Goal: Book appointment/travel/reservation

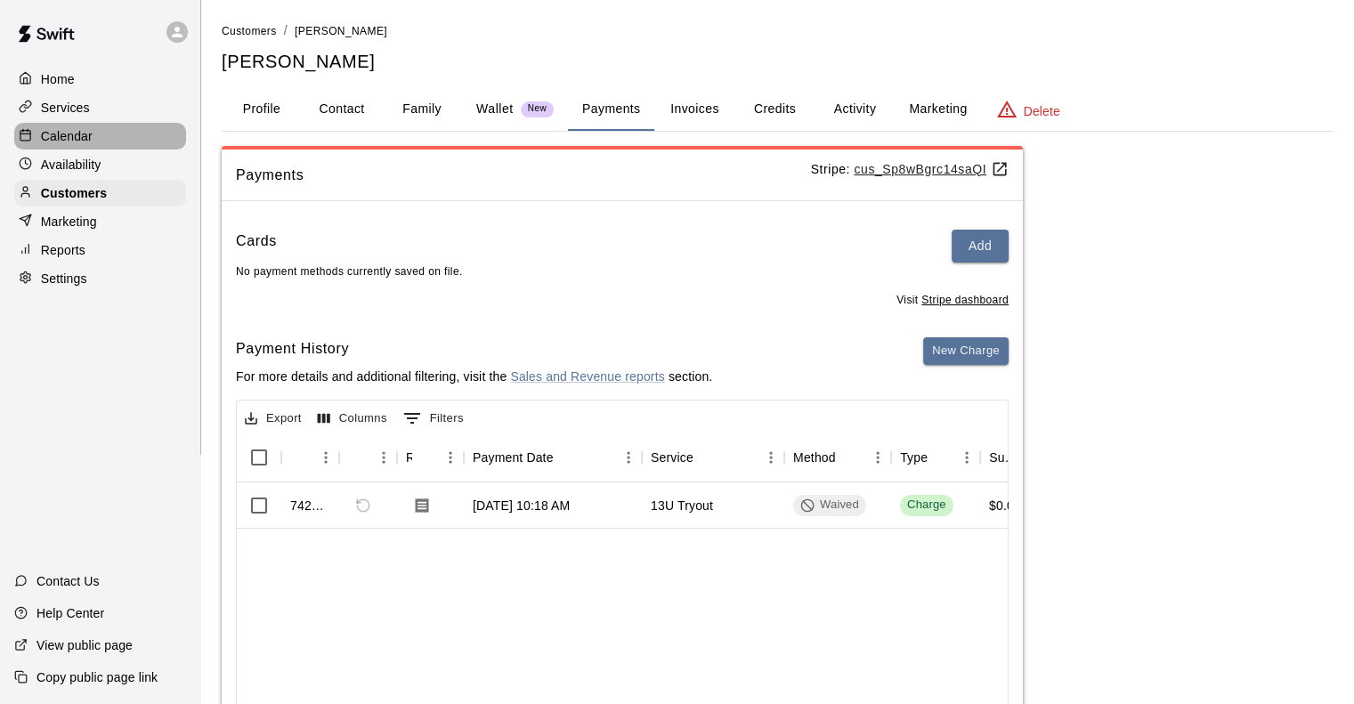
click at [147, 138] on div "Calendar" at bounding box center [100, 136] width 172 height 27
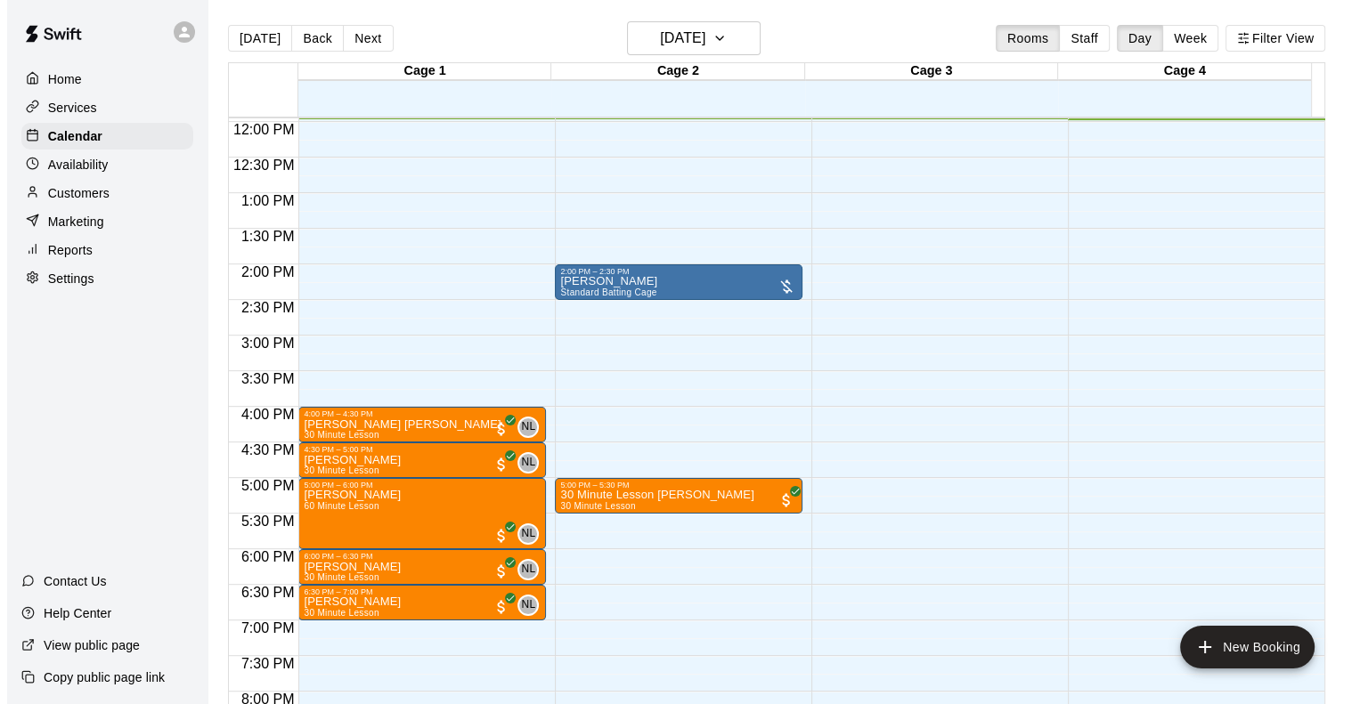
scroll to position [940, 0]
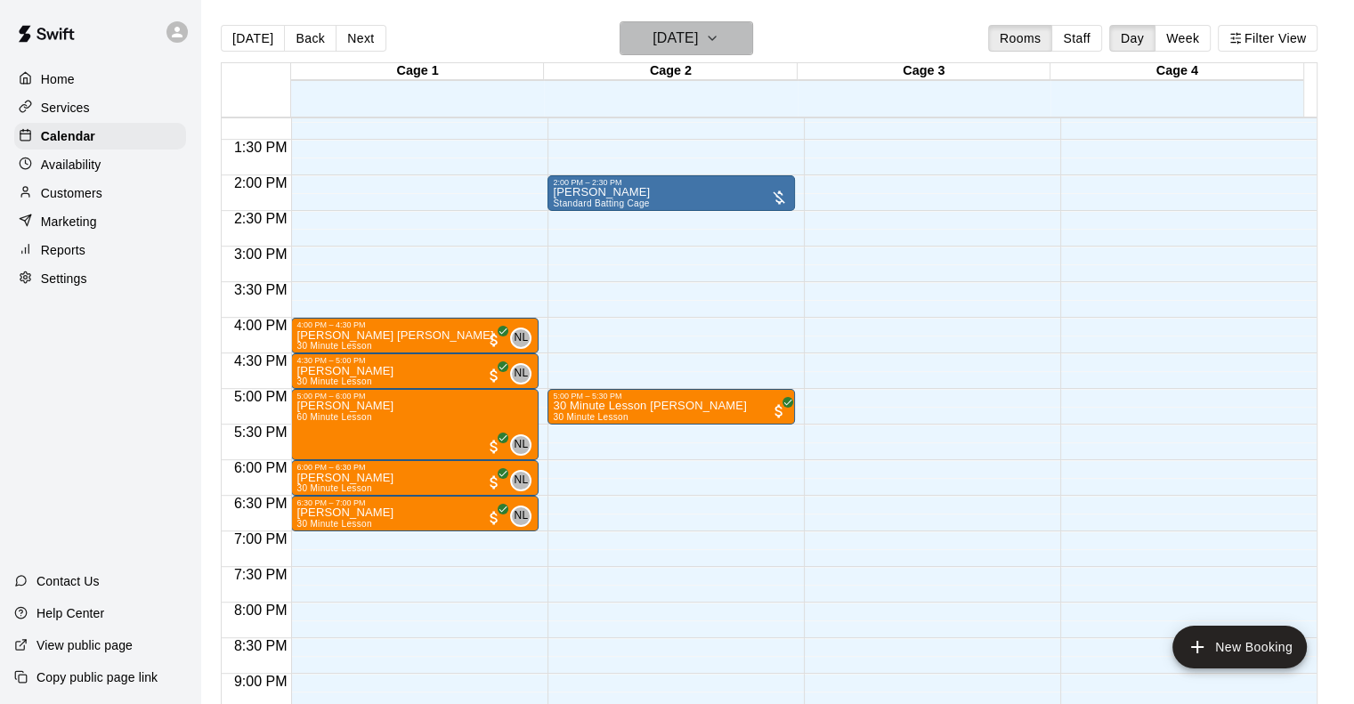
click at [672, 49] on h6 "[DATE]" at bounding box center [675, 38] width 45 height 25
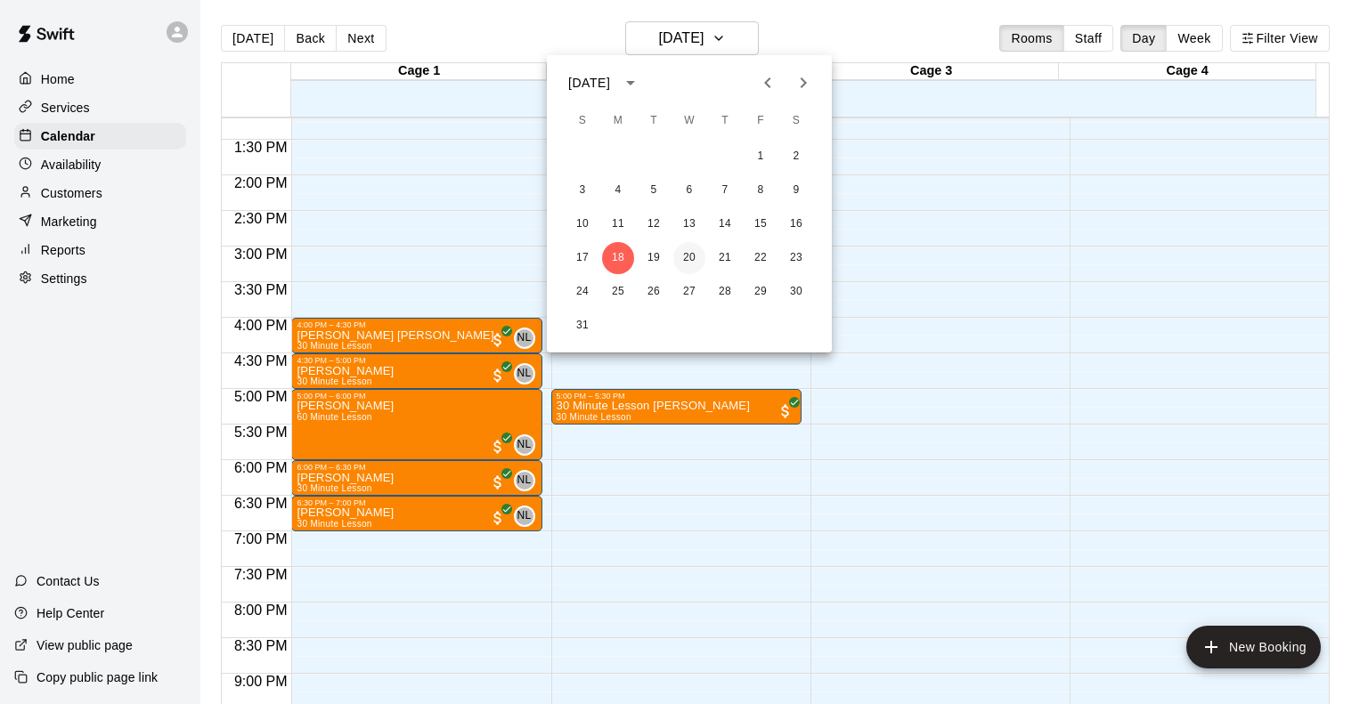
click at [694, 257] on button "20" at bounding box center [689, 258] width 32 height 32
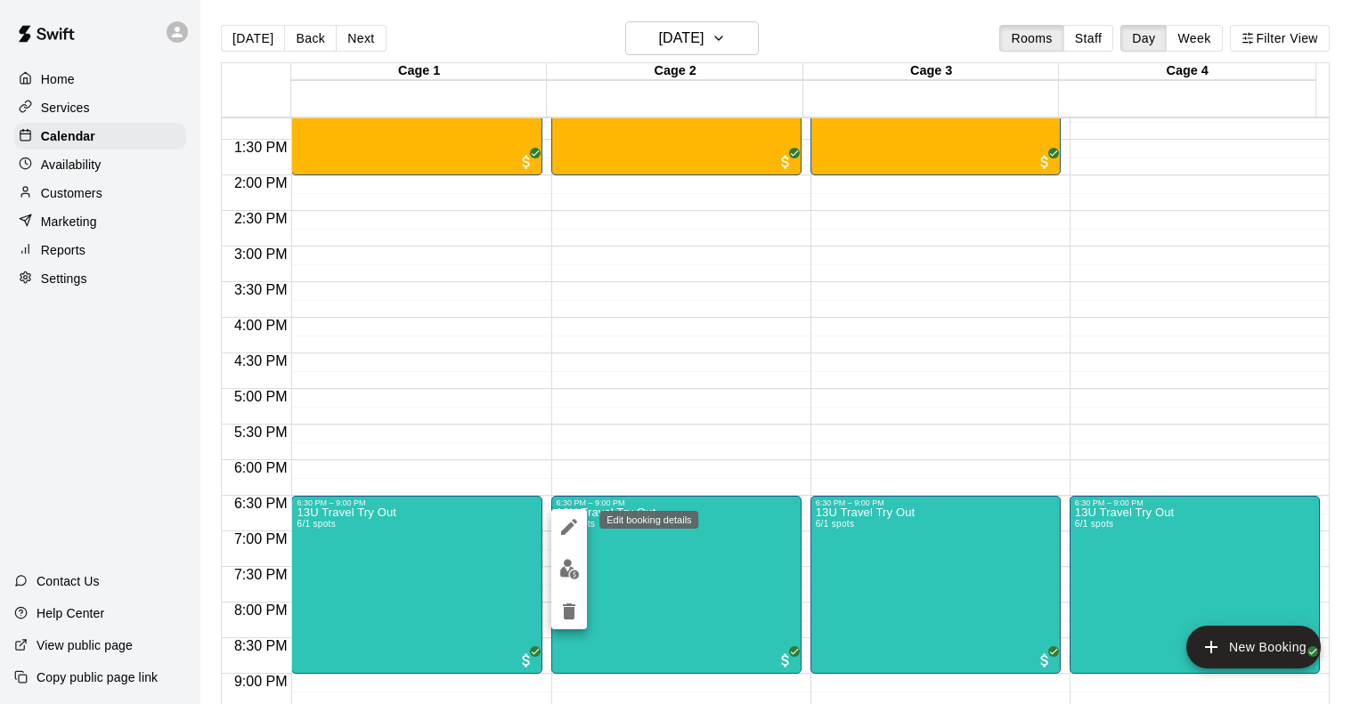
click at [565, 532] on icon "edit" at bounding box center [569, 527] width 16 height 16
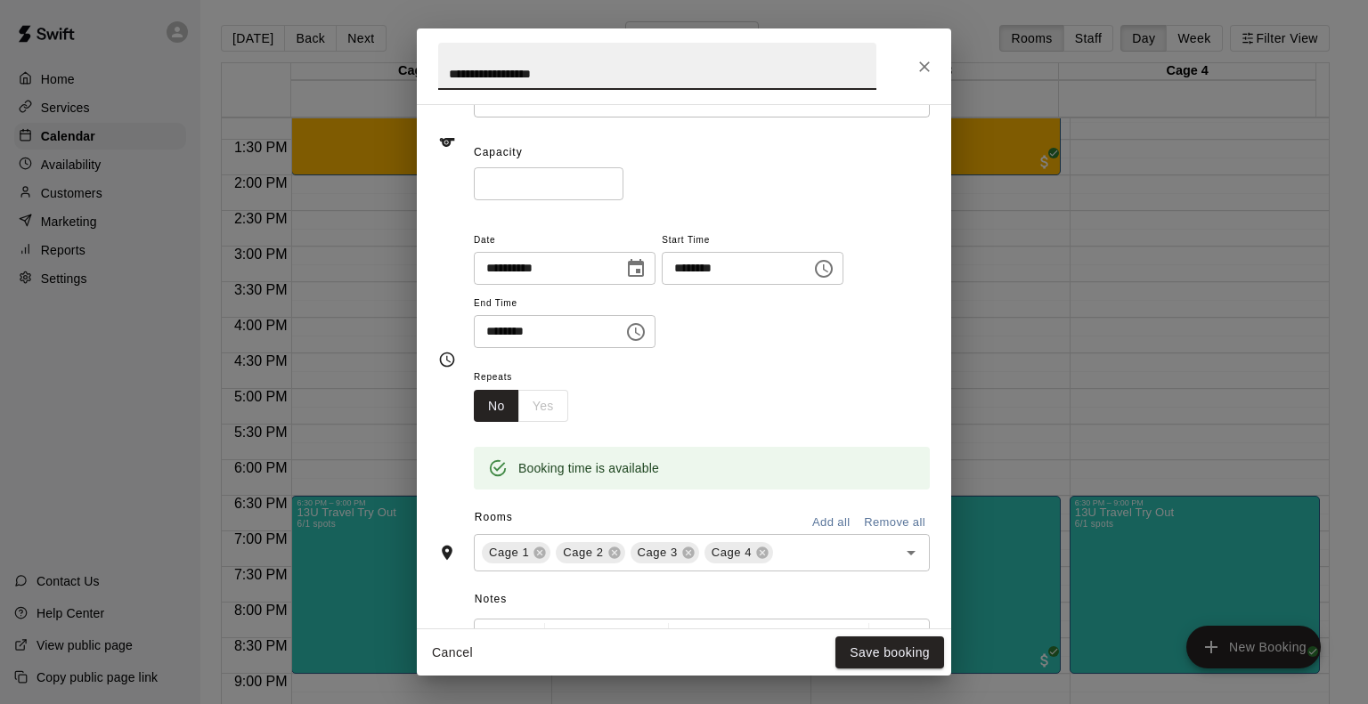
scroll to position [267, 0]
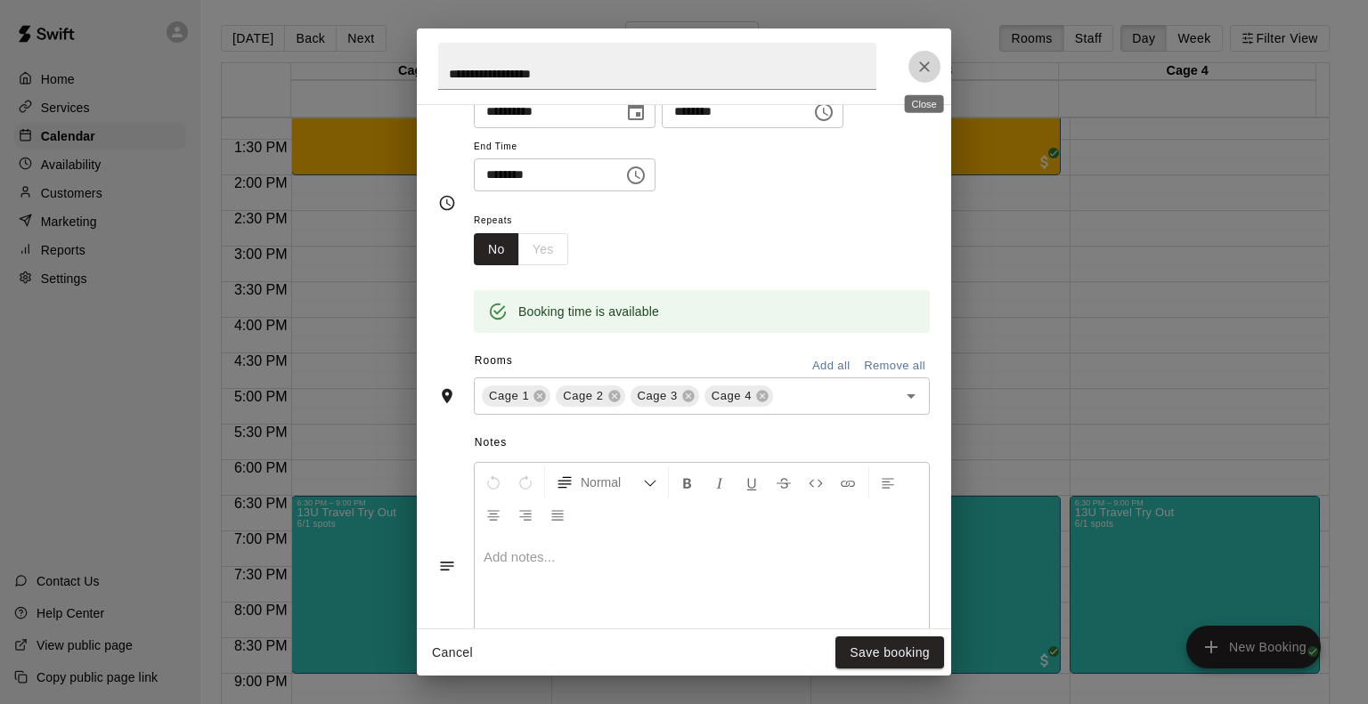
click at [927, 63] on icon "Close" at bounding box center [924, 66] width 11 height 11
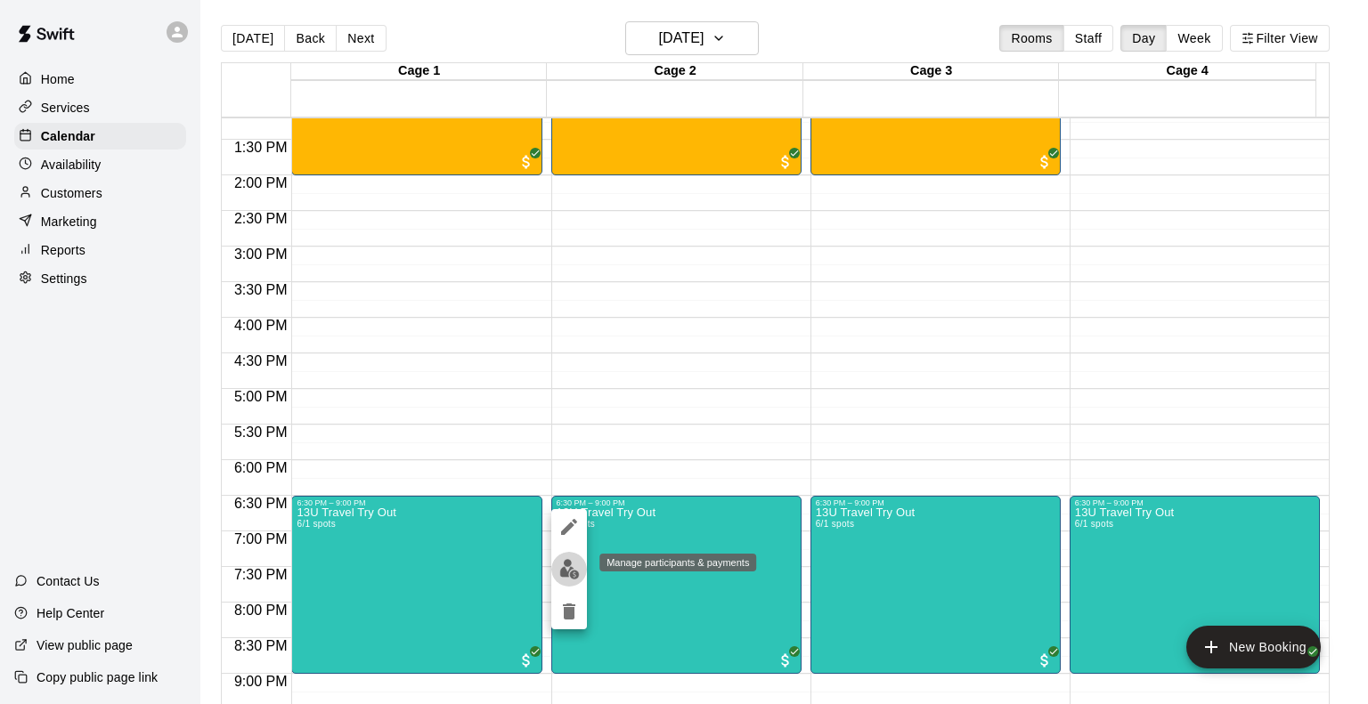
click at [557, 569] on button "edit" at bounding box center [569, 569] width 36 height 35
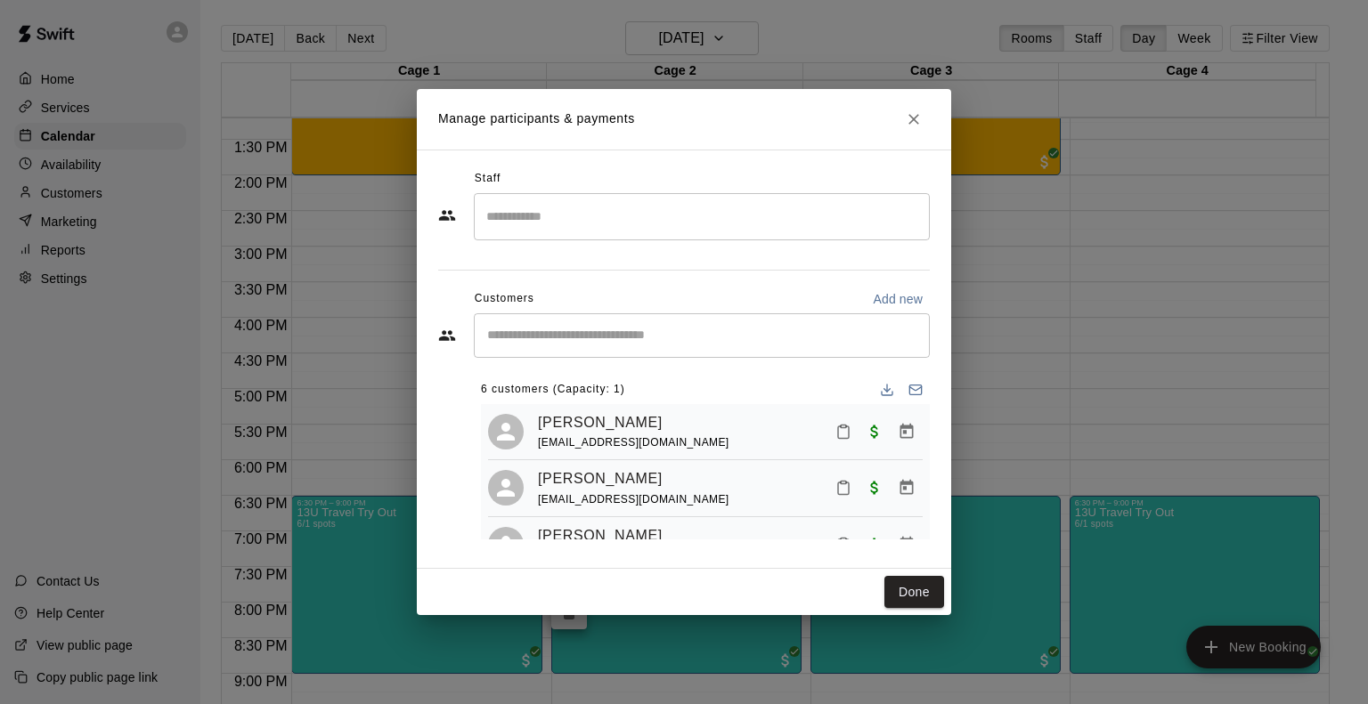
scroll to position [89, 0]
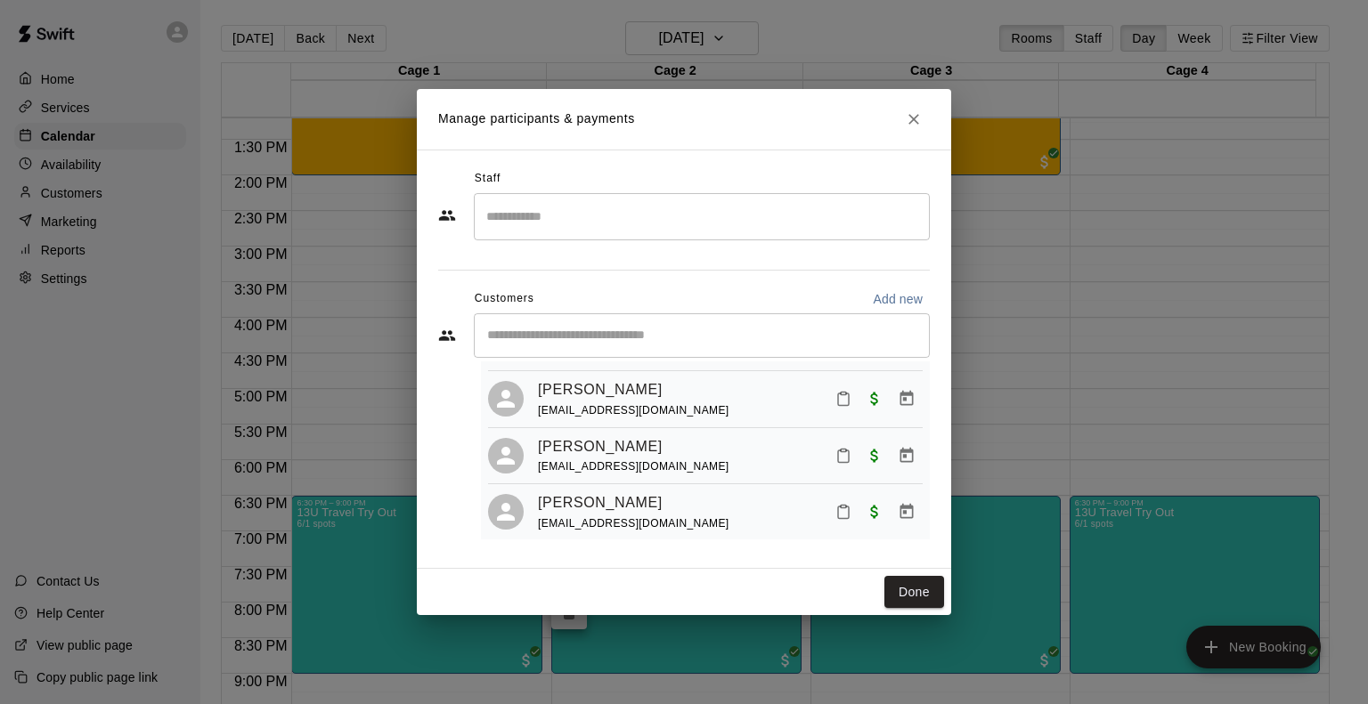
click at [775, 416] on div "[PERSON_NAME] [EMAIL_ADDRESS][DOMAIN_NAME]" at bounding box center [730, 399] width 385 height 42
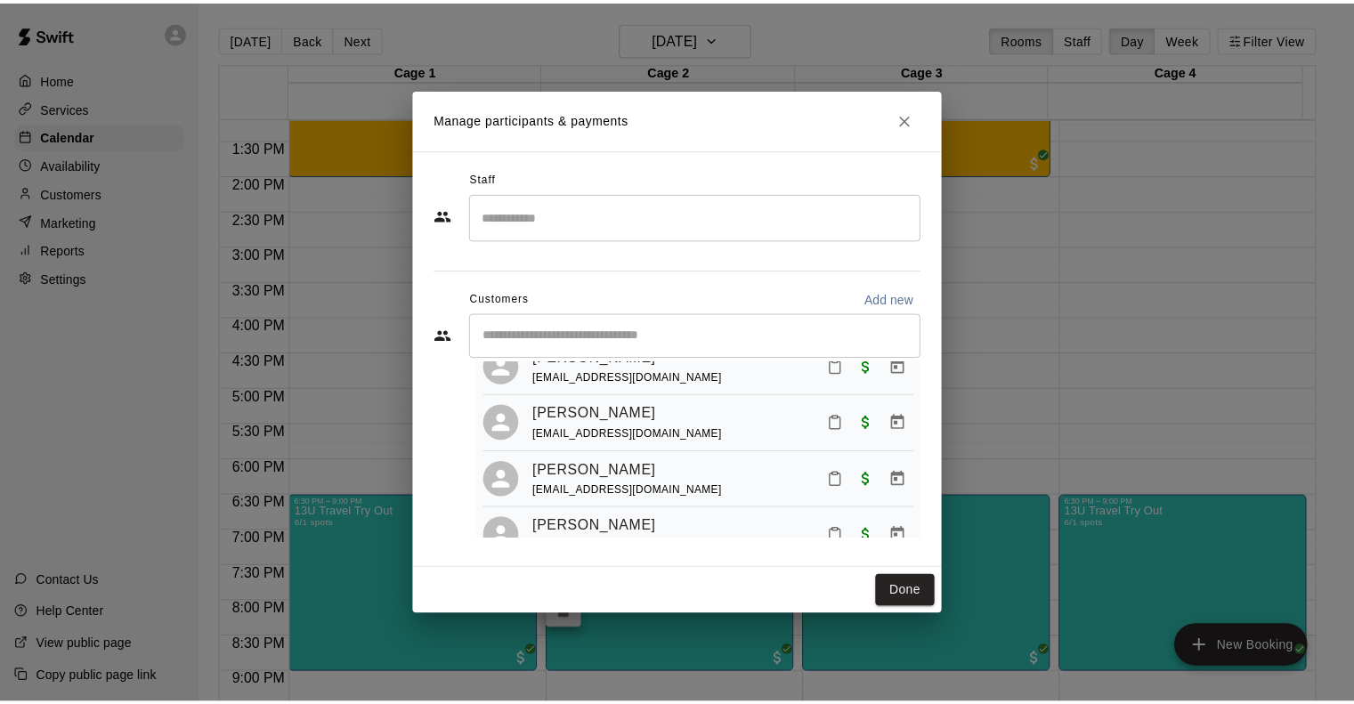
scroll to position [0, 0]
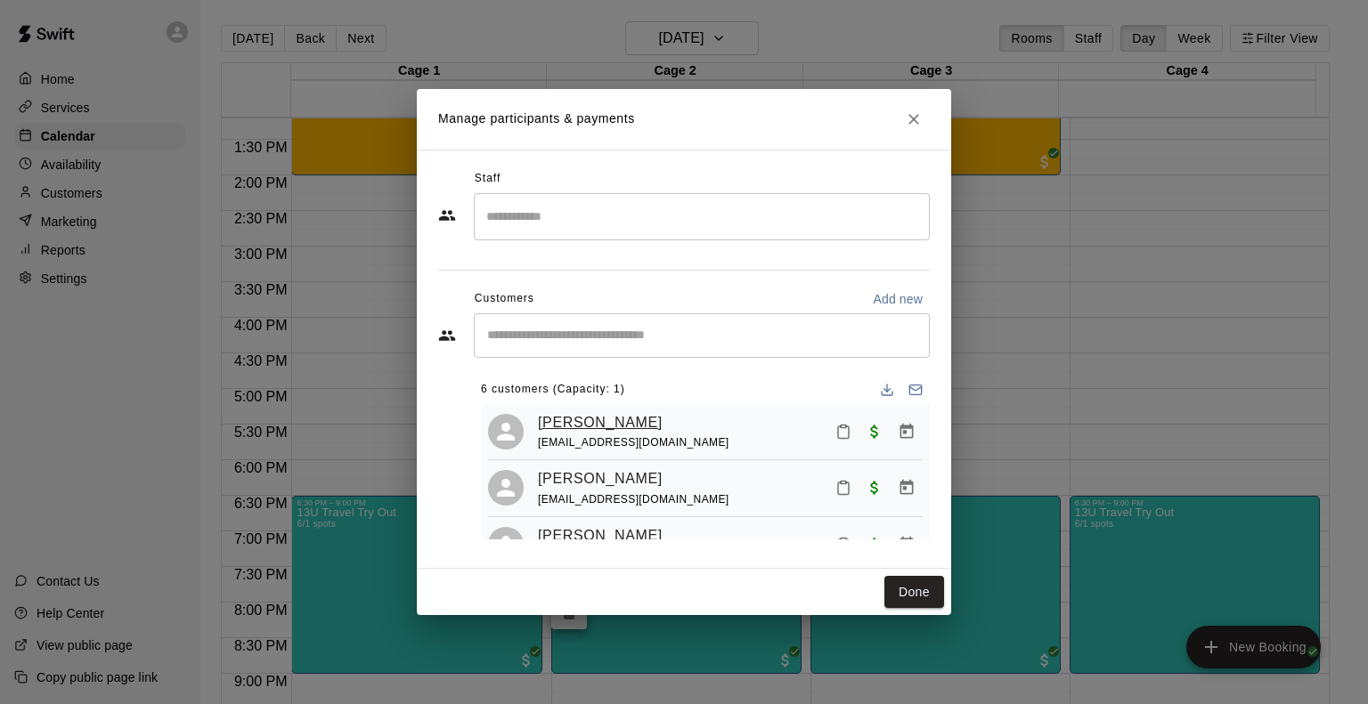
click at [659, 426] on link "[PERSON_NAME]" at bounding box center [600, 422] width 125 height 23
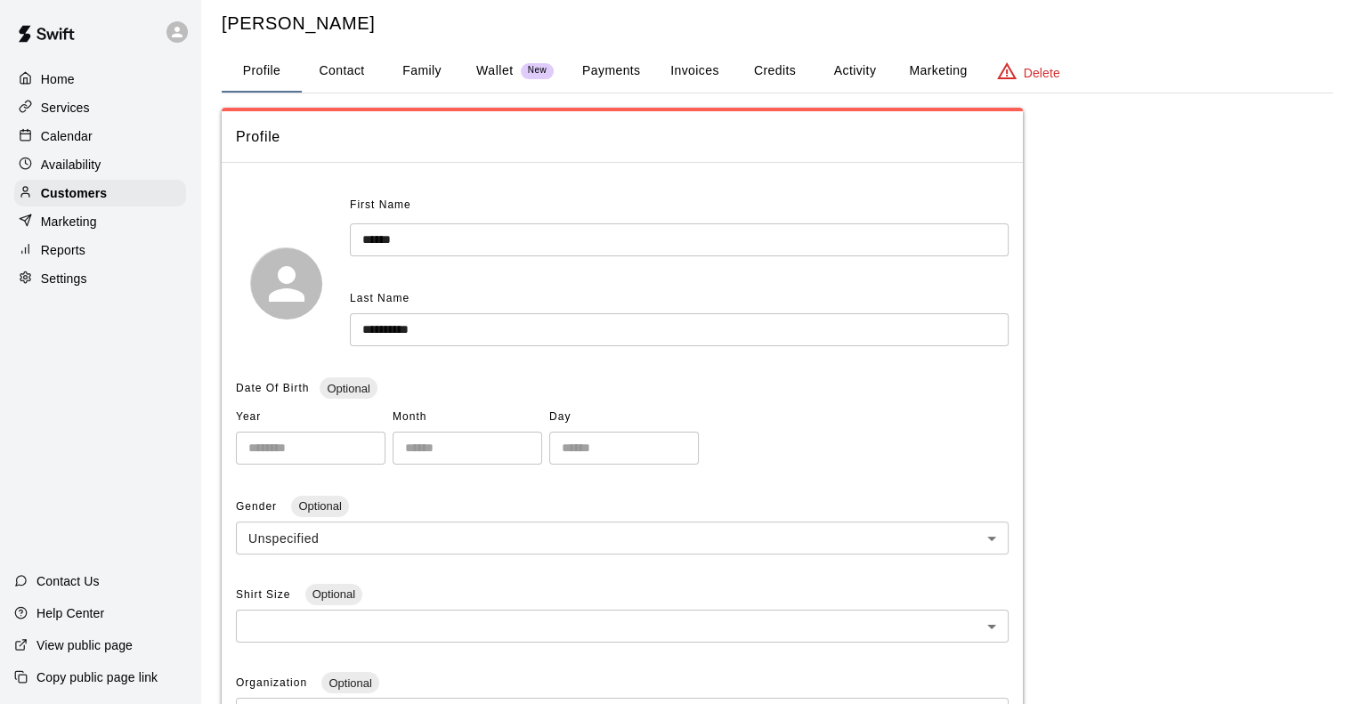
scroll to position [394, 0]
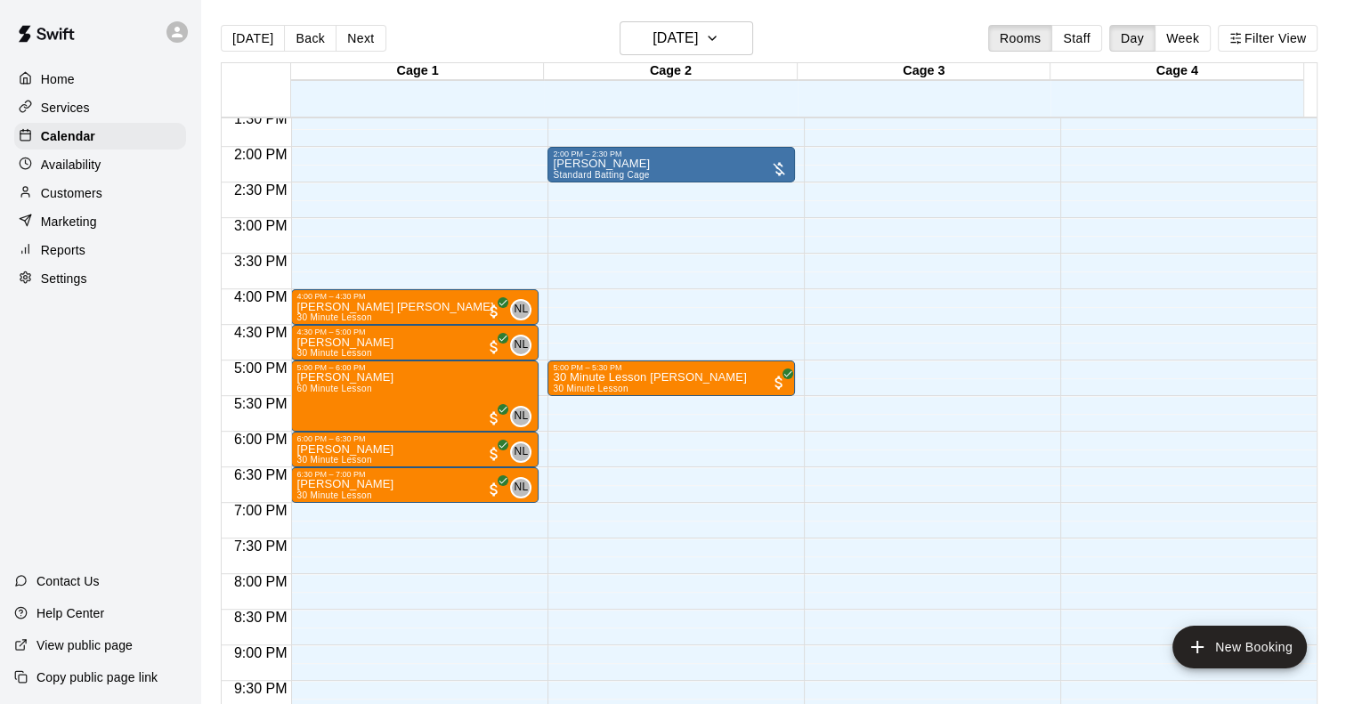
scroll to position [1102, 0]
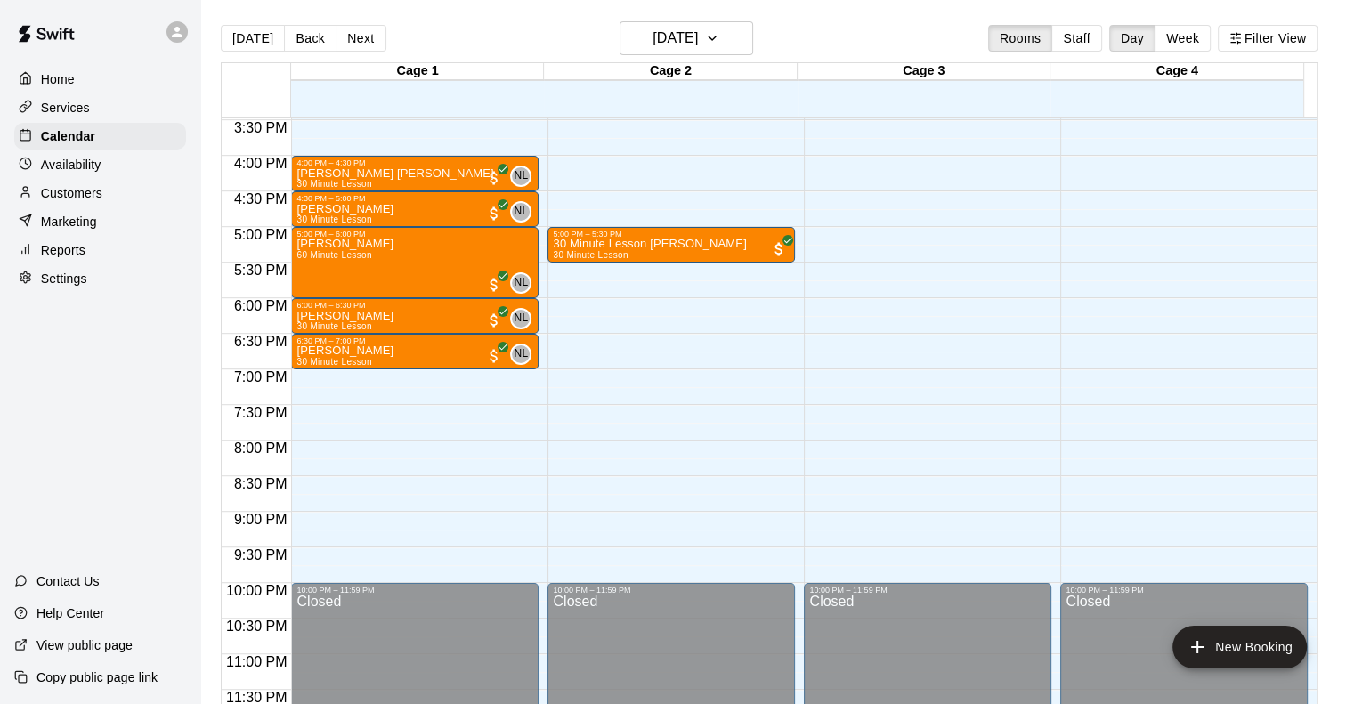
click at [723, 59] on div "[DATE] Back [DATE][DATE] Rooms Staff Day Week Filter View" at bounding box center [769, 41] width 1097 height 41
click at [698, 38] on h6 "[DATE]" at bounding box center [675, 38] width 45 height 25
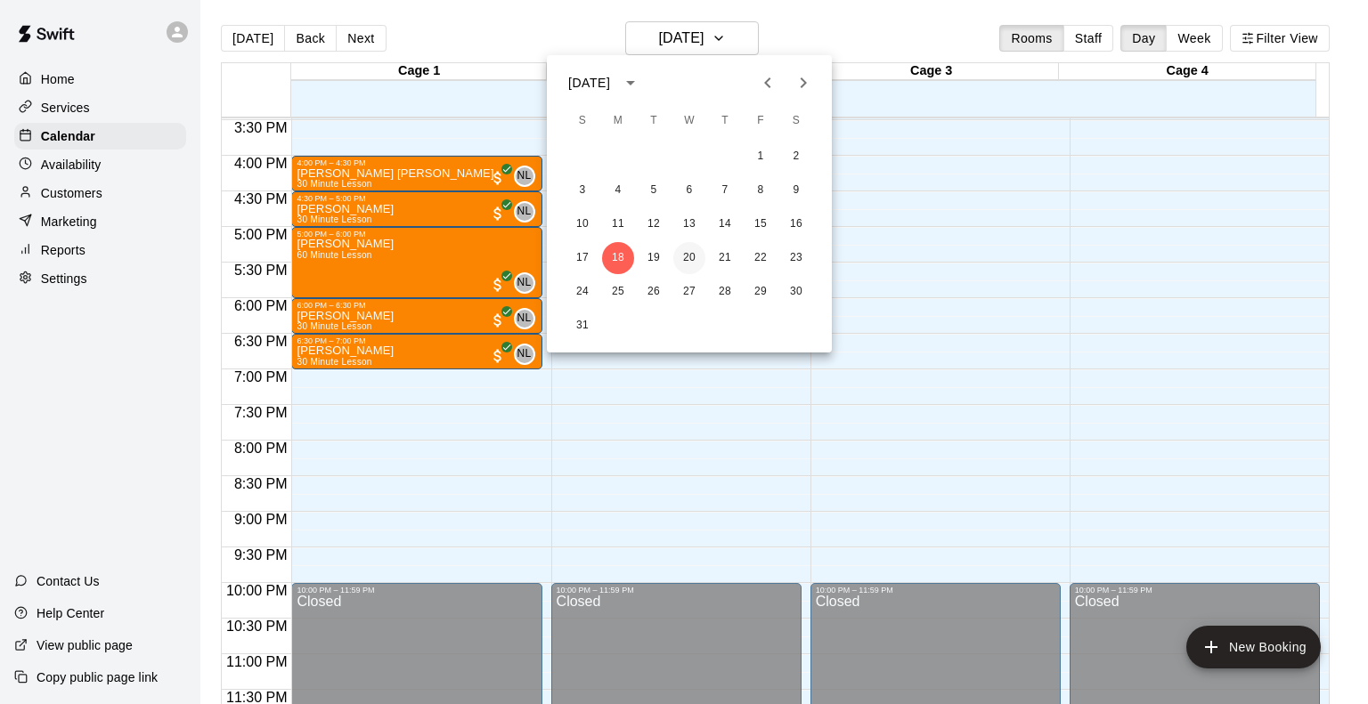
click at [692, 262] on button "20" at bounding box center [689, 258] width 32 height 32
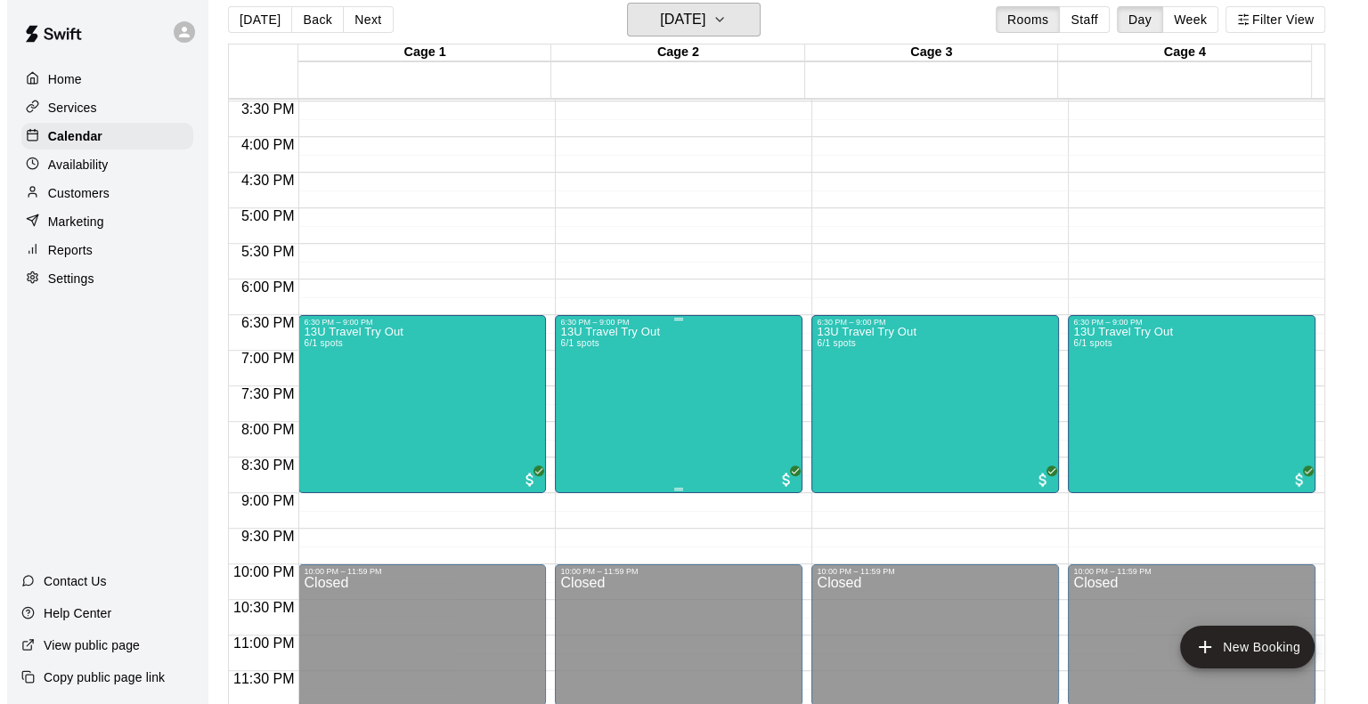
scroll to position [28, 0]
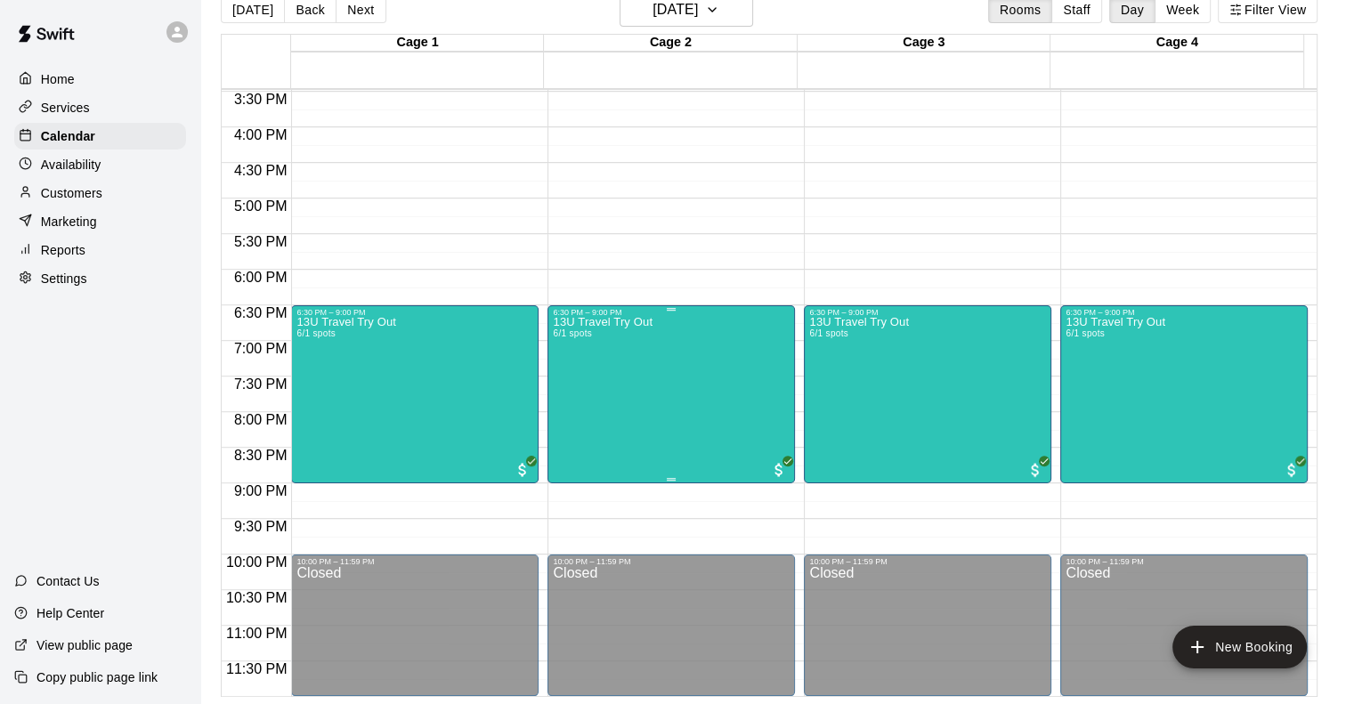
click at [666, 402] on div "13U Travel Try Out 6/1 spots" at bounding box center [671, 669] width 237 height 704
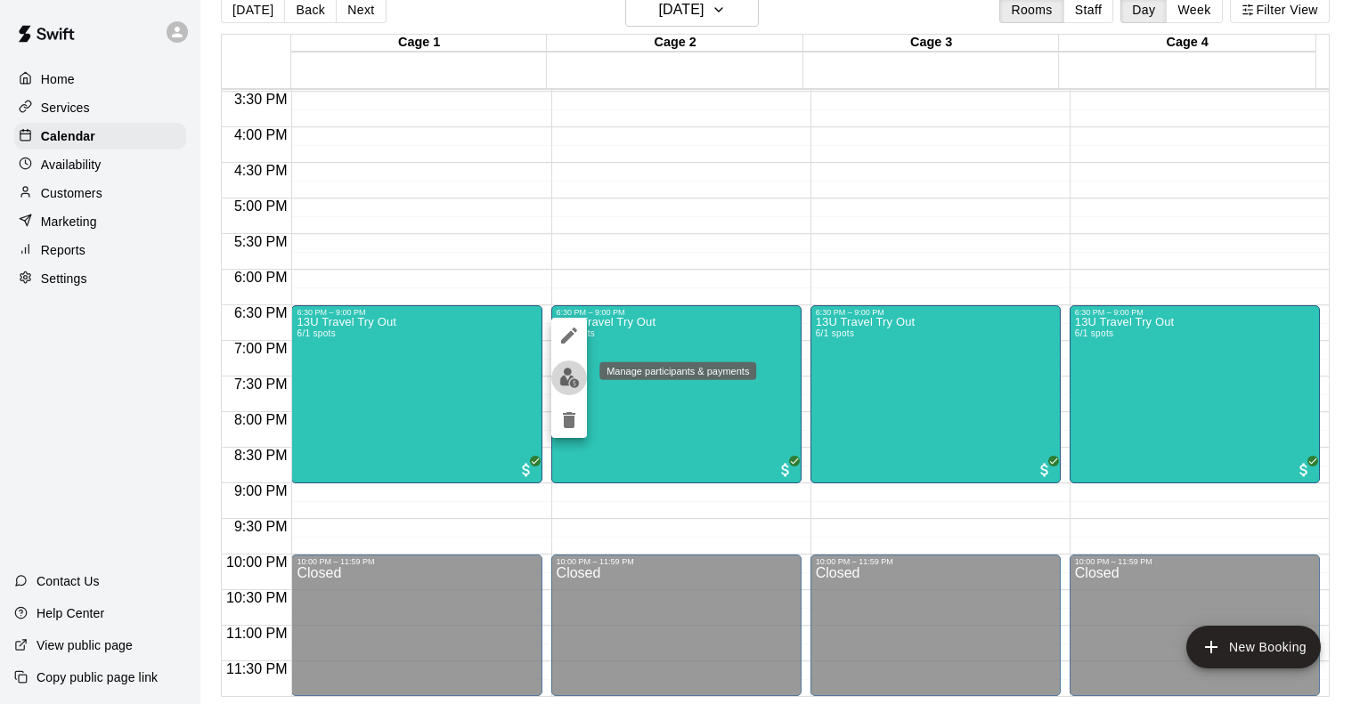
click at [567, 383] on img "edit" at bounding box center [569, 378] width 20 height 20
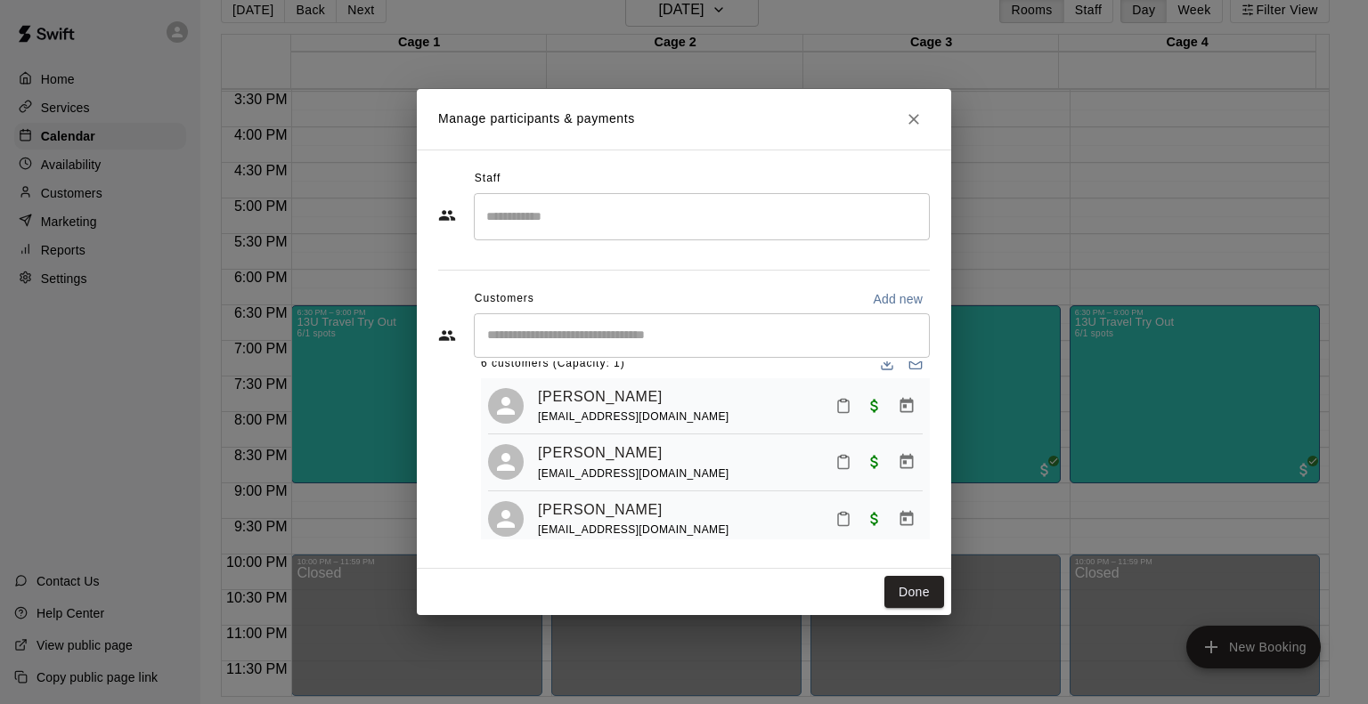
scroll to position [0, 0]
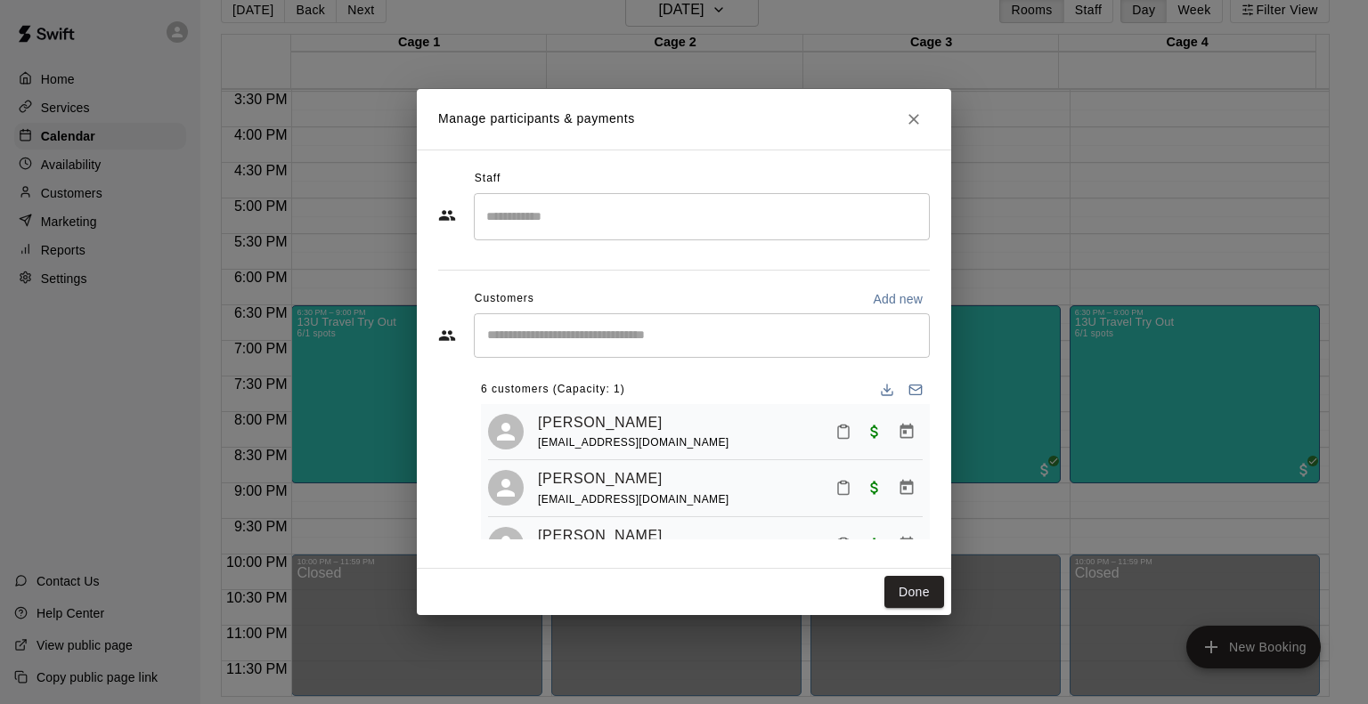
click at [763, 438] on div "[PERSON_NAME] [EMAIL_ADDRESS][DOMAIN_NAME]" at bounding box center [730, 432] width 385 height 42
click at [901, 438] on icon "Manage bookings & payment" at bounding box center [906, 432] width 18 height 18
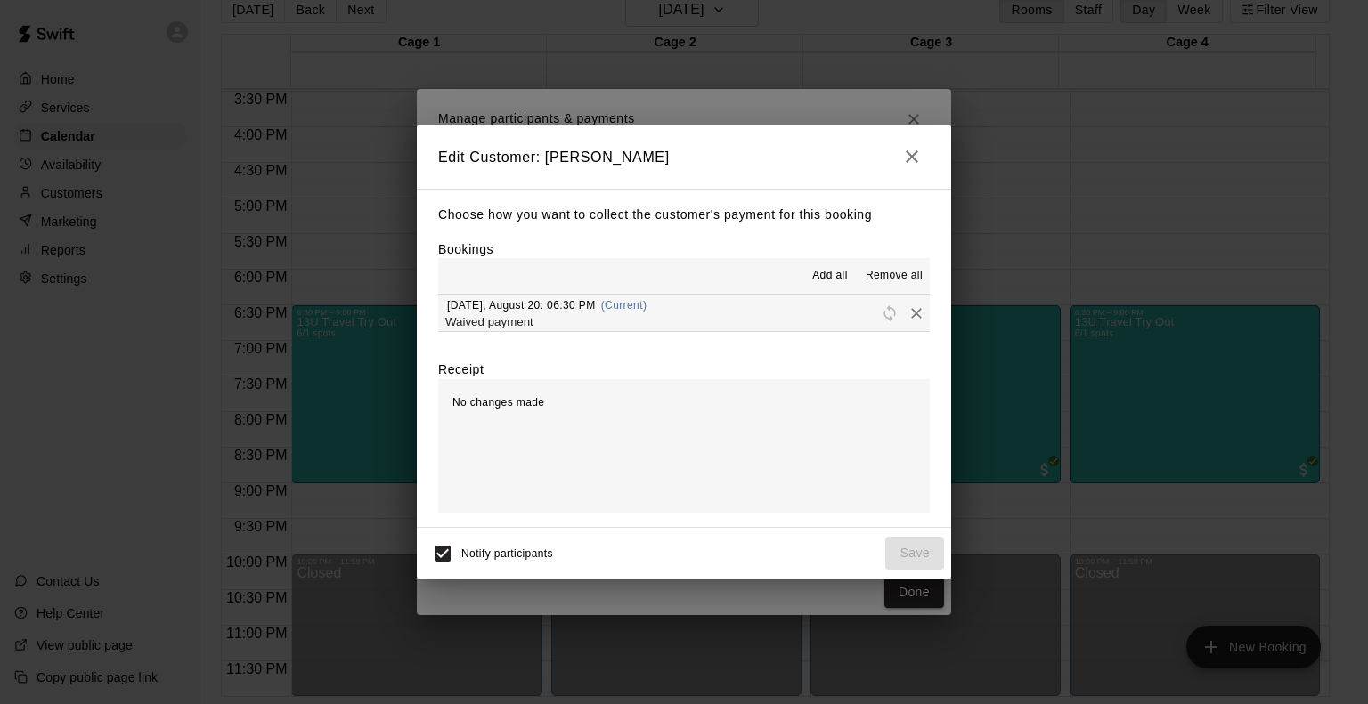
click at [906, 160] on icon "button" at bounding box center [911, 156] width 21 height 21
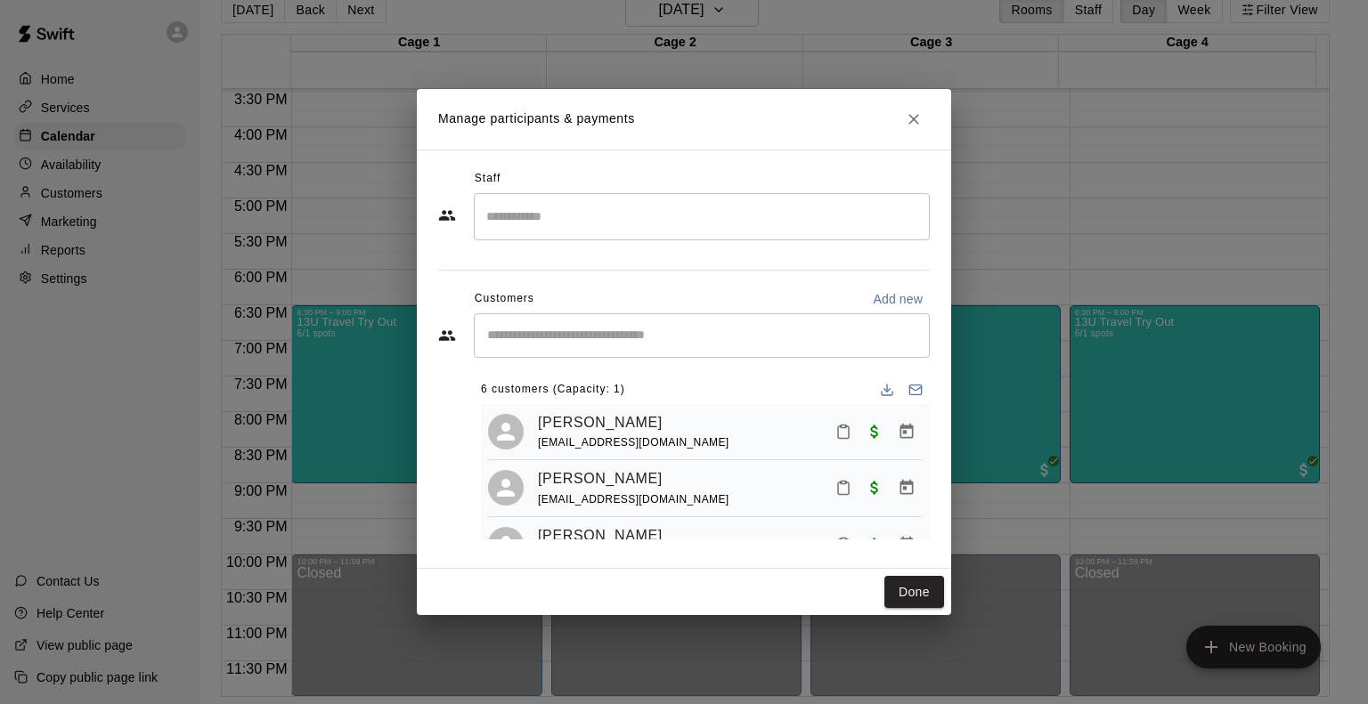
click at [914, 131] on button "Close" at bounding box center [913, 119] width 32 height 32
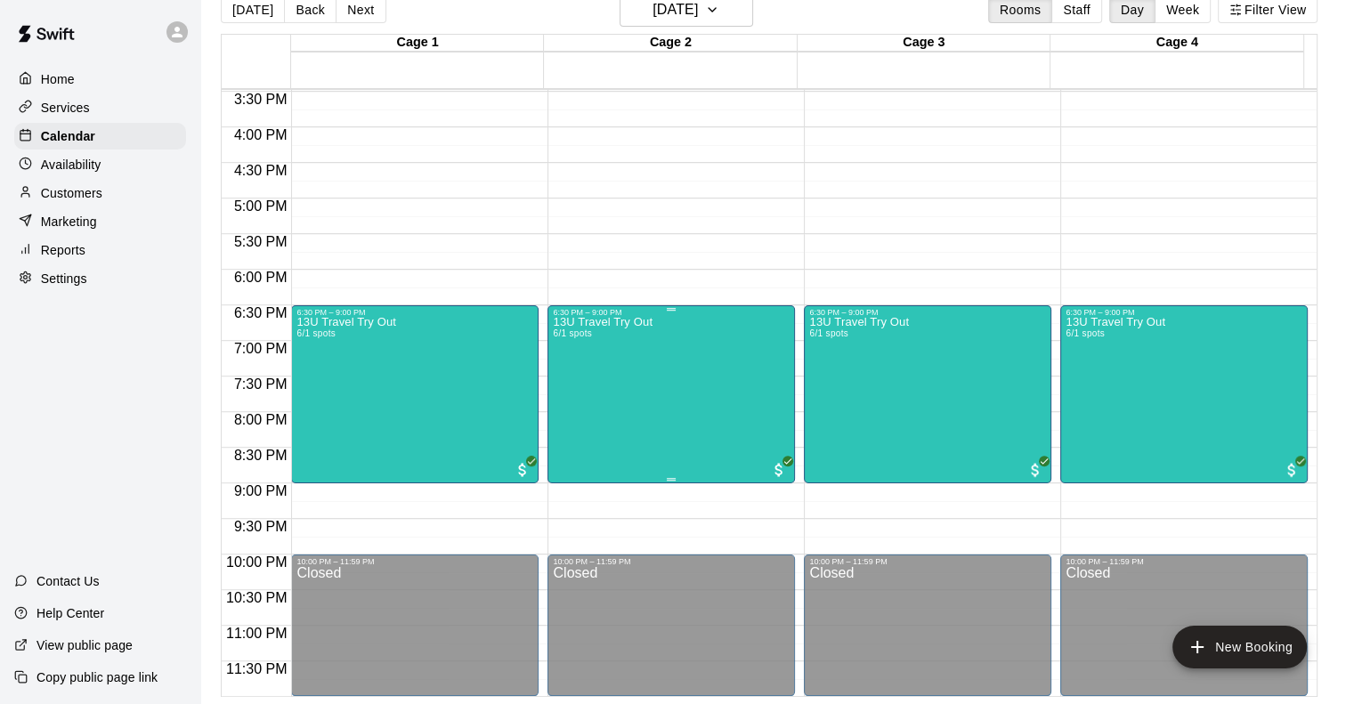
click at [634, 411] on div "13U Travel Try Out 6/1 spots" at bounding box center [603, 669] width 100 height 704
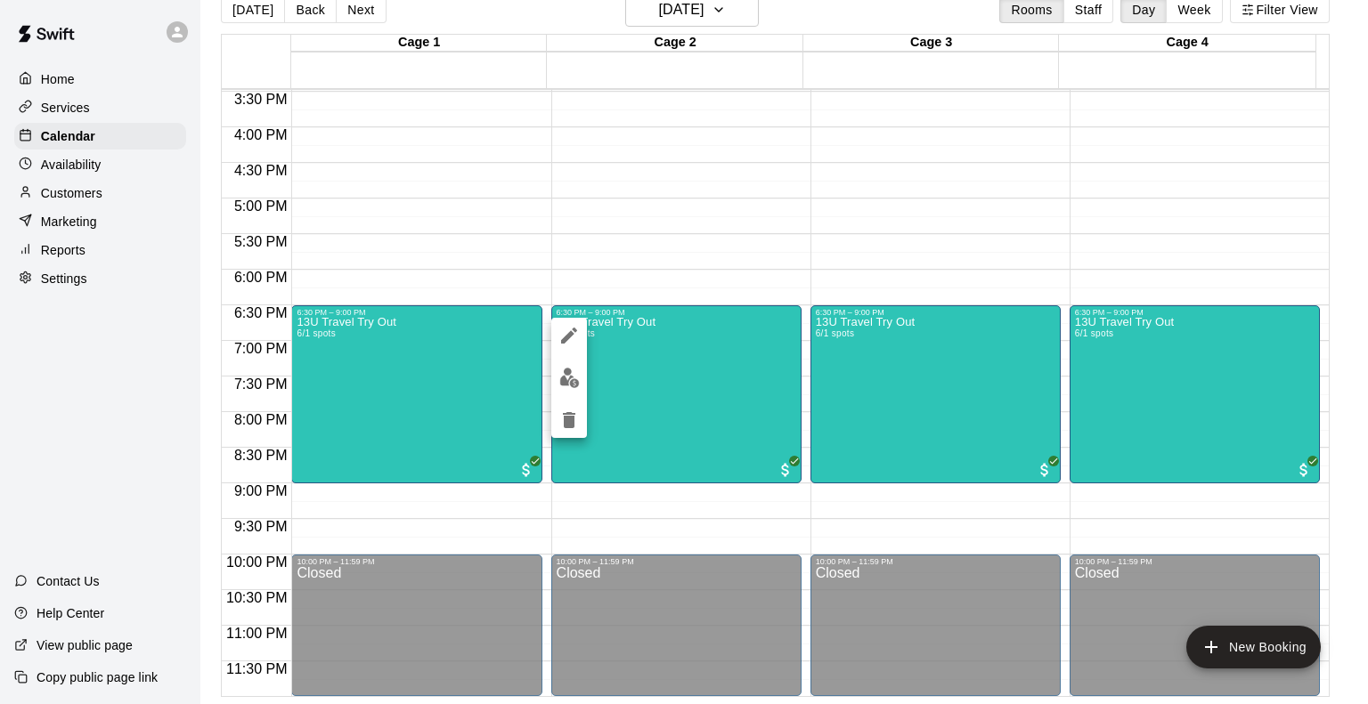
click at [666, 11] on div at bounding box center [684, 352] width 1368 height 704
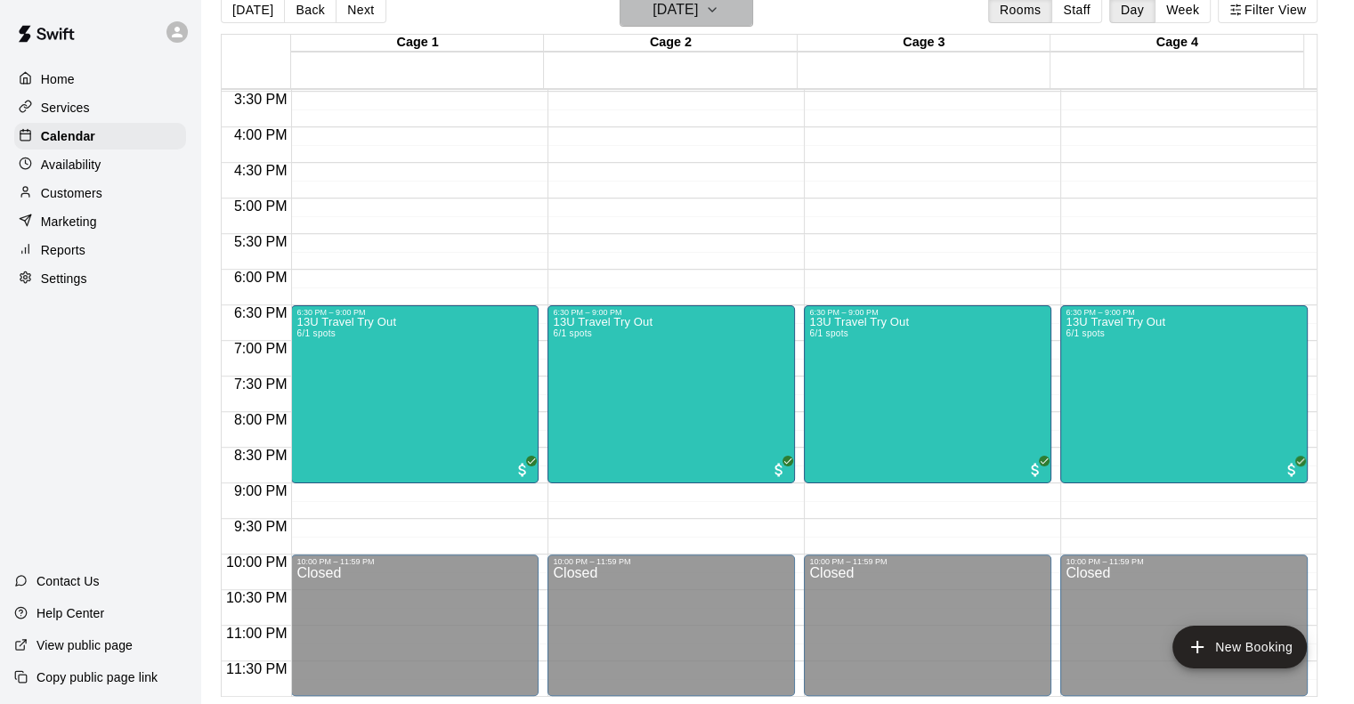
click at [666, 18] on h6 "[DATE]" at bounding box center [675, 9] width 45 height 25
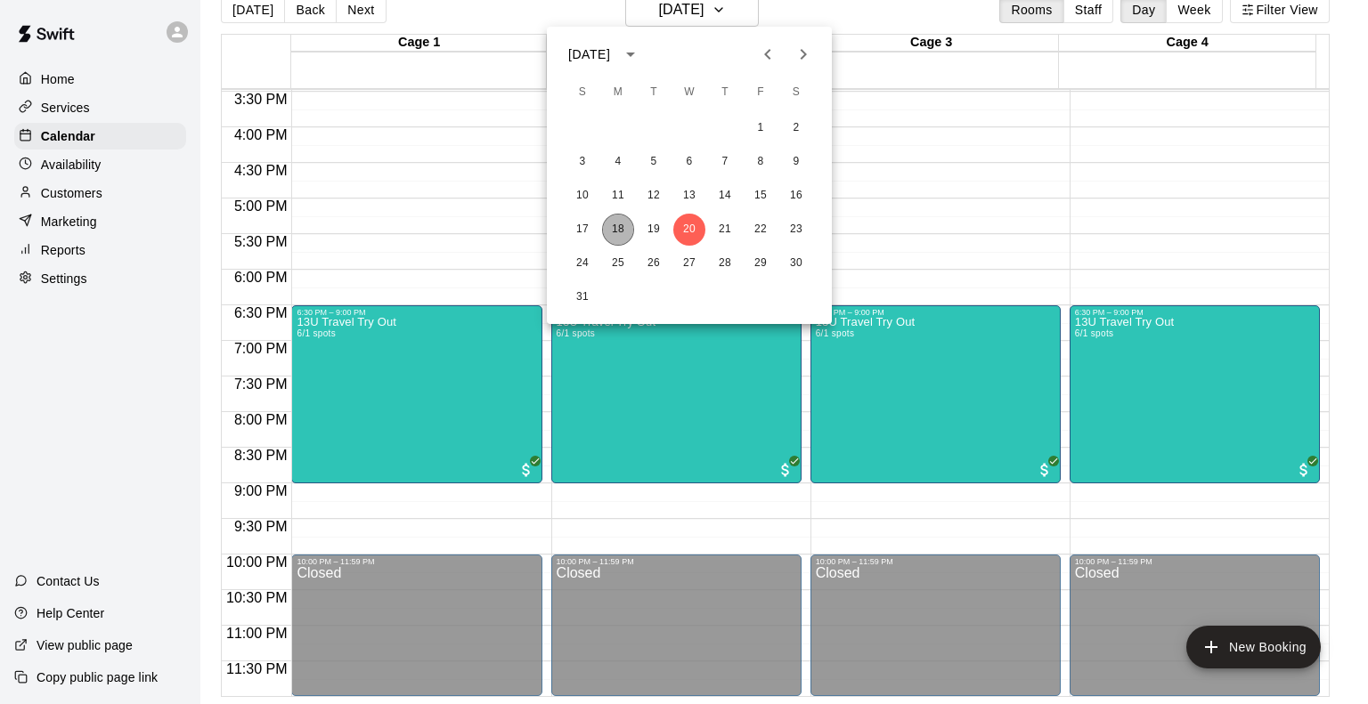
click at [624, 229] on button "18" at bounding box center [618, 230] width 32 height 32
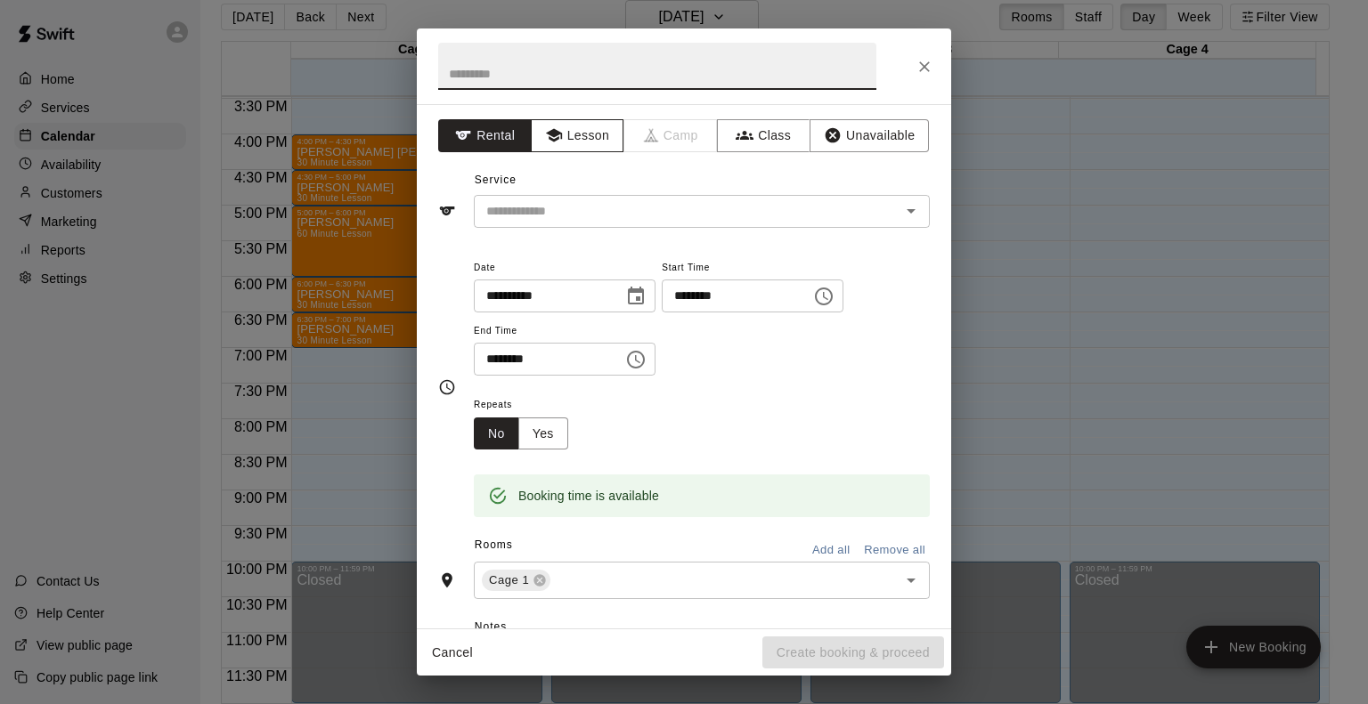
click at [581, 124] on button "Lesson" at bounding box center [577, 135] width 93 height 33
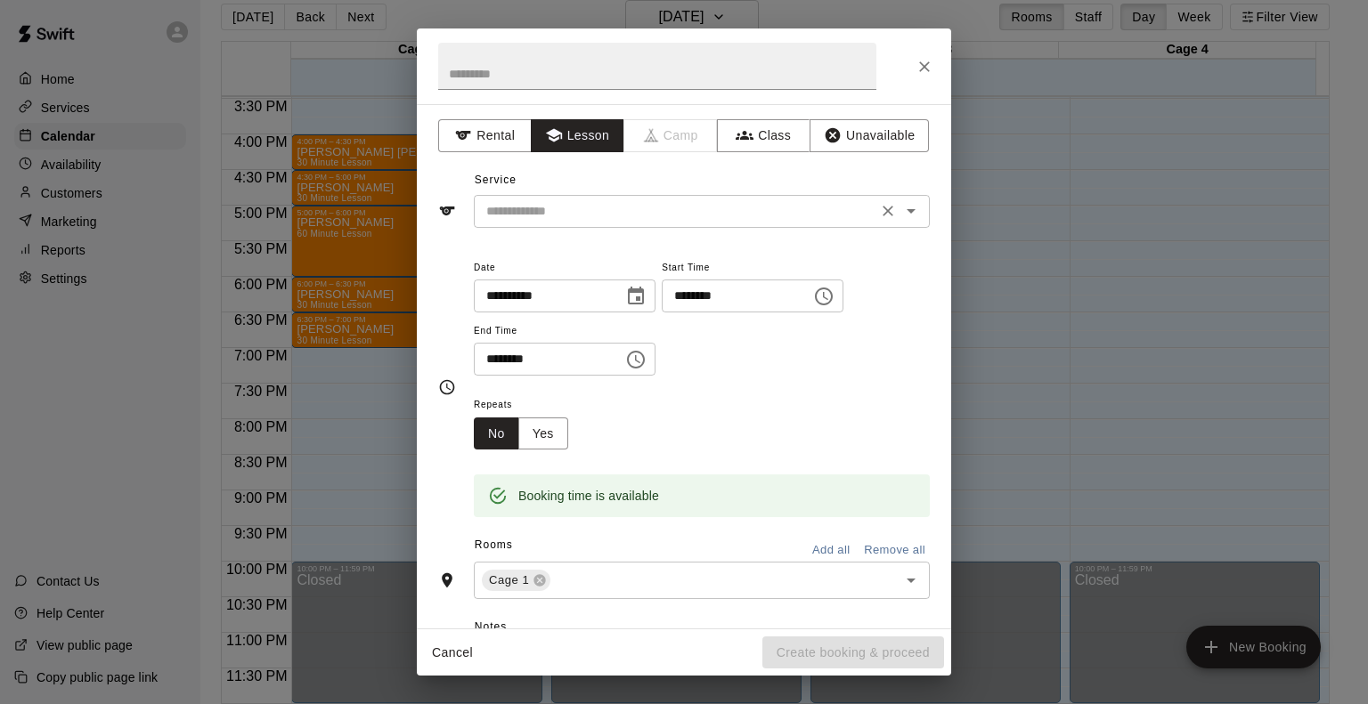
click at [572, 220] on input "text" at bounding box center [675, 211] width 393 height 22
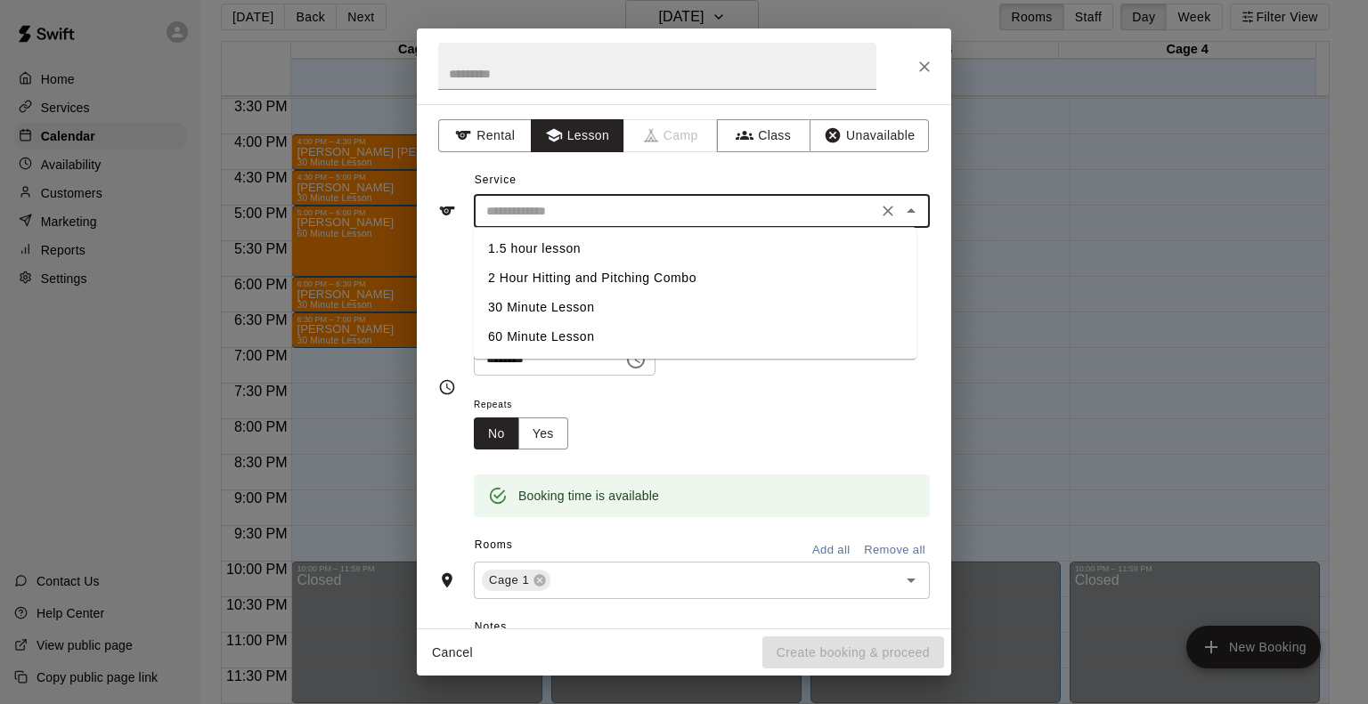
click at [566, 310] on li "30 Minute Lesson" at bounding box center [695, 307] width 443 height 29
type input "**********"
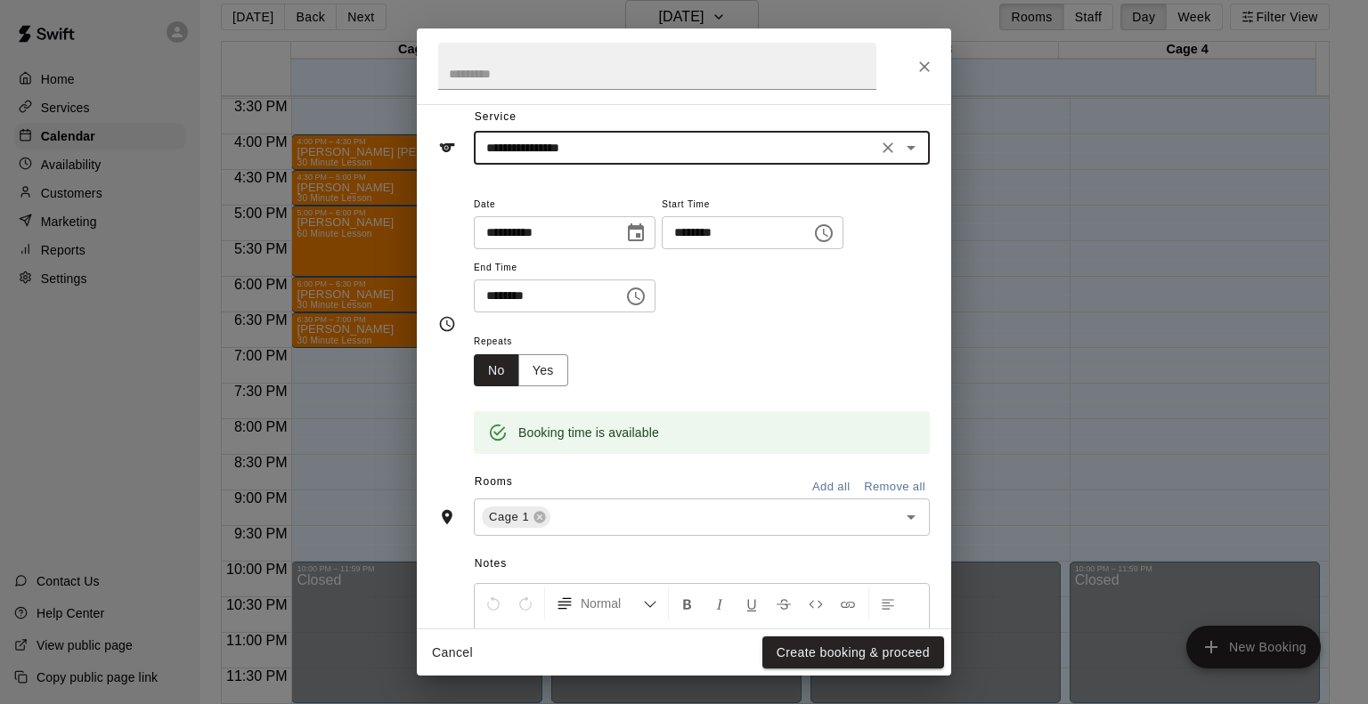
scroll to position [89, 0]
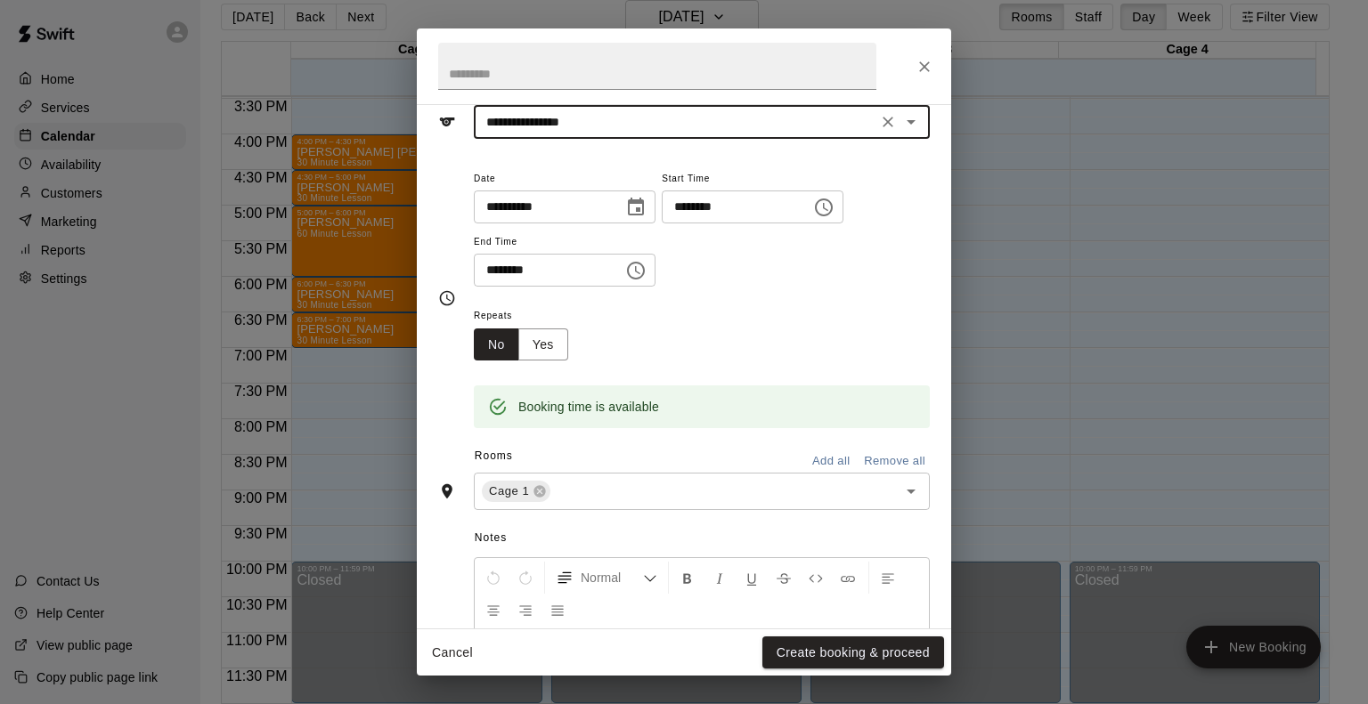
click at [727, 207] on input "********" at bounding box center [730, 207] width 137 height 33
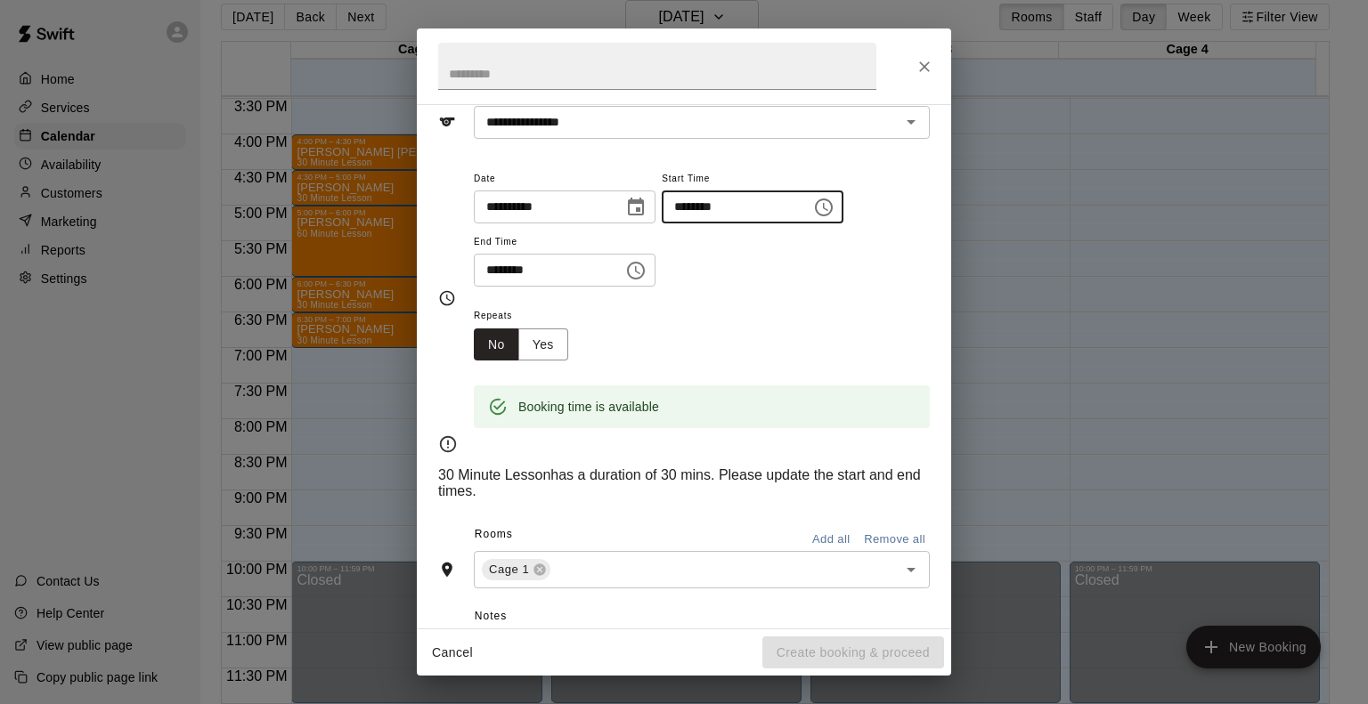
type input "********"
click at [508, 272] on input "********" at bounding box center [542, 270] width 137 height 33
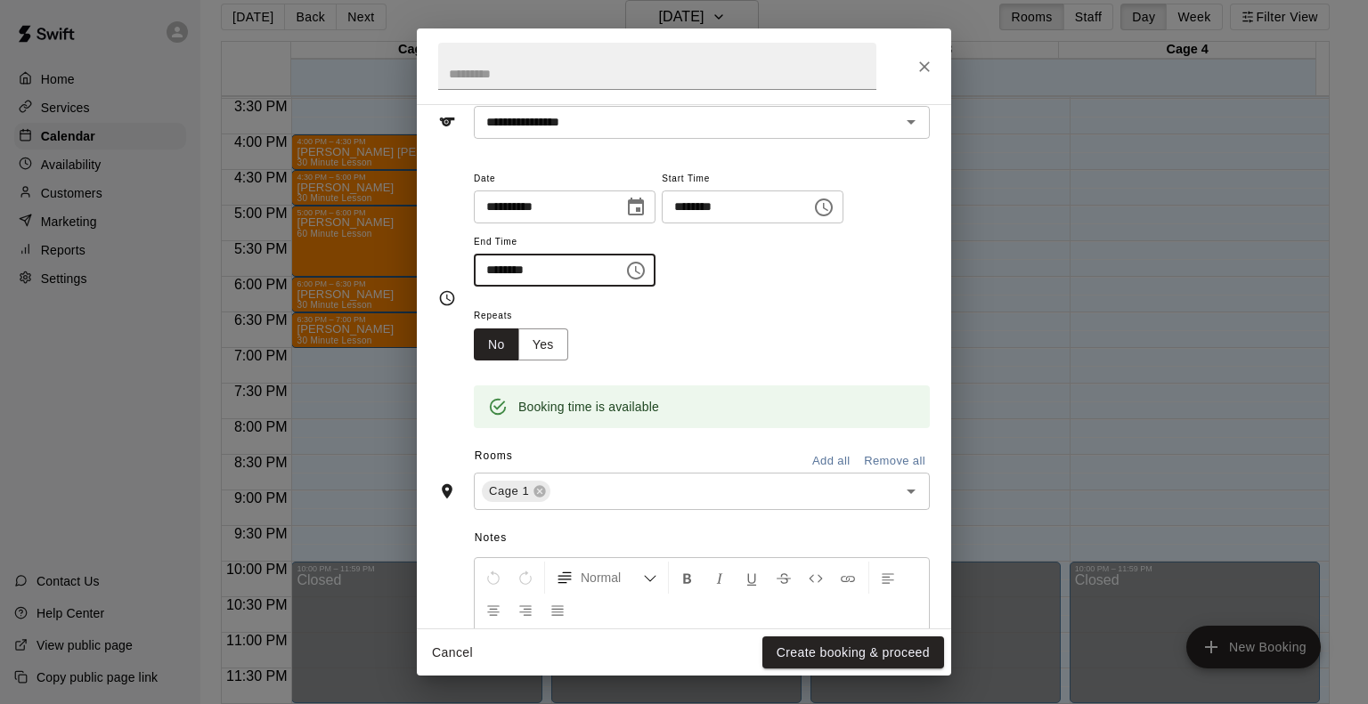
type input "********"
click at [798, 278] on div "**********" at bounding box center [702, 227] width 456 height 120
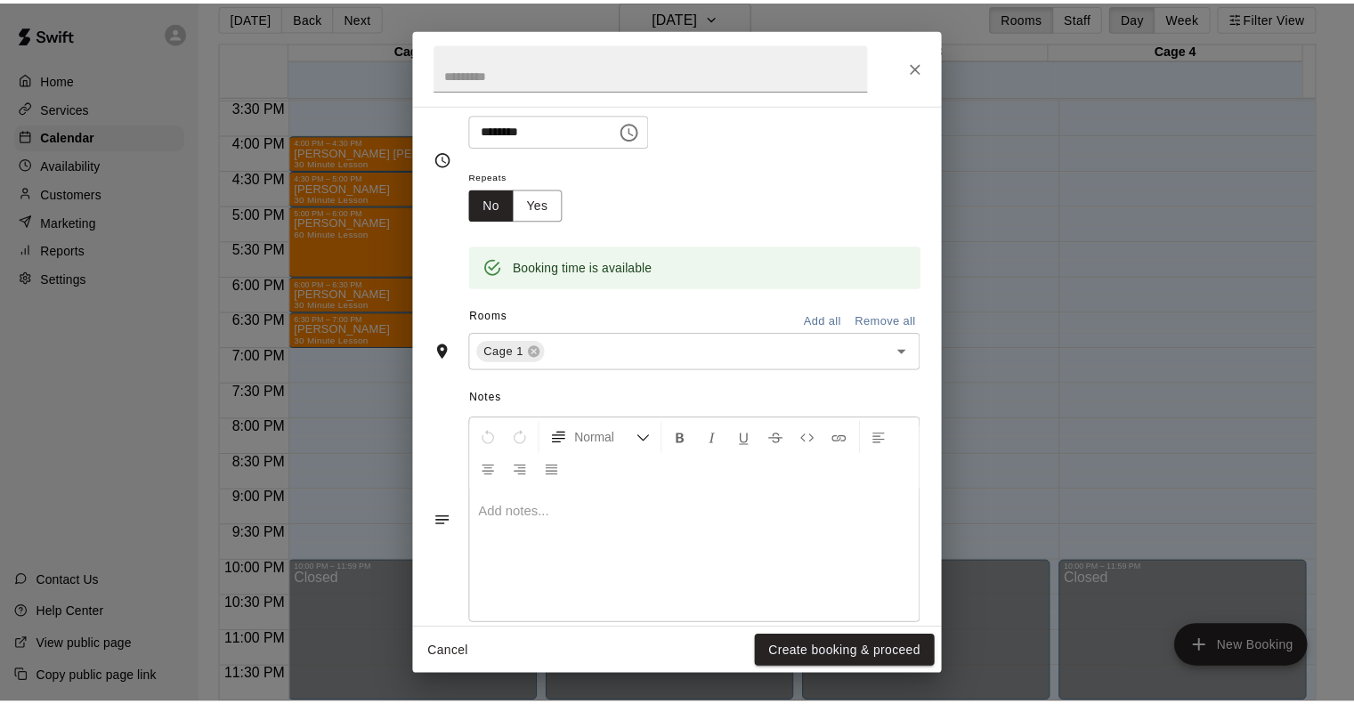
scroll to position [256, 0]
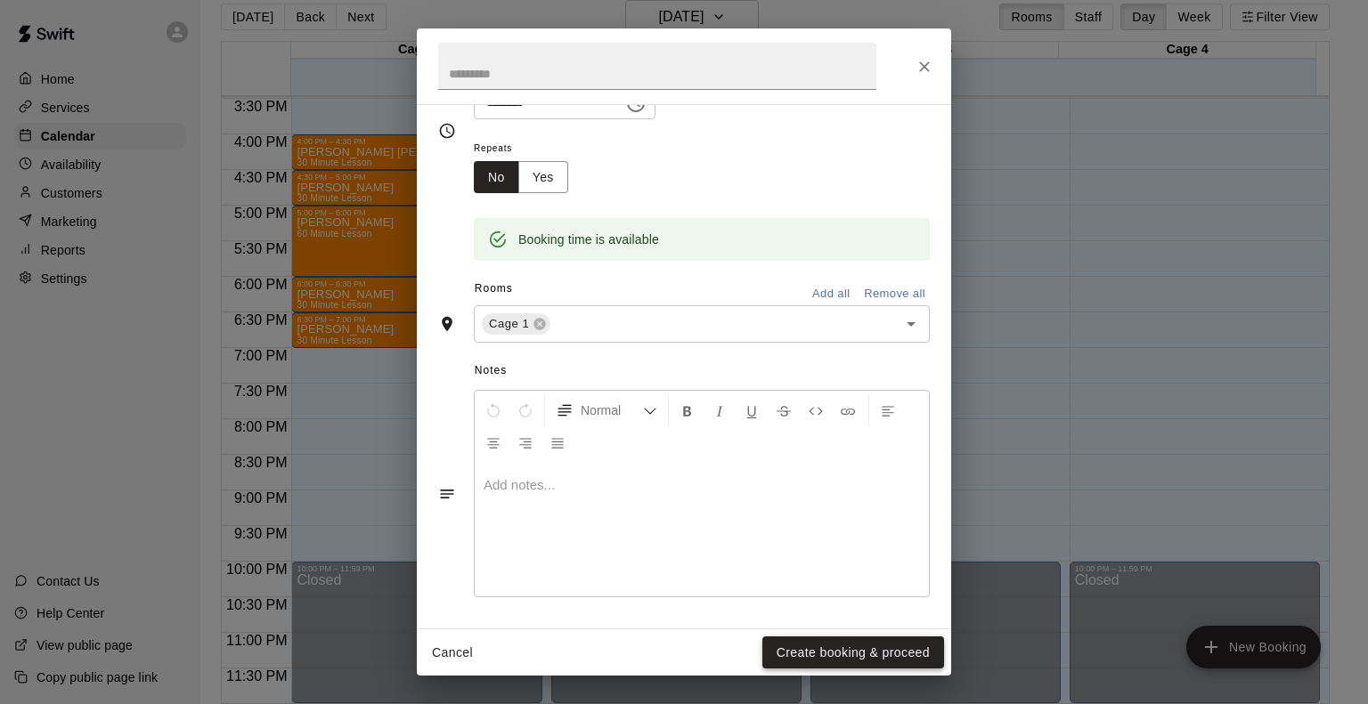
click at [803, 637] on button "Create booking & proceed" at bounding box center [853, 653] width 182 height 33
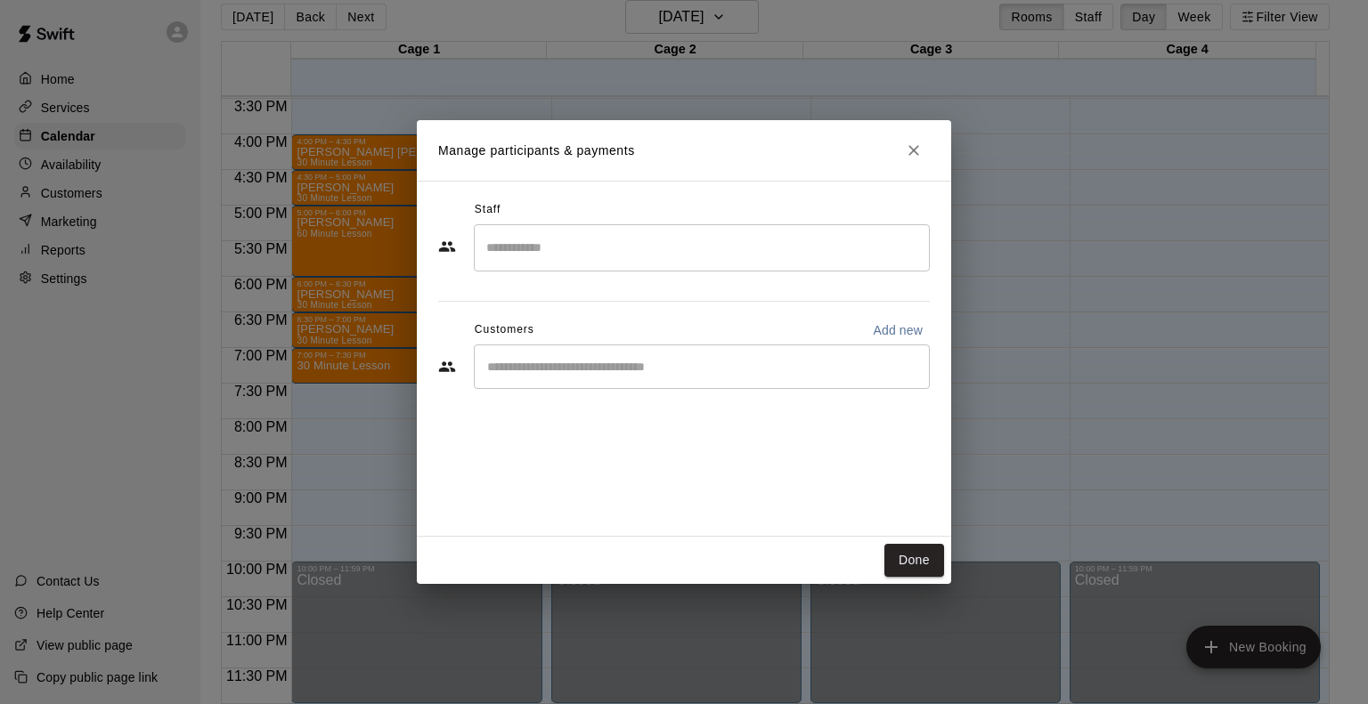
click at [522, 229] on div "​" at bounding box center [702, 247] width 456 height 47
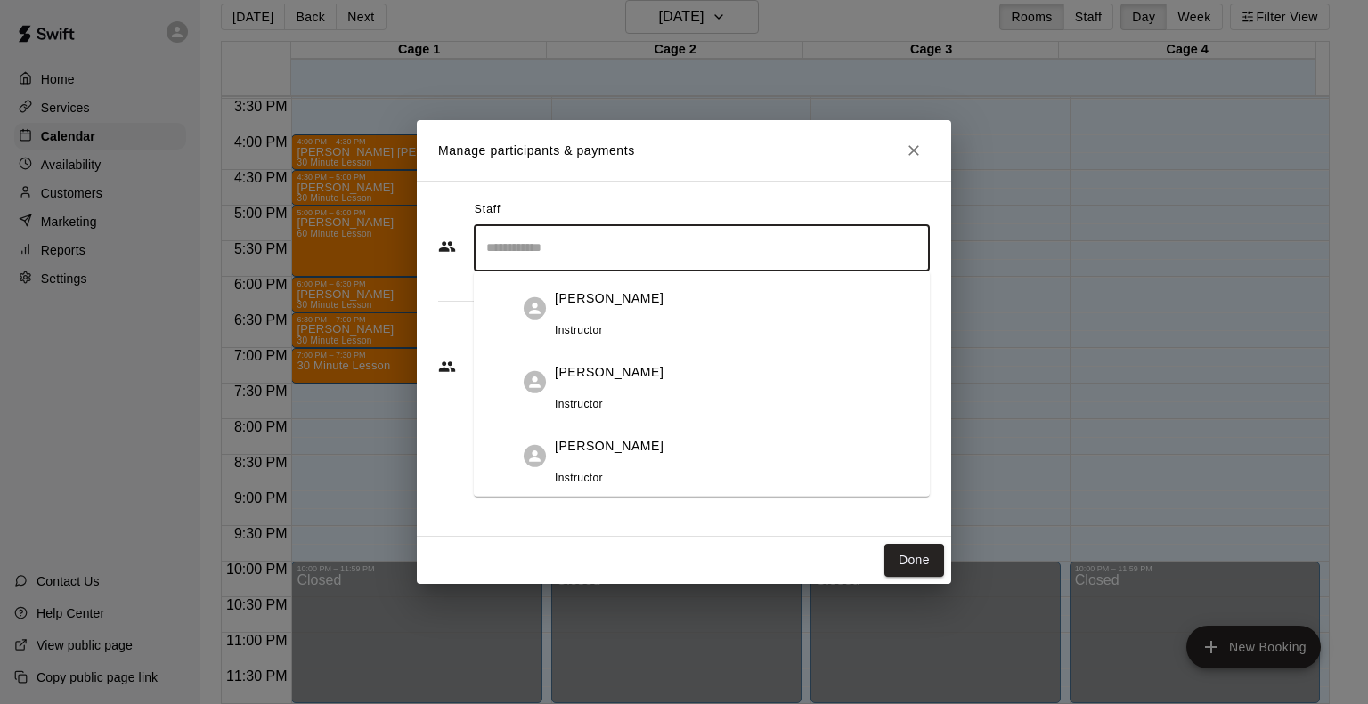
click at [555, 437] on p "[PERSON_NAME]" at bounding box center [609, 446] width 109 height 19
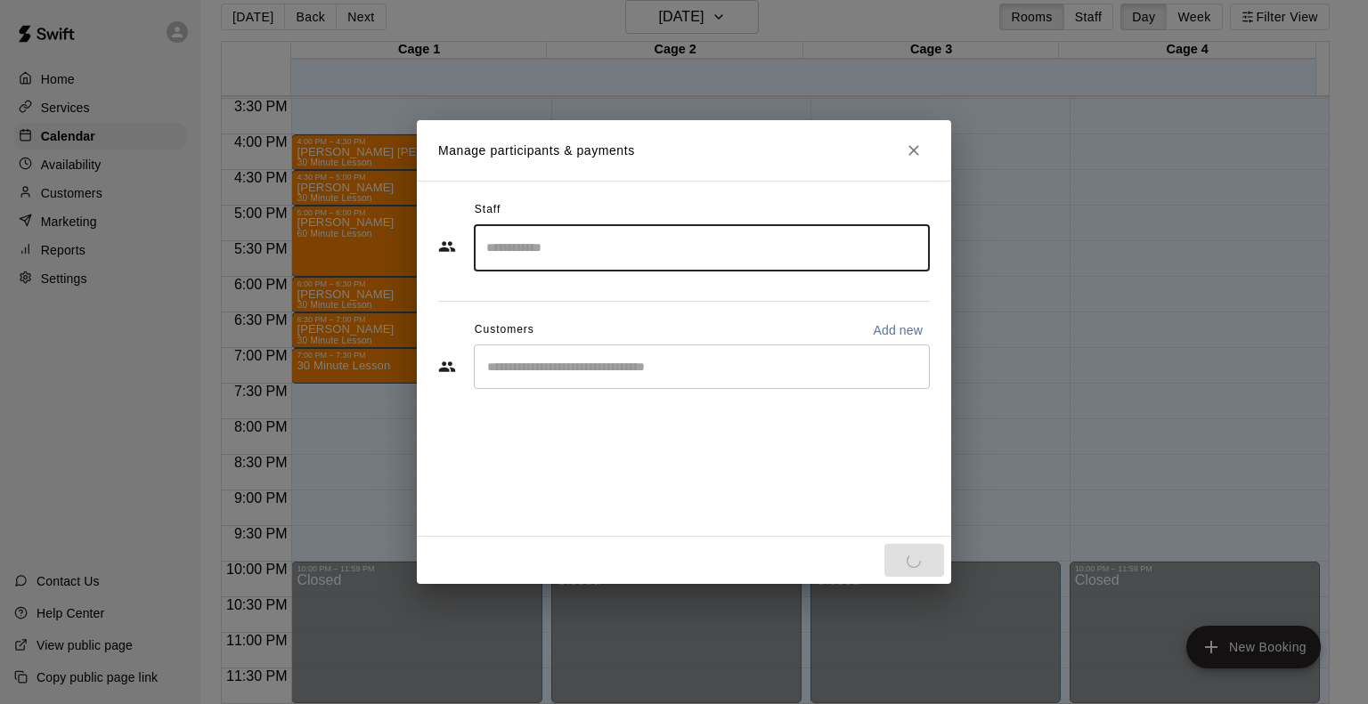
click at [556, 379] on div "​" at bounding box center [702, 367] width 456 height 45
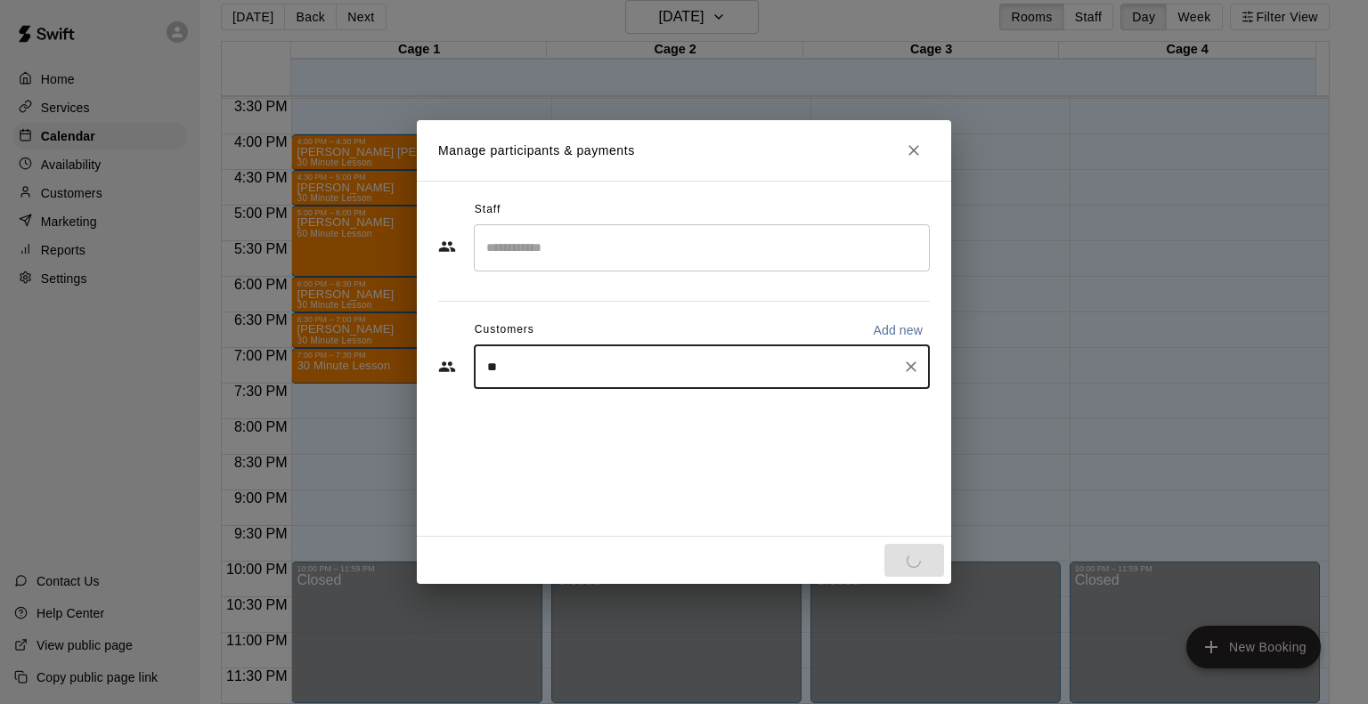
type input "***"
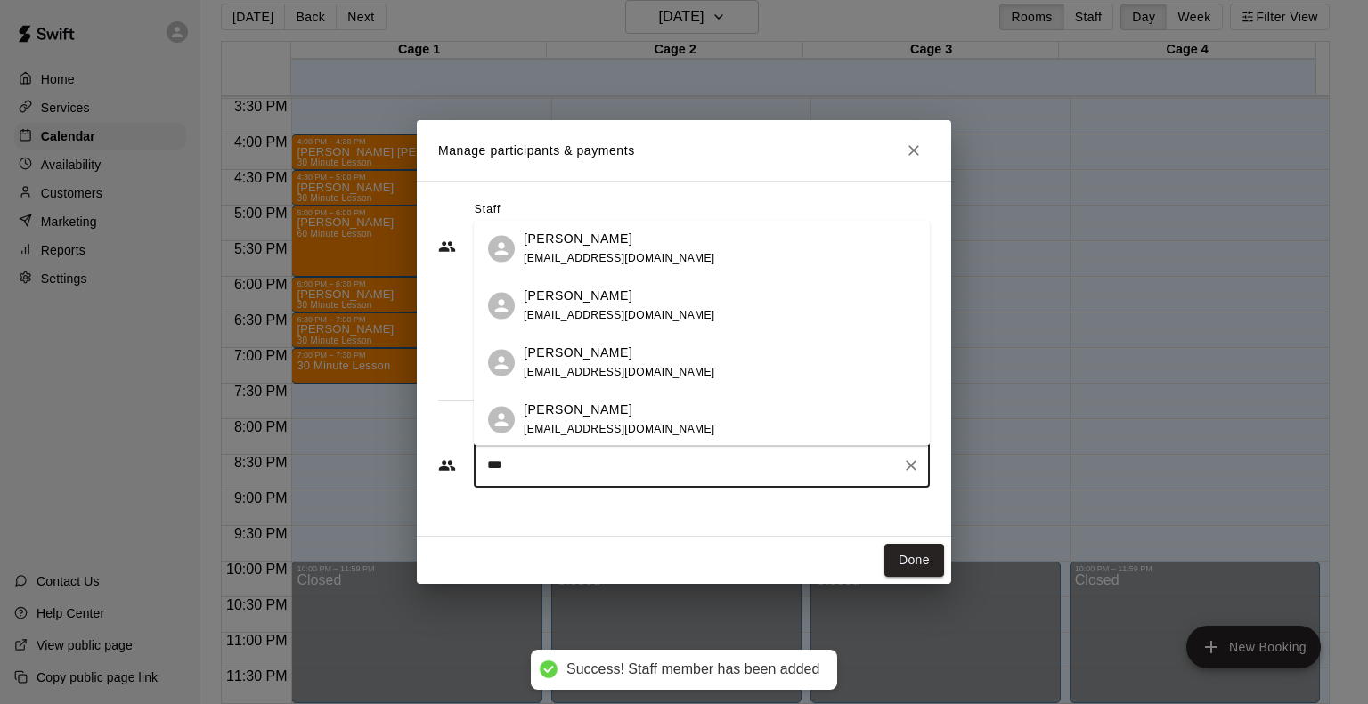
click at [589, 239] on p "[PERSON_NAME]" at bounding box center [578, 239] width 109 height 19
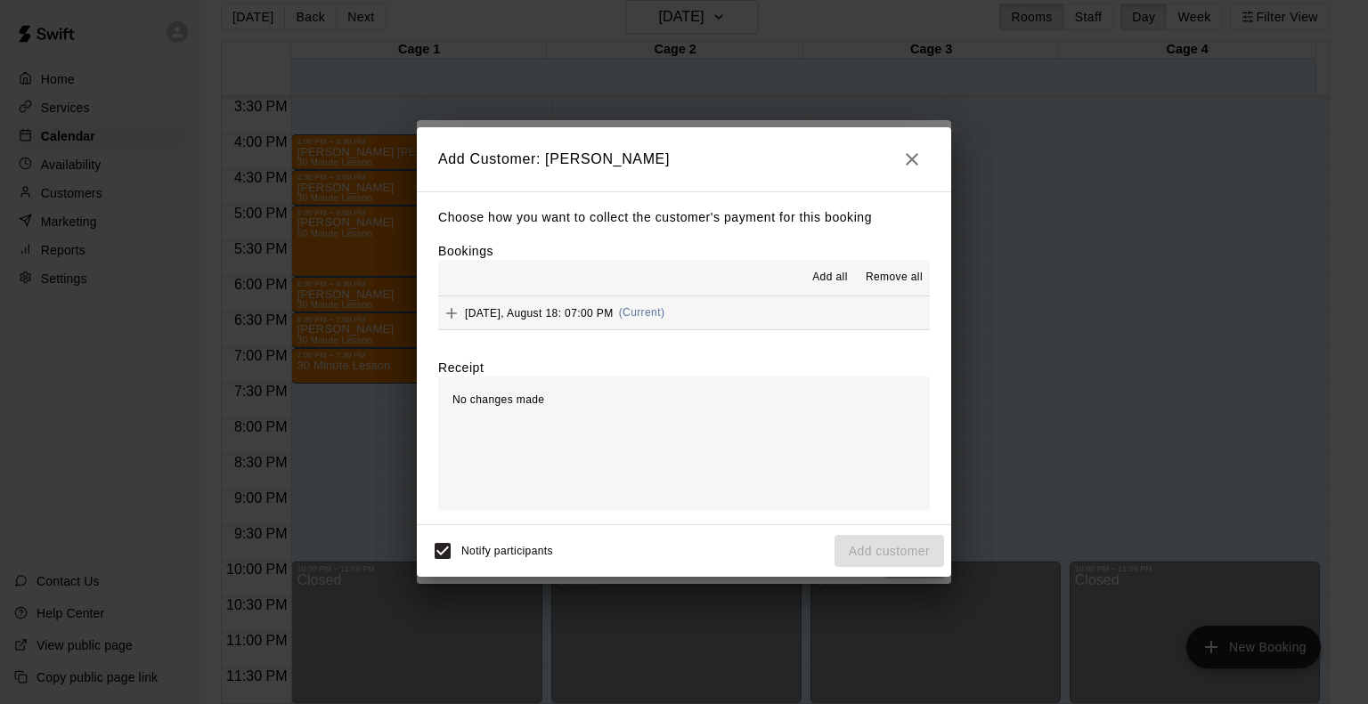
click at [552, 312] on span "[DATE], August 18: 07:00 PM" at bounding box center [539, 312] width 149 height 12
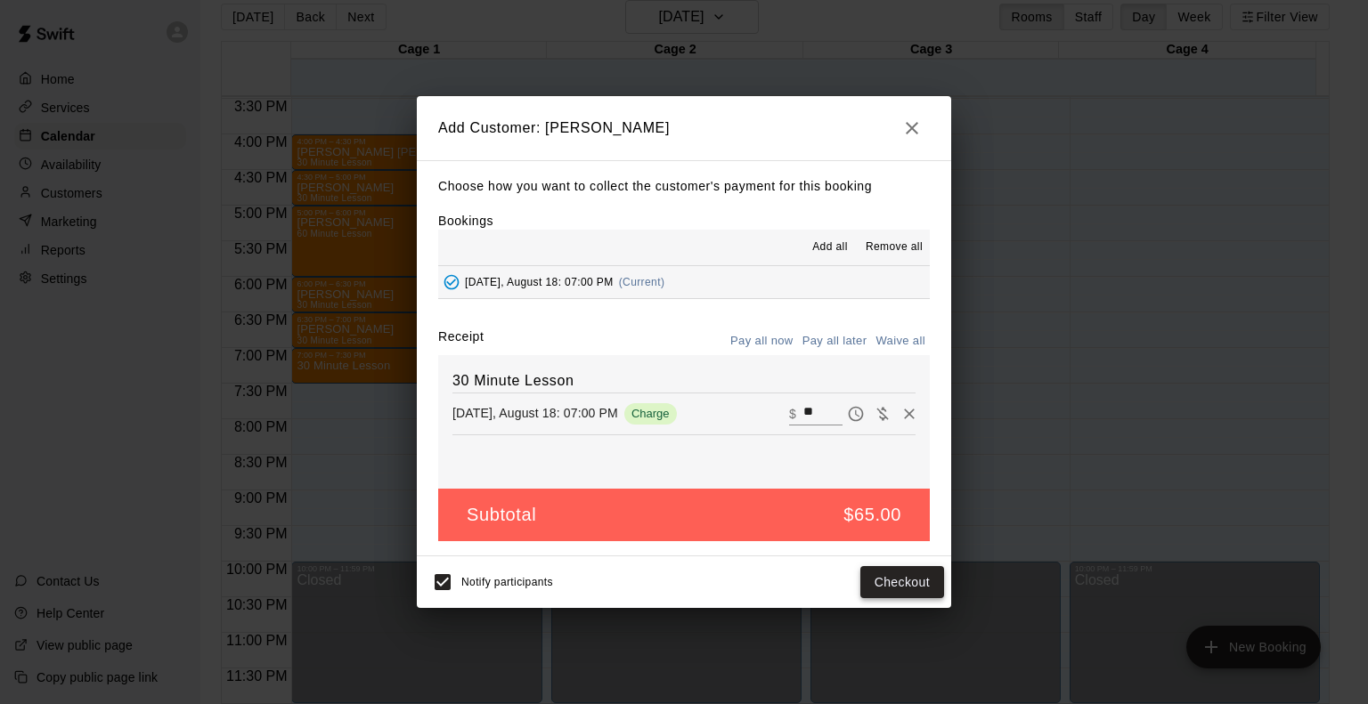
click at [881, 583] on button "Checkout" at bounding box center [902, 582] width 84 height 33
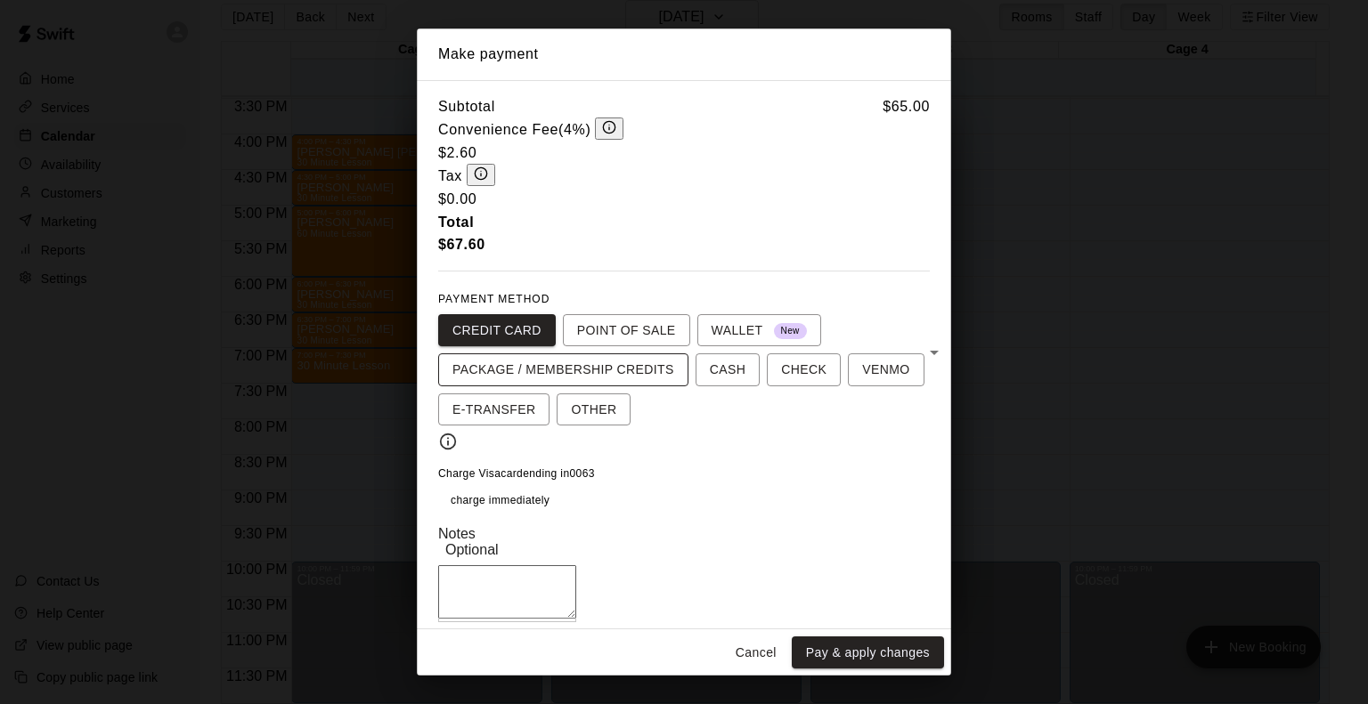
click at [575, 359] on span "PACKAGE / MEMBERSHIP CREDITS" at bounding box center [563, 370] width 222 height 22
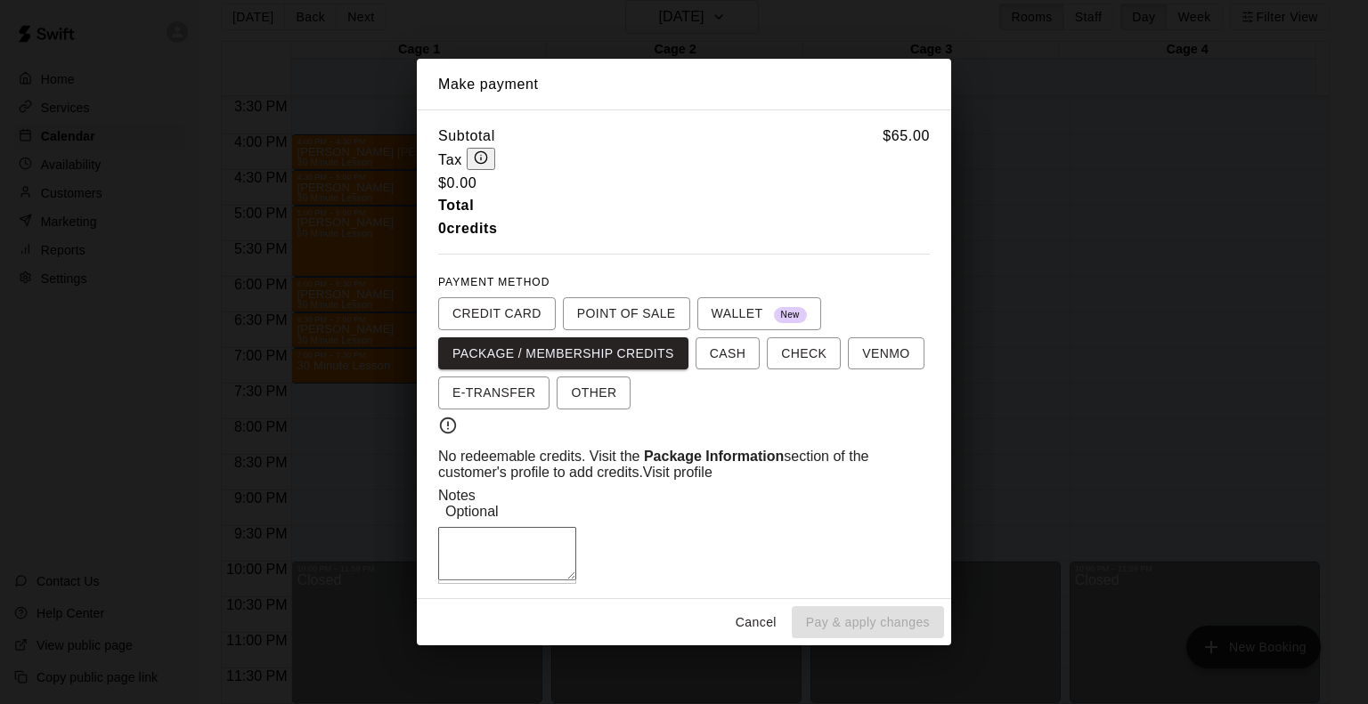
click at [576, 527] on div "* ​" at bounding box center [507, 555] width 138 height 57
click at [755, 639] on button "Cancel" at bounding box center [755, 622] width 57 height 33
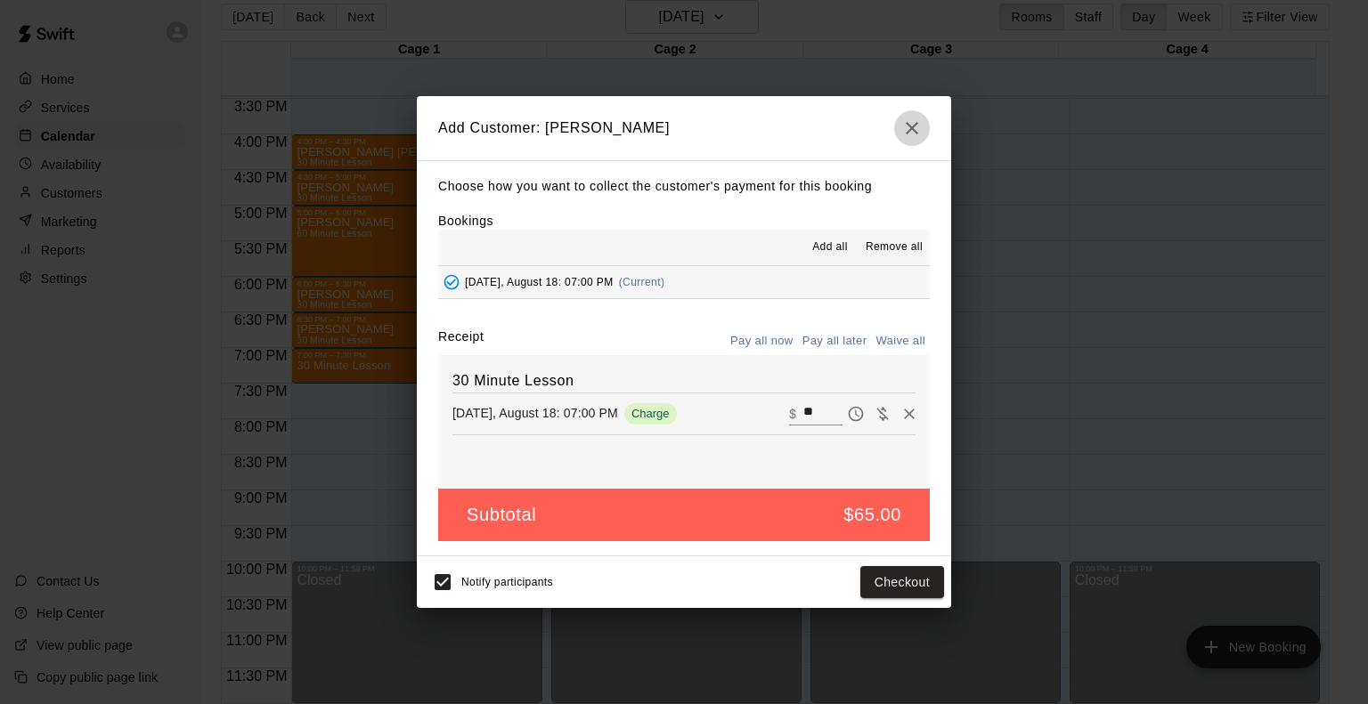
click at [905, 135] on icon "button" at bounding box center [911, 128] width 21 height 21
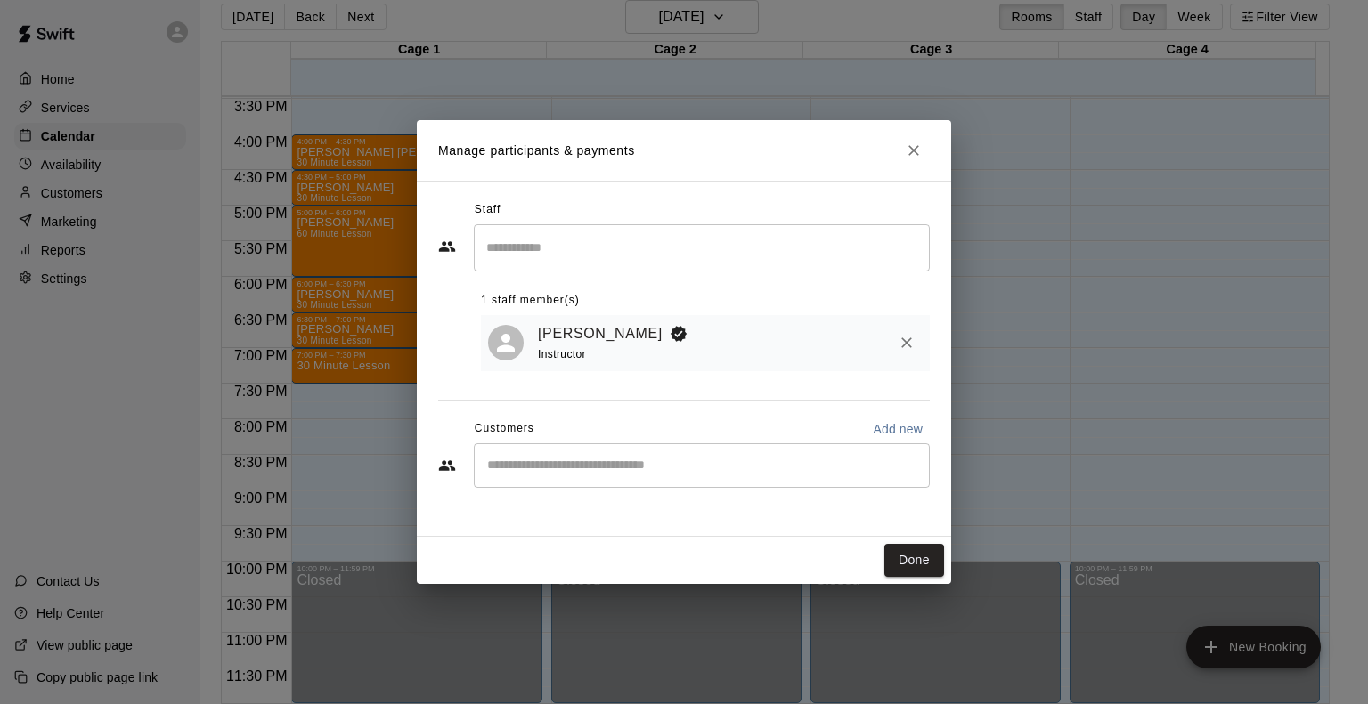
click at [691, 474] on input "Start typing to search customers..." at bounding box center [702, 466] width 440 height 18
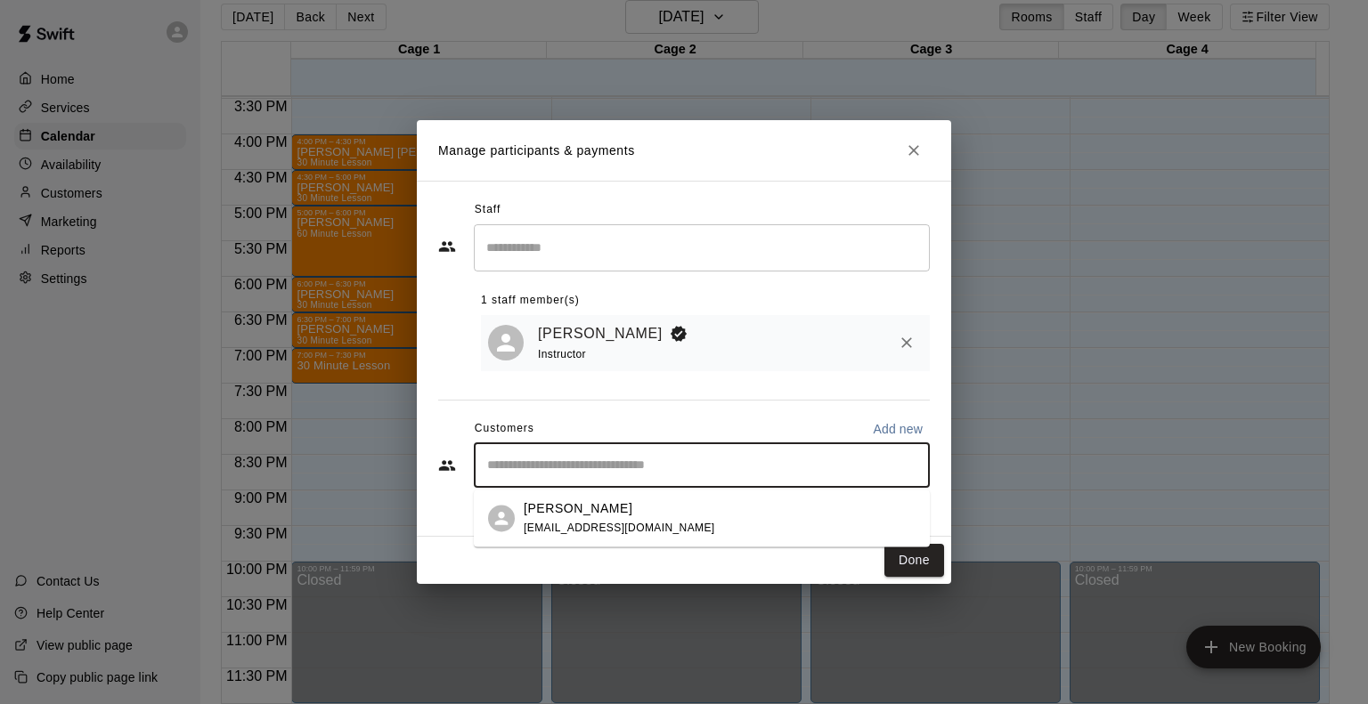
click at [637, 527] on div "[PERSON_NAME] [EMAIL_ADDRESS][DOMAIN_NAME]" at bounding box center [720, 518] width 392 height 38
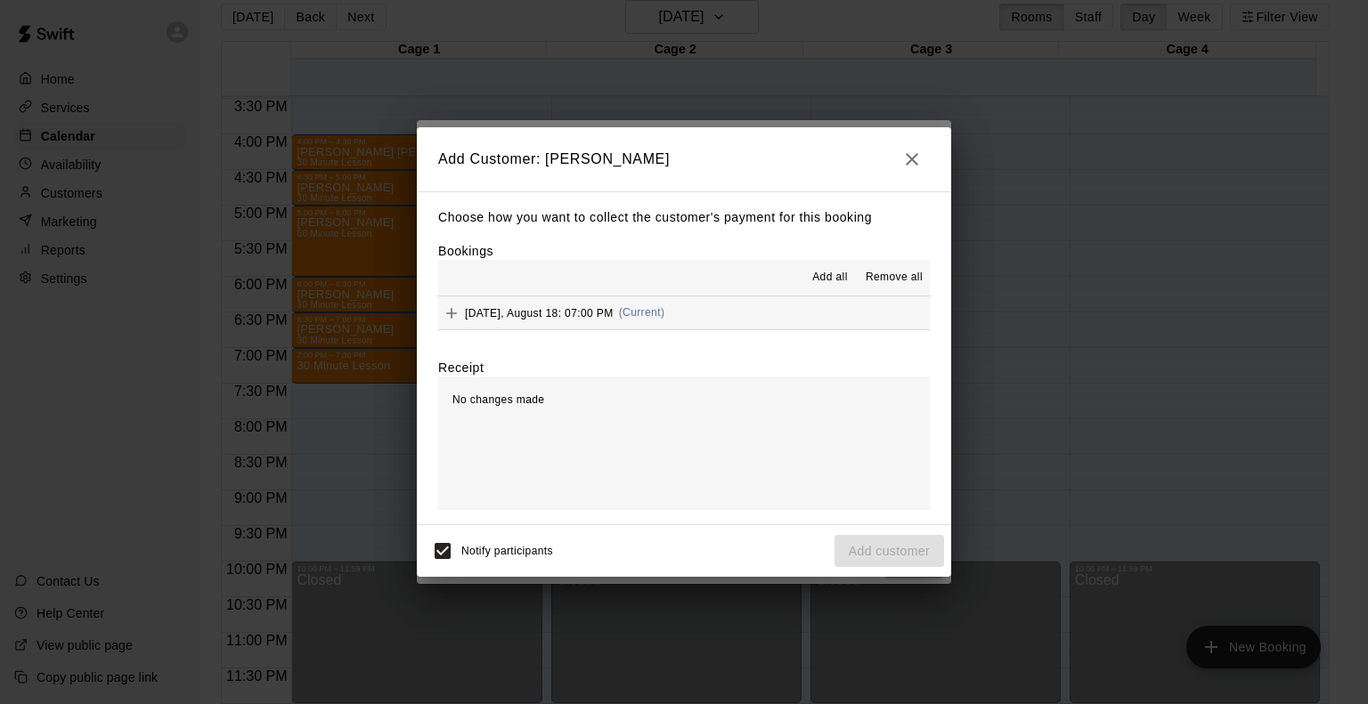
click at [572, 309] on span "[DATE], August 18: 07:00 PM" at bounding box center [539, 312] width 149 height 12
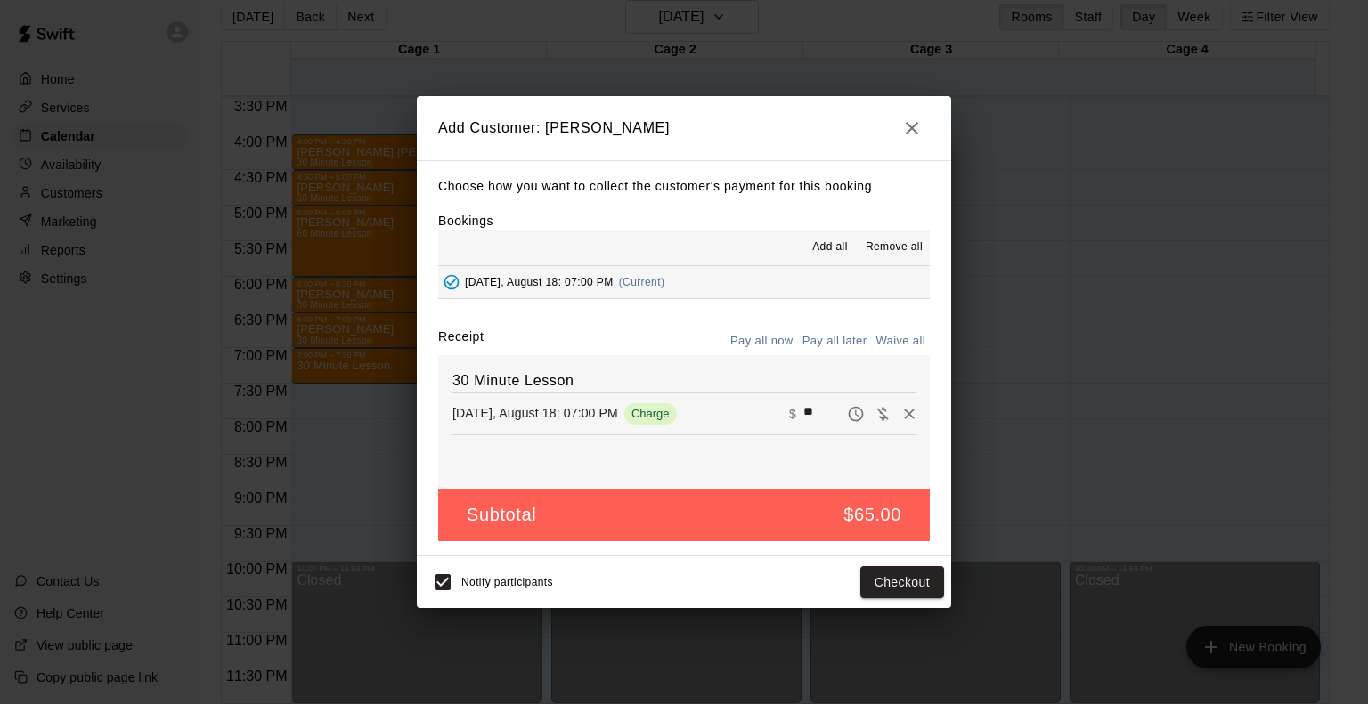
click at [823, 337] on button "Pay all later" at bounding box center [835, 342] width 74 height 28
click at [889, 588] on button "Add customer" at bounding box center [889, 582] width 110 height 33
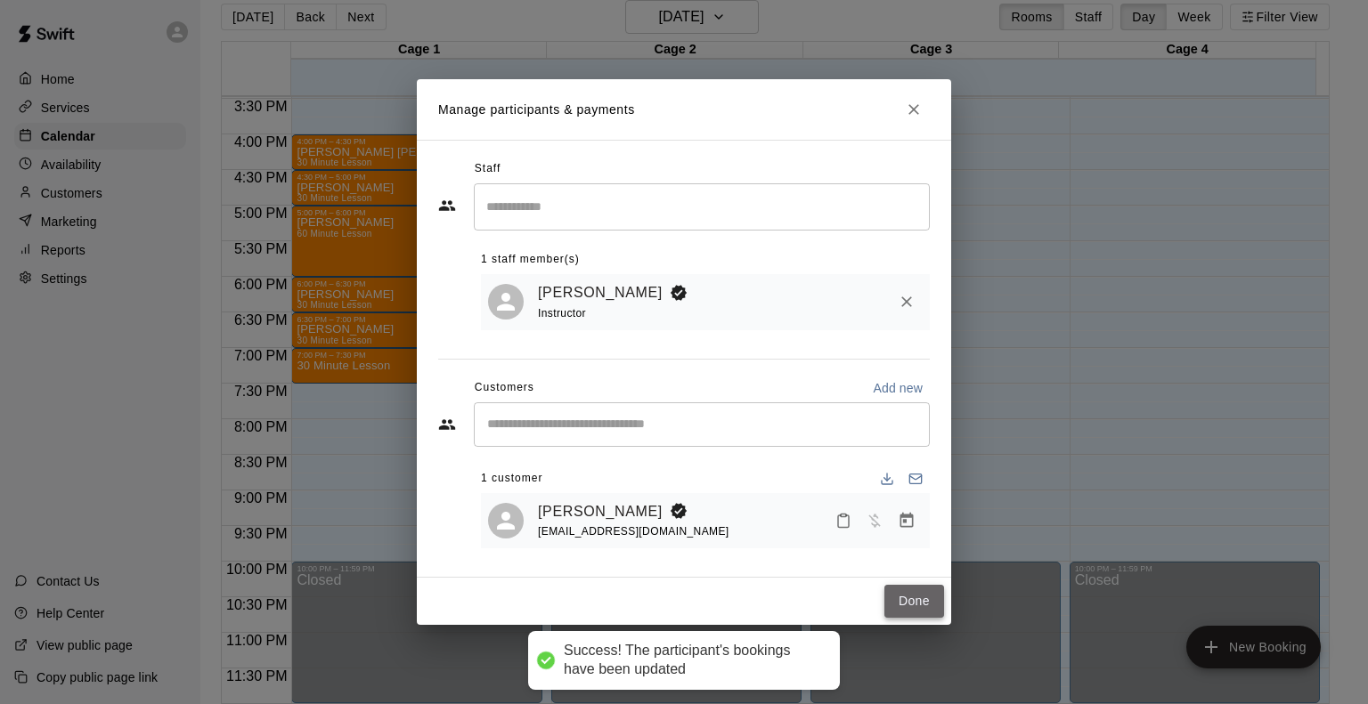
click at [910, 590] on button "Done" at bounding box center [914, 601] width 60 height 33
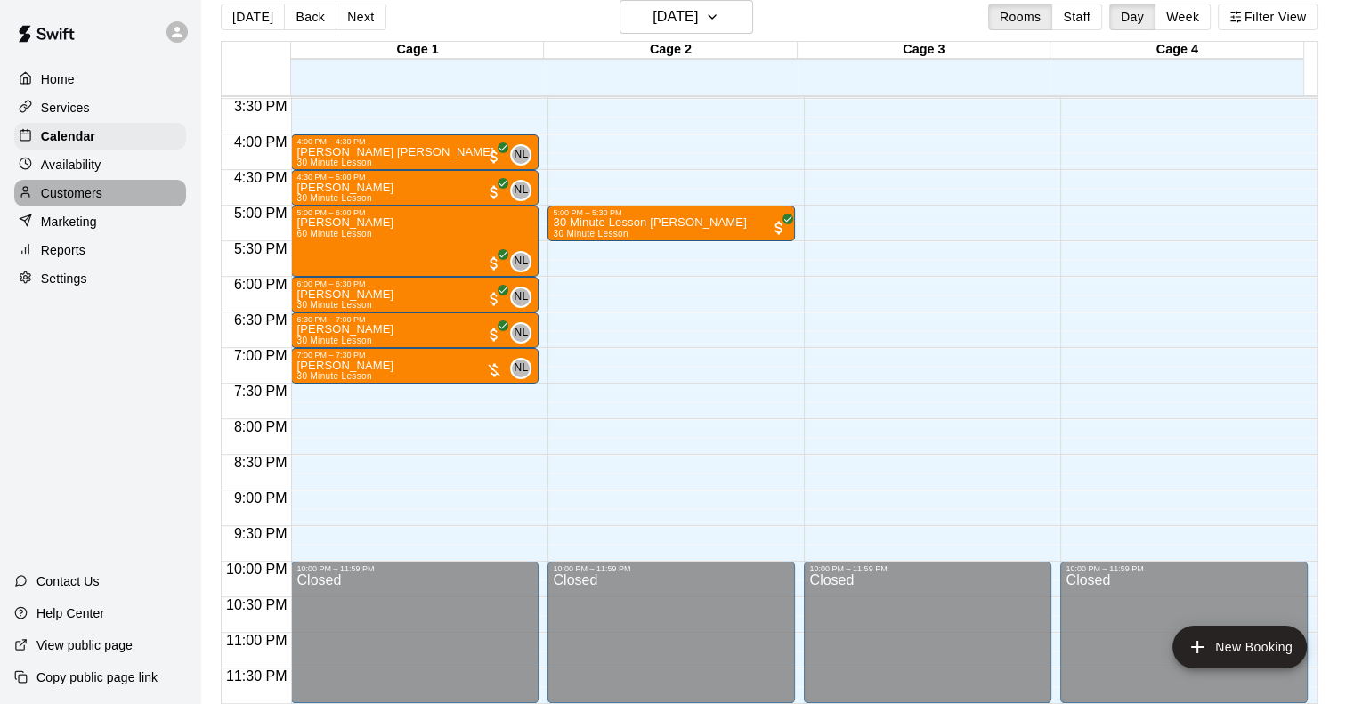
click at [84, 190] on div "Customers" at bounding box center [100, 193] width 172 height 27
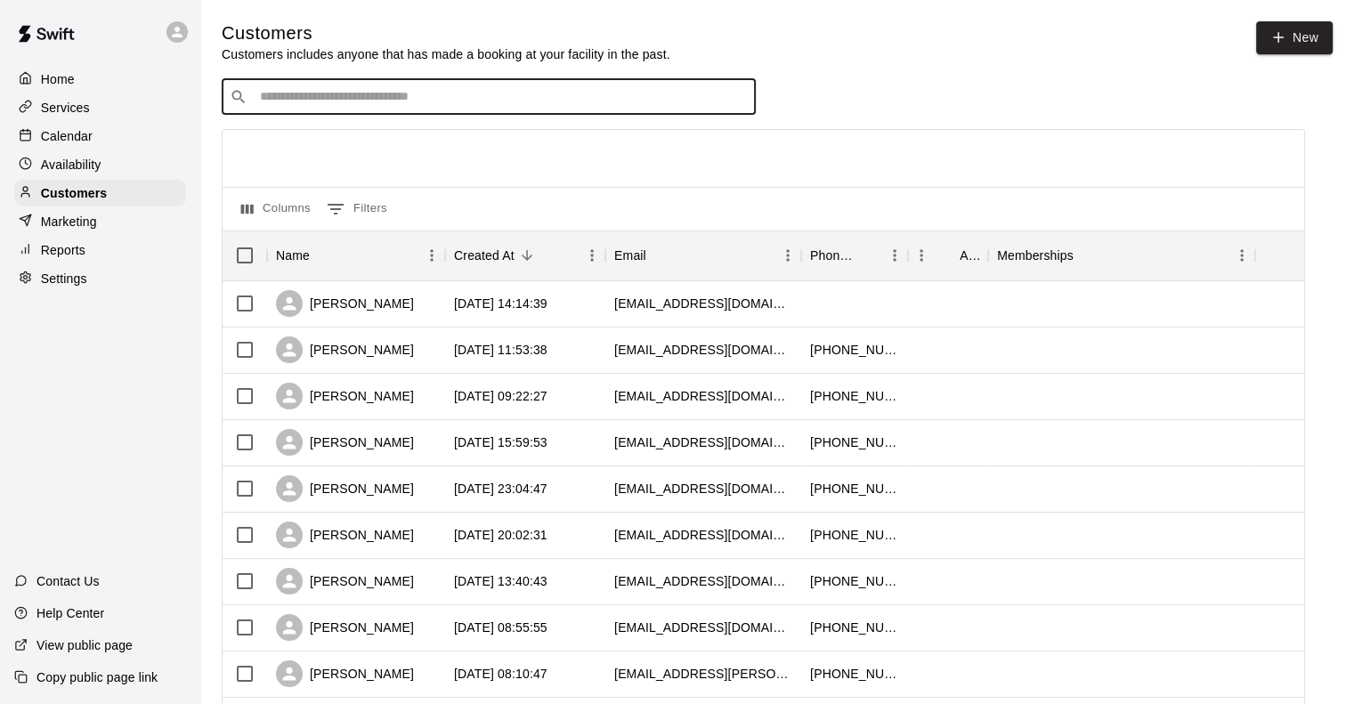
click at [284, 92] on input "Search customers by name or email" at bounding box center [501, 97] width 493 height 18
type input "*****"
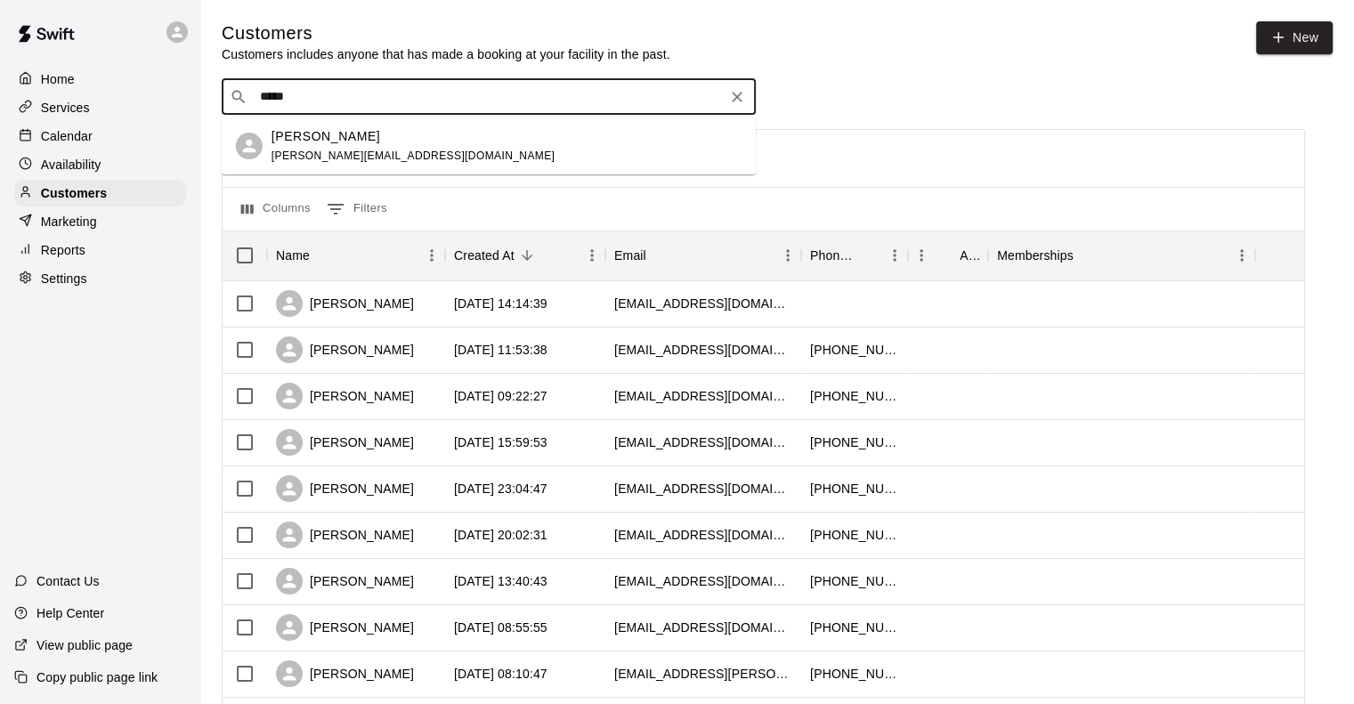
click at [295, 138] on p "[PERSON_NAME]" at bounding box center [326, 136] width 109 height 19
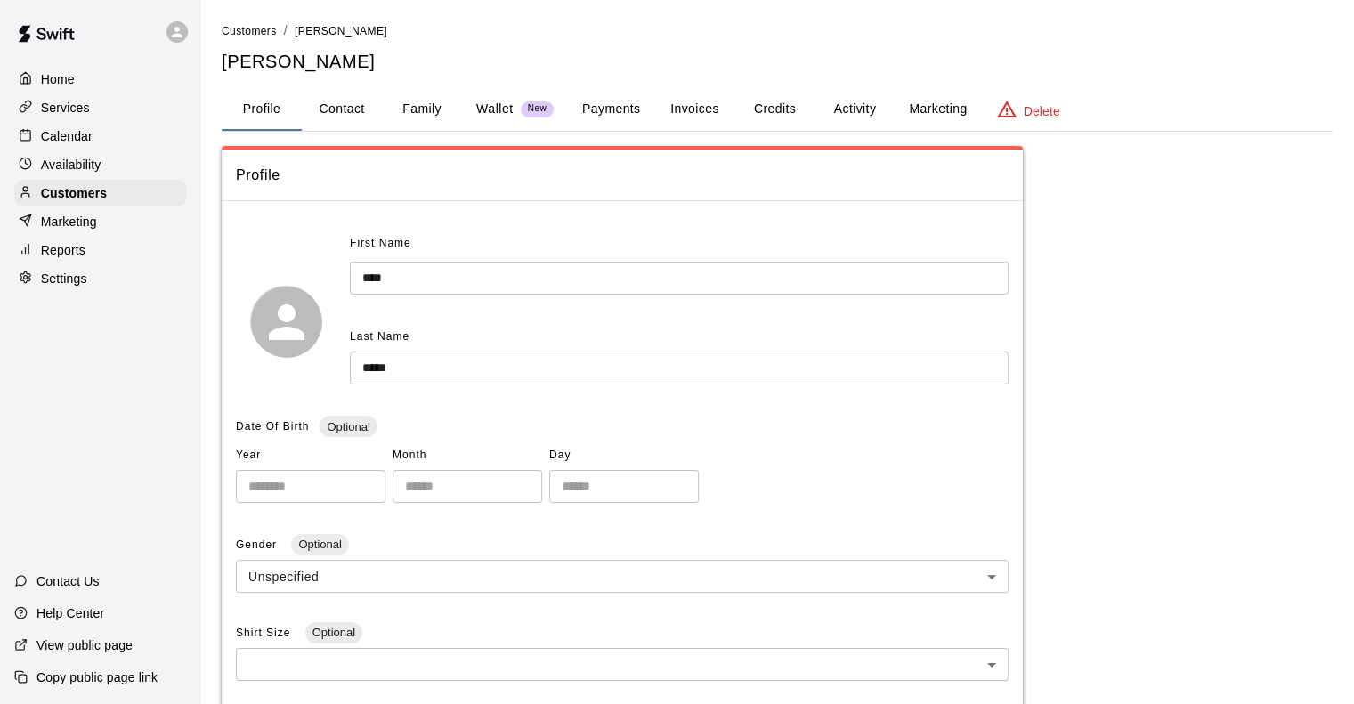
click at [712, 104] on button "Invoices" at bounding box center [694, 109] width 80 height 43
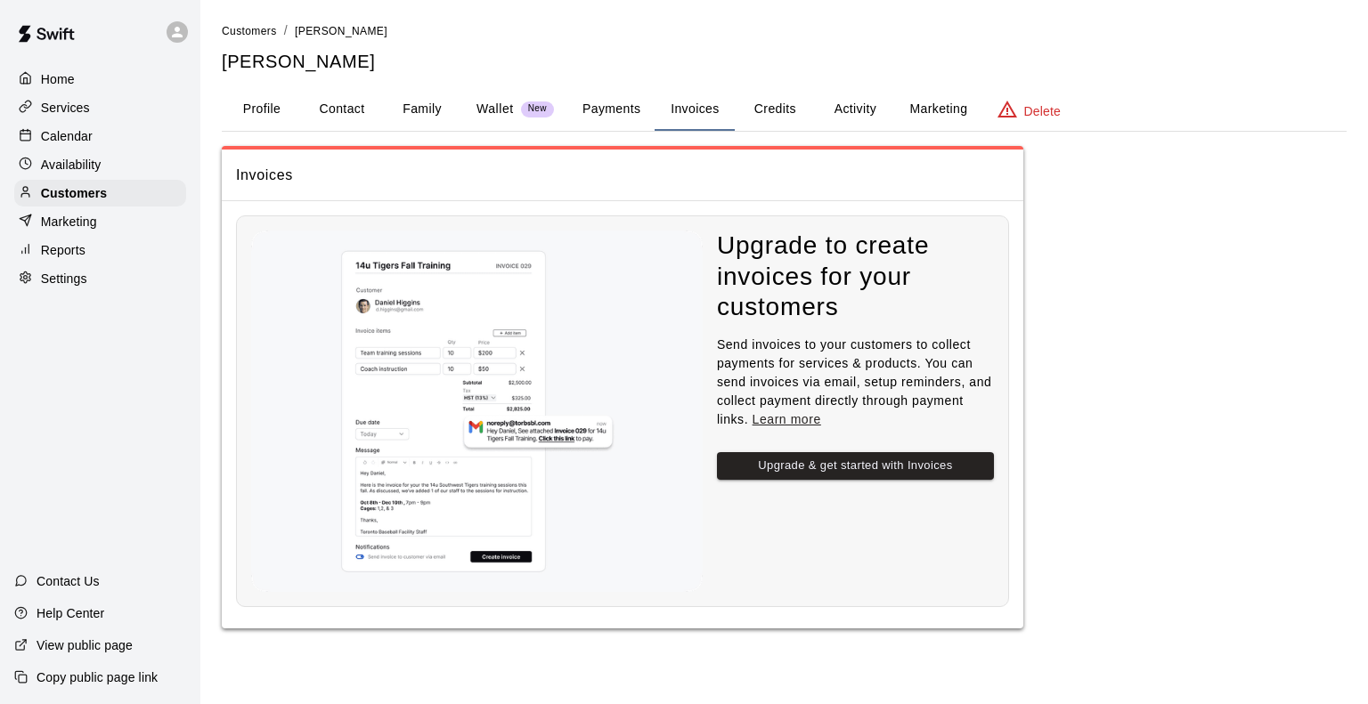
click at [757, 104] on button "Credits" at bounding box center [775, 109] width 80 height 43
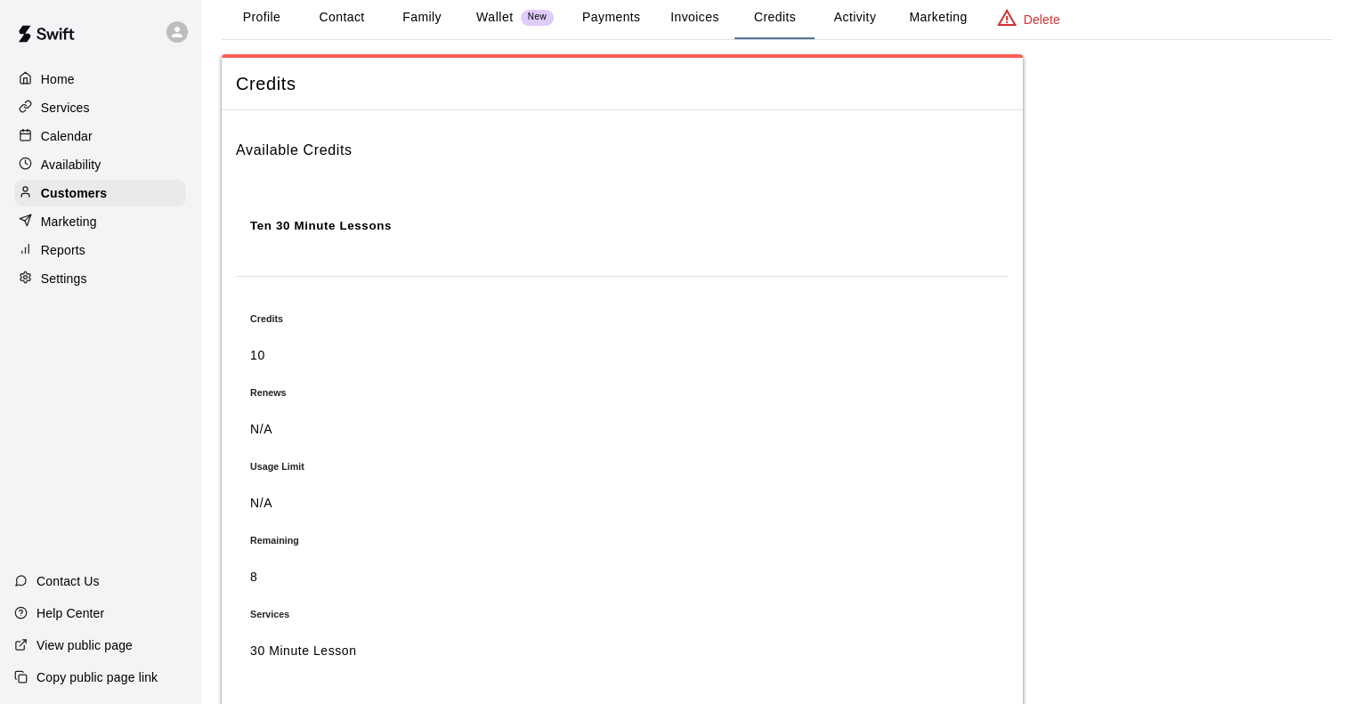
scroll to position [89, 0]
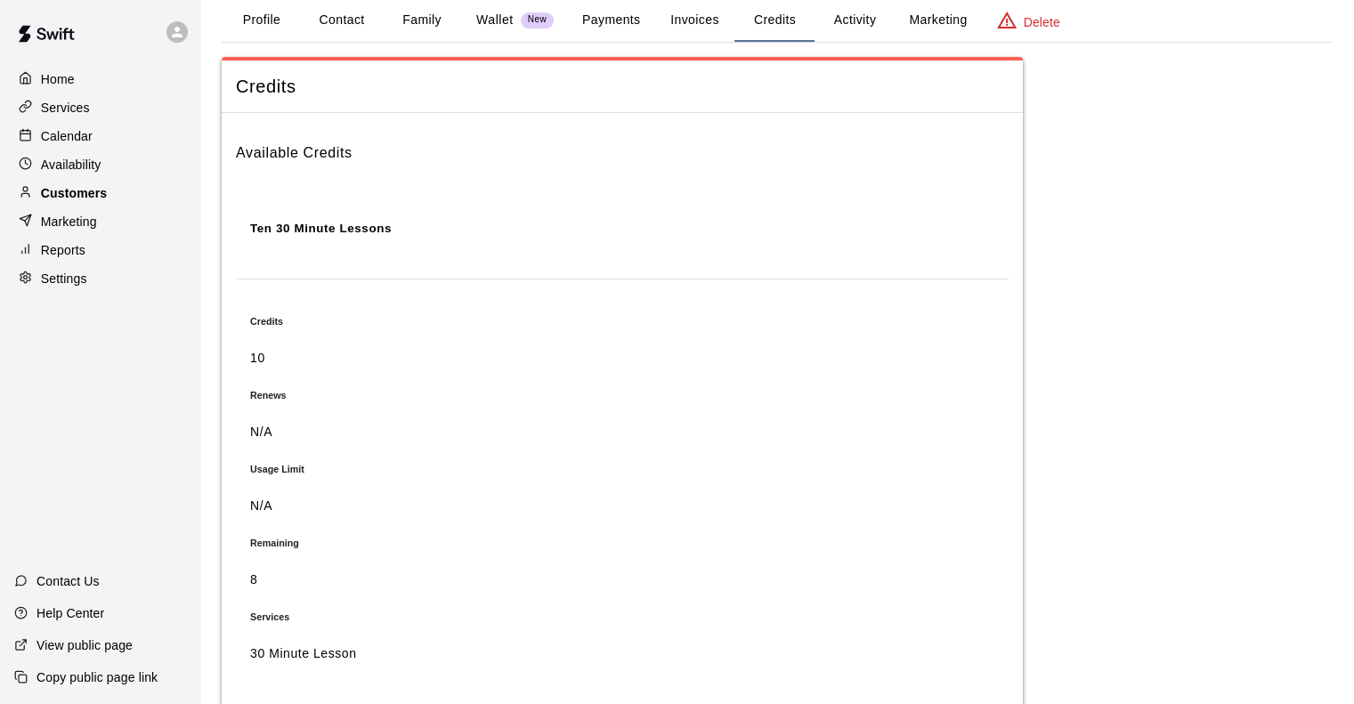
click at [89, 202] on p "Customers" at bounding box center [74, 193] width 66 height 18
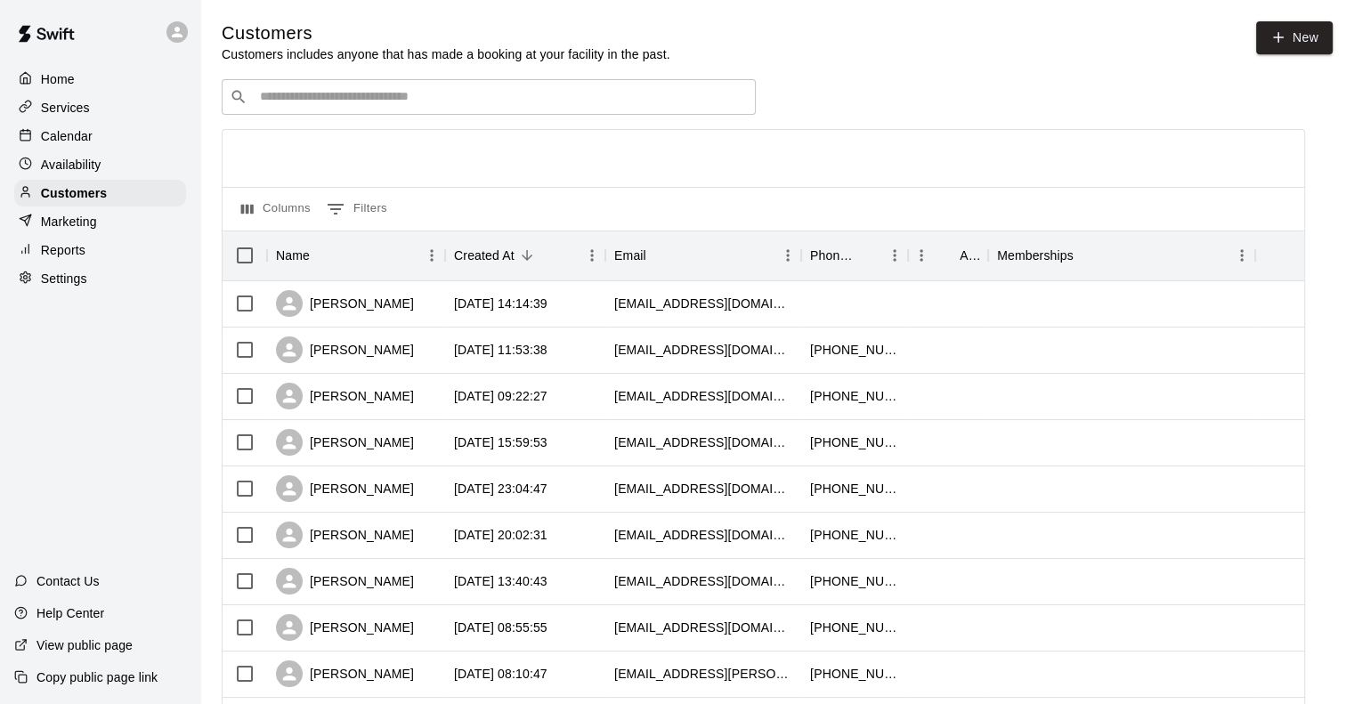
click at [335, 102] on input "Search customers by name or email" at bounding box center [501, 97] width 493 height 18
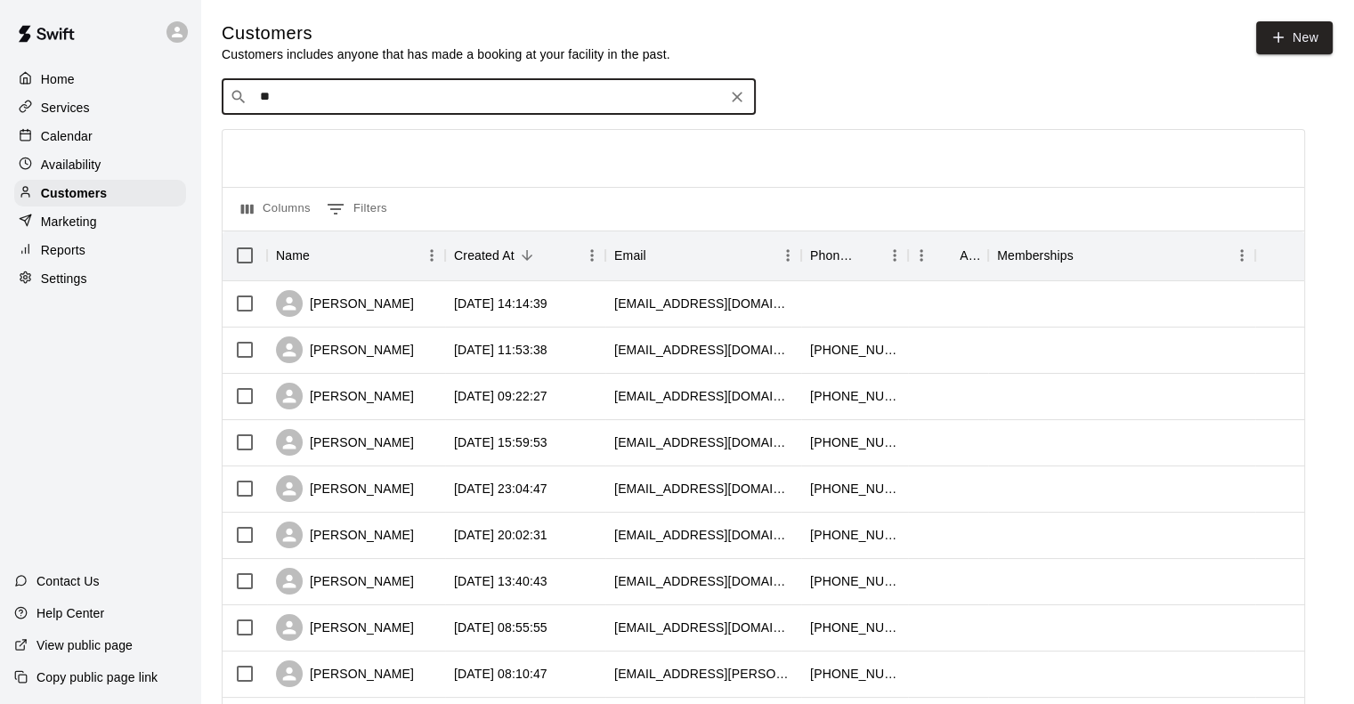
type input "***"
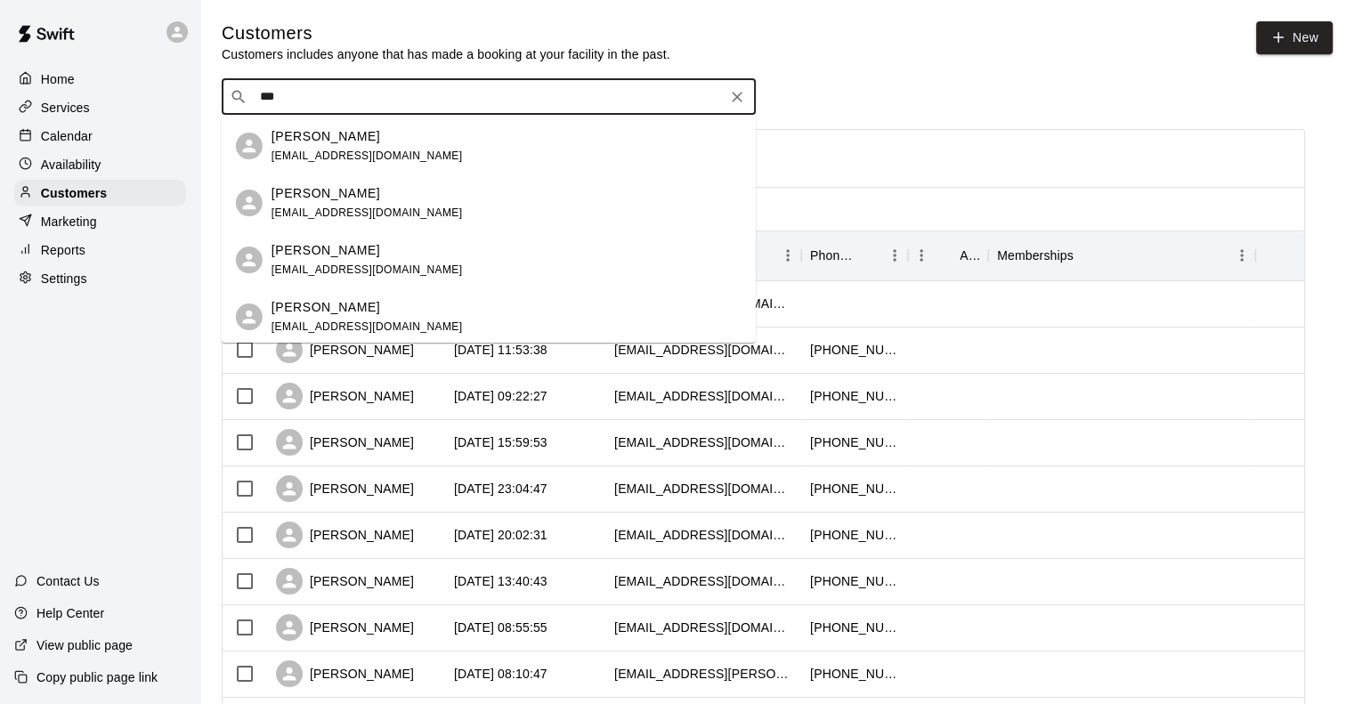
click at [321, 150] on span "[EMAIL_ADDRESS][DOMAIN_NAME]" at bounding box center [367, 156] width 191 height 12
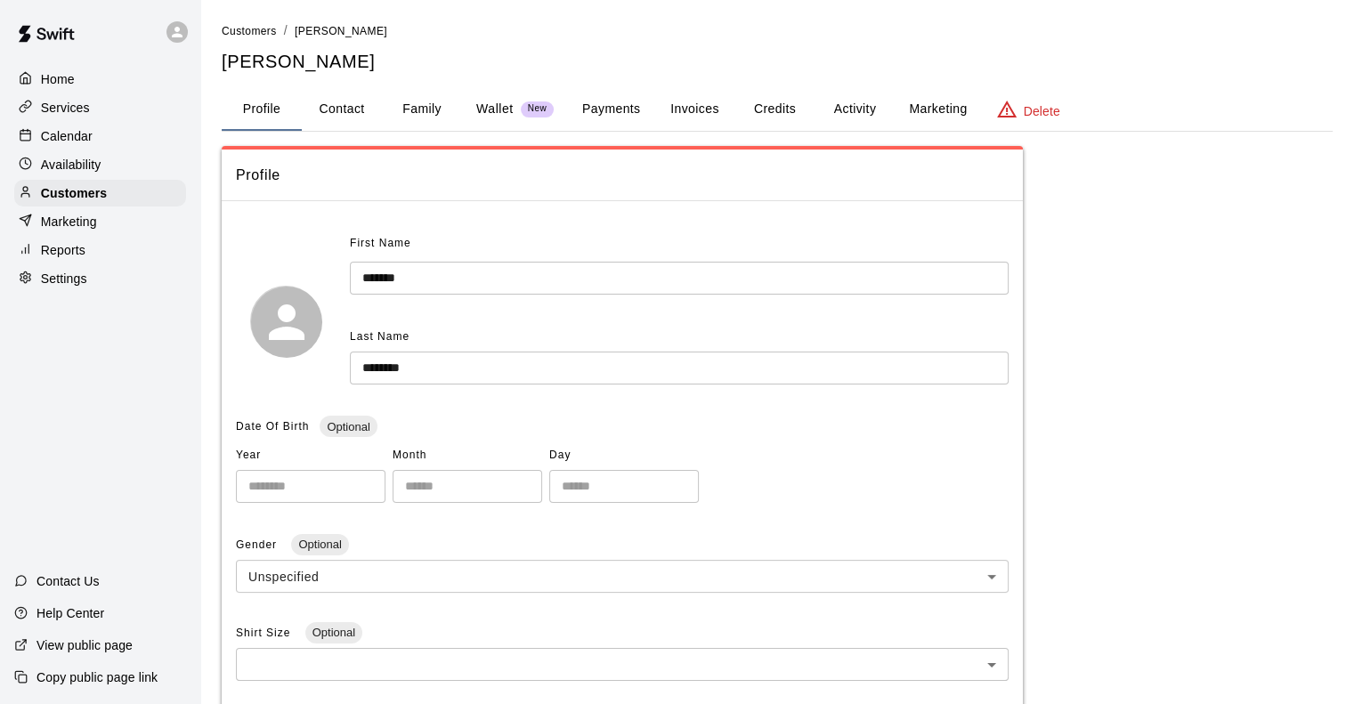
click at [769, 104] on button "Credits" at bounding box center [775, 109] width 80 height 43
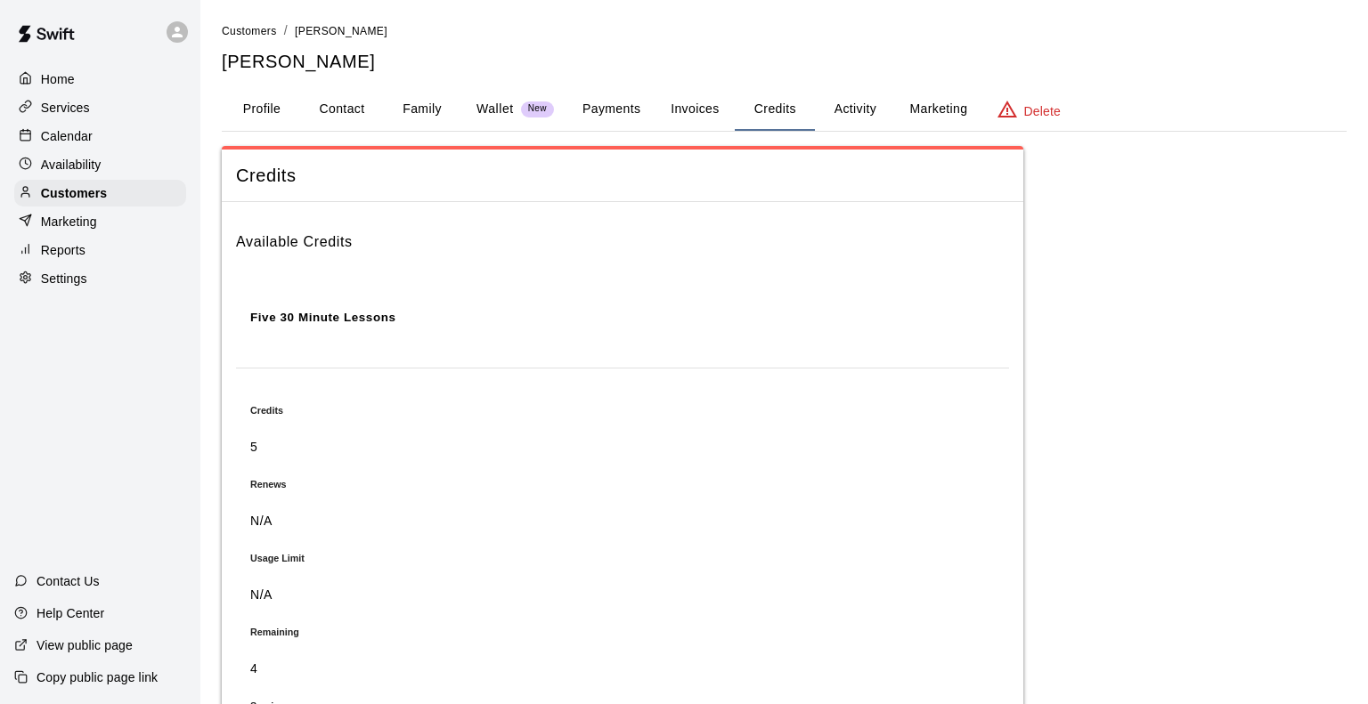
click at [859, 102] on button "Activity" at bounding box center [855, 109] width 80 height 43
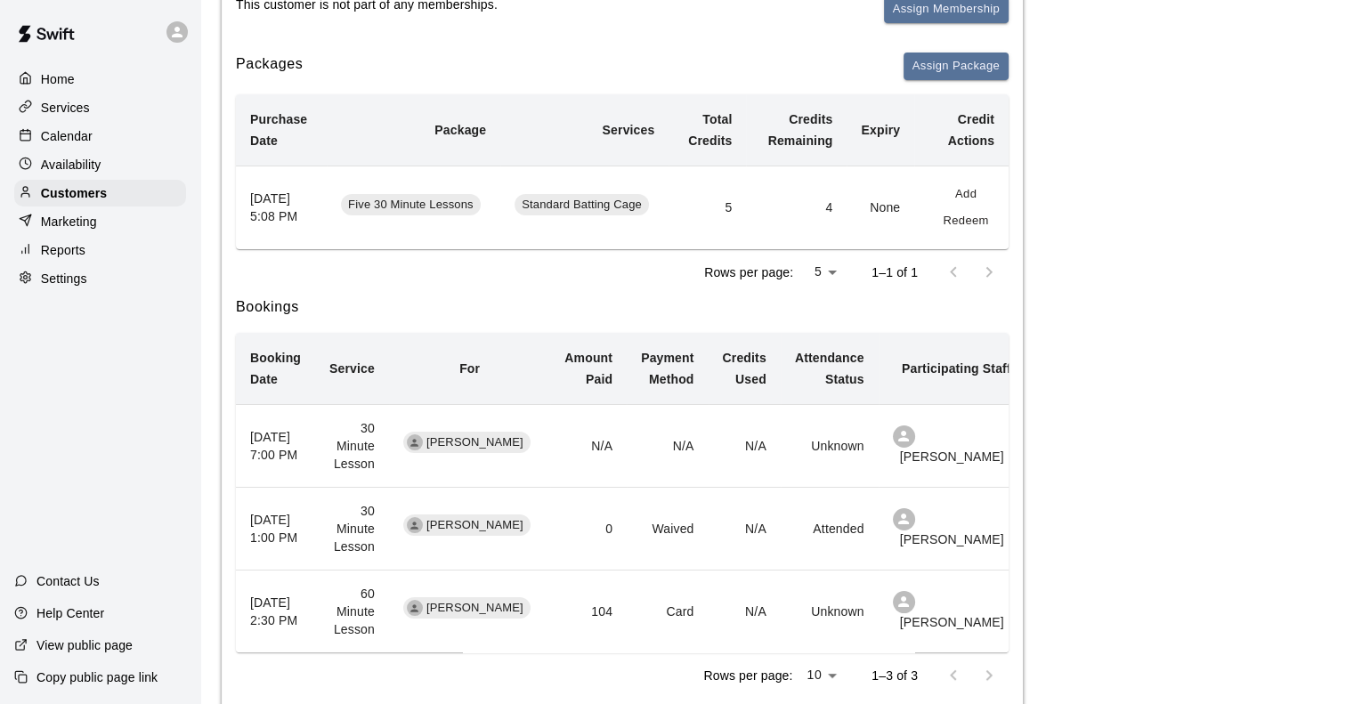
scroll to position [258, 0]
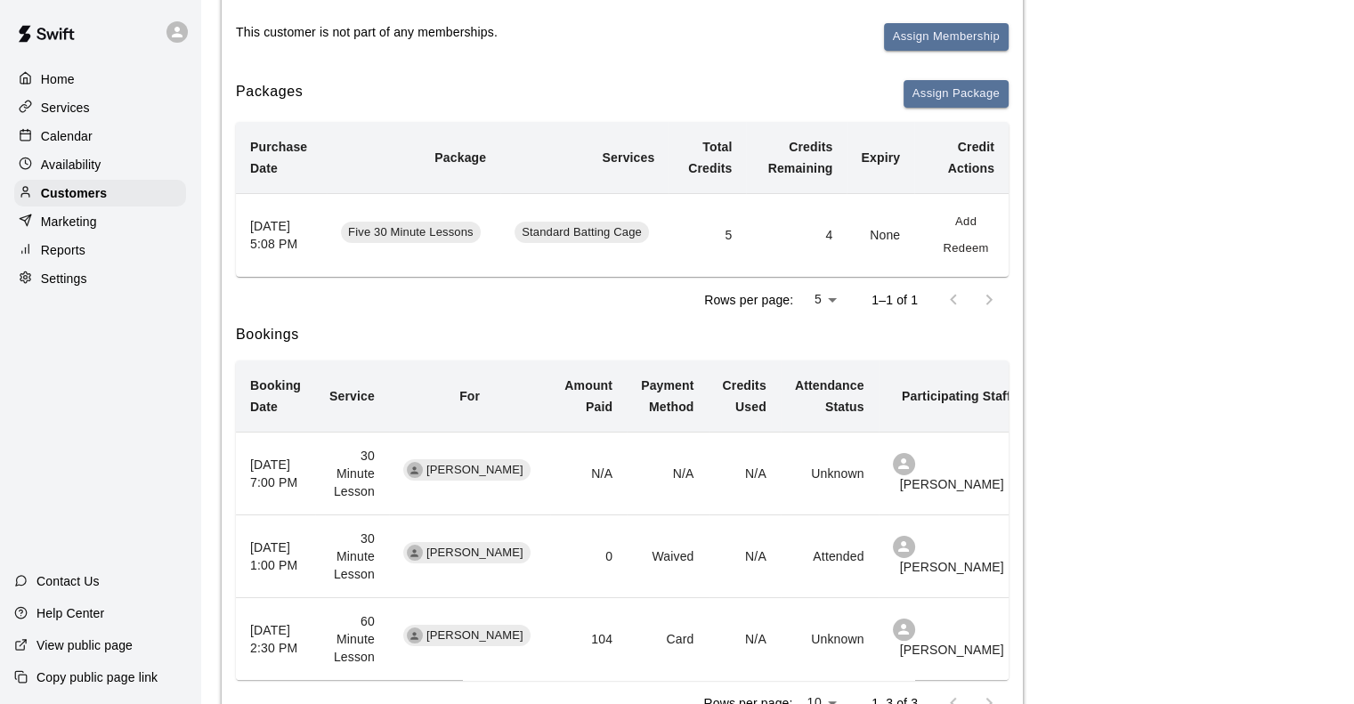
click at [982, 235] on button "Redeem" at bounding box center [966, 249] width 57 height 28
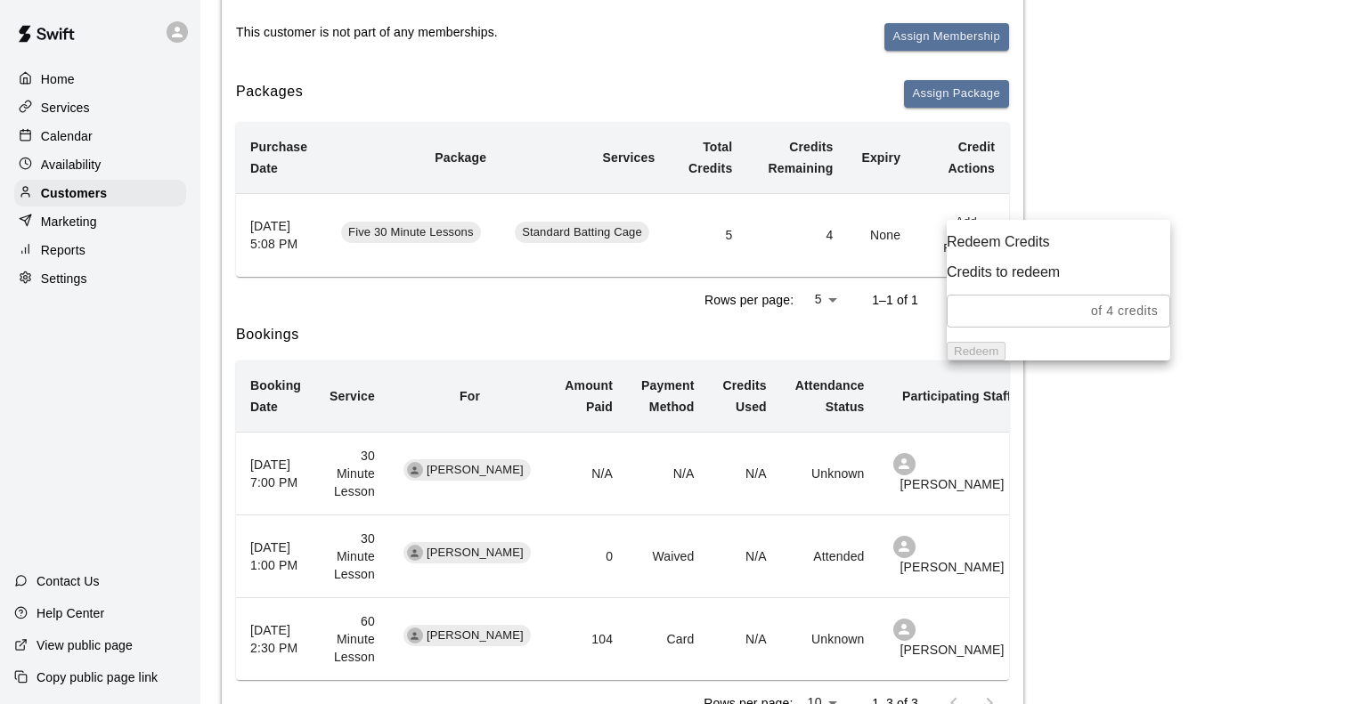
click at [1008, 298] on input "text" at bounding box center [1014, 311] width 137 height 33
type input "*"
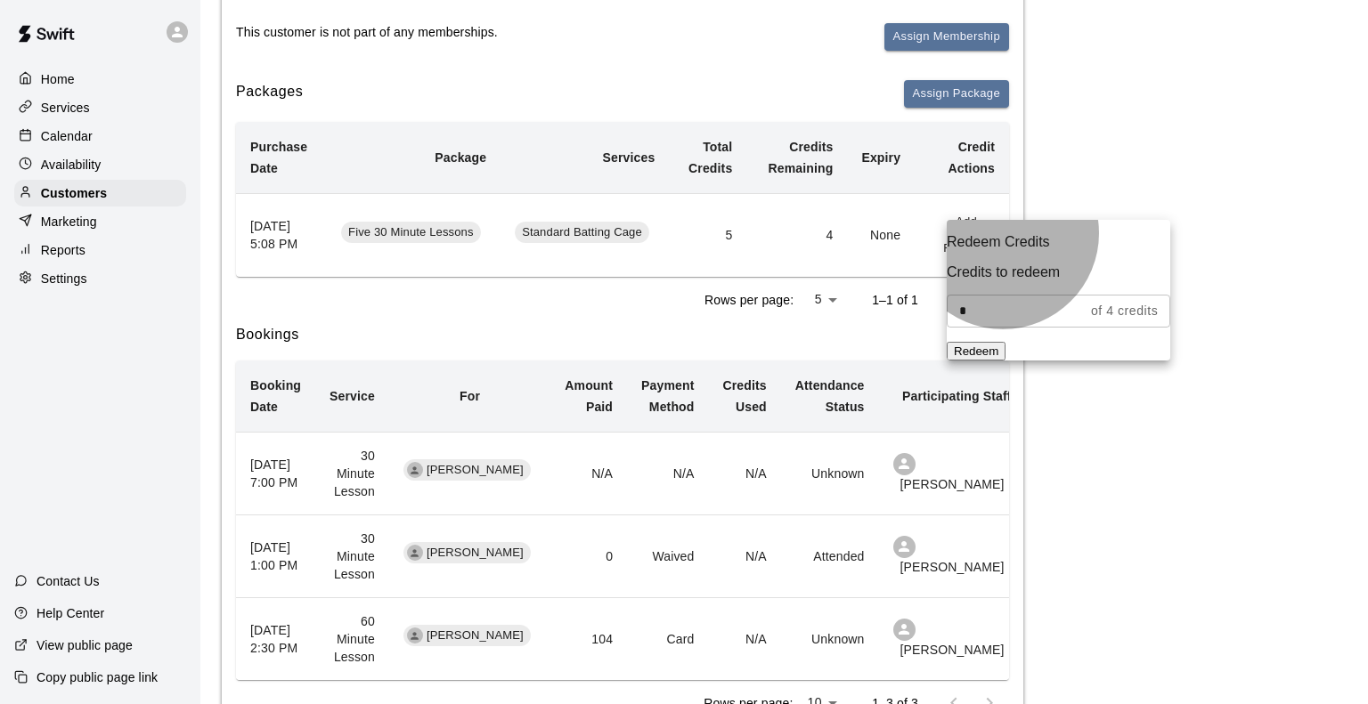
click at [1005, 348] on button "Redeem" at bounding box center [975, 351] width 59 height 19
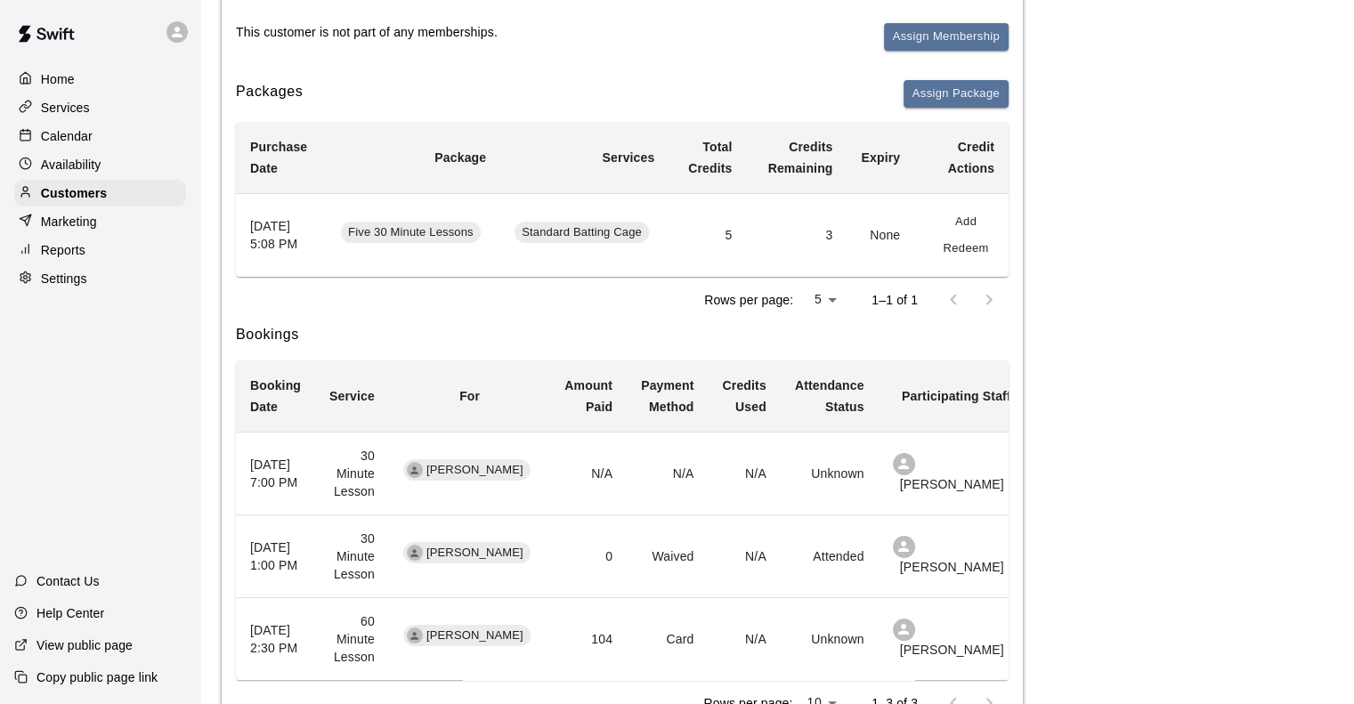
click at [1131, 266] on div "Activity Memberships This customer is not part of any memberships. Assign Membe…" at bounding box center [777, 318] width 1111 height 860
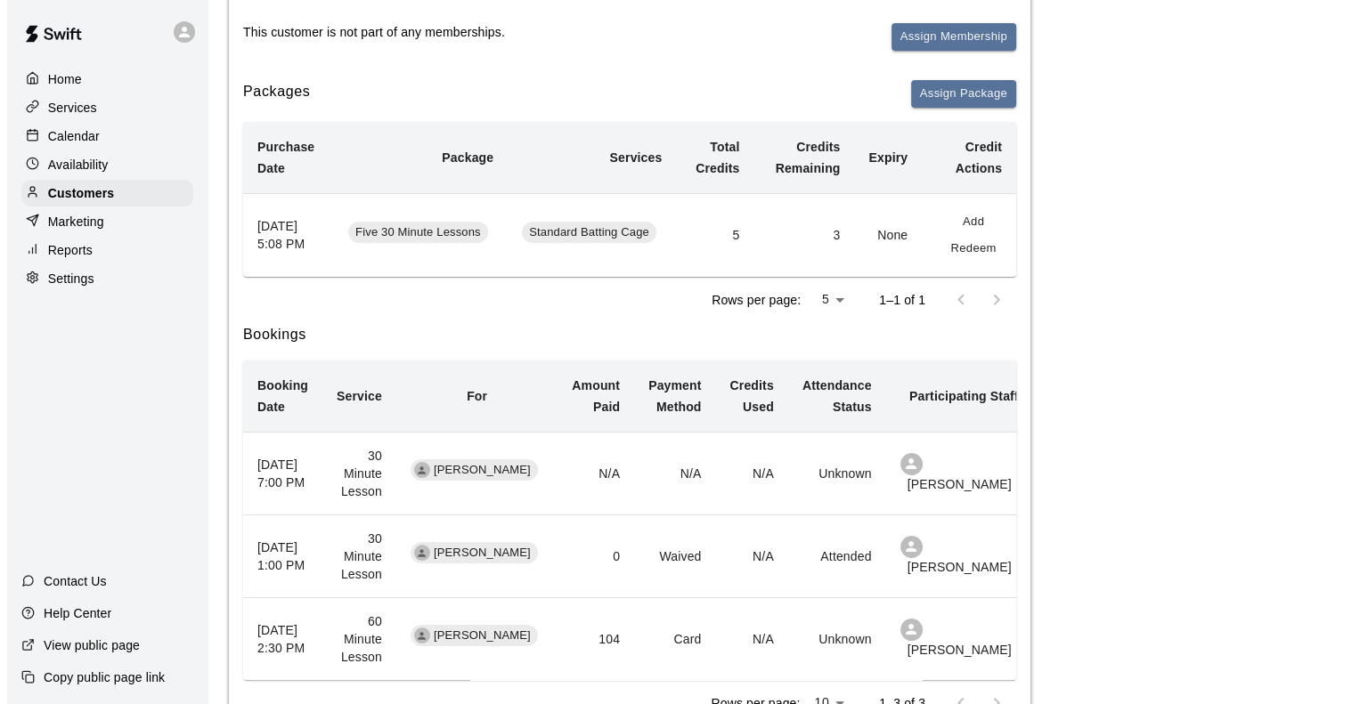
scroll to position [80, 0]
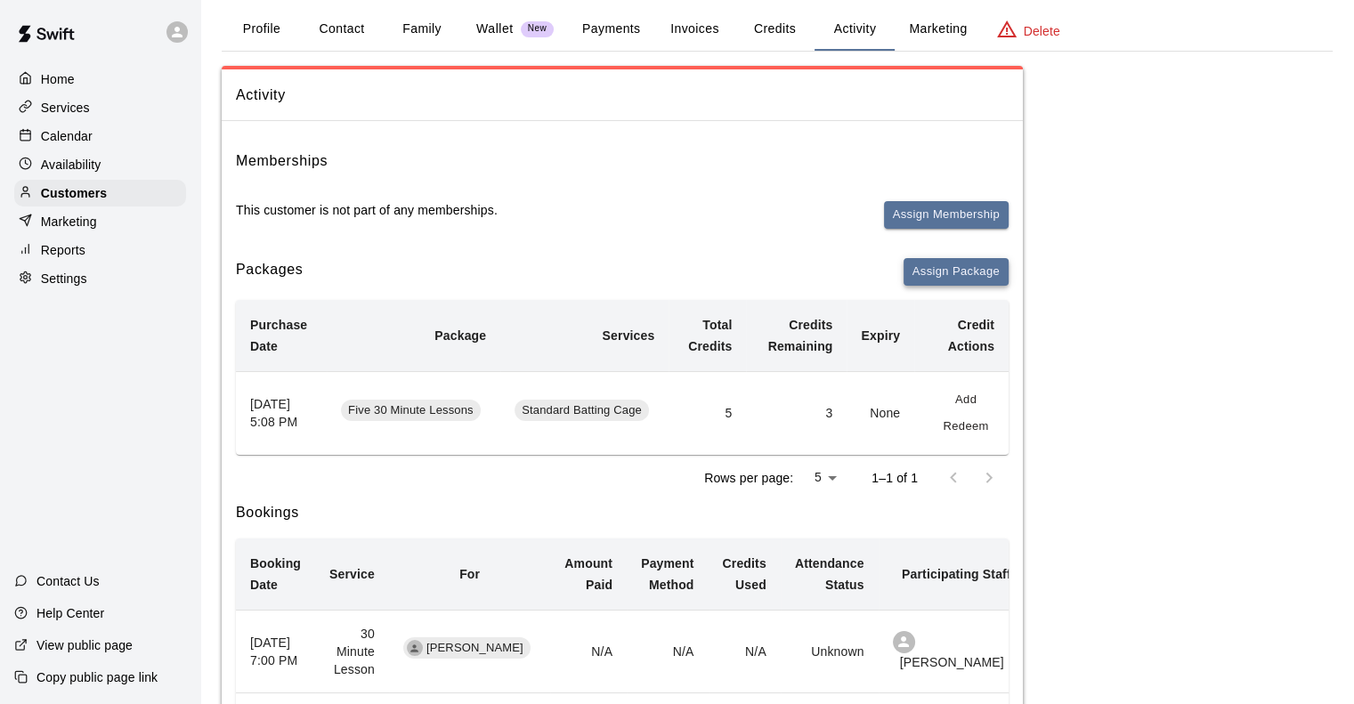
click at [946, 266] on button "Assign Package" at bounding box center [956, 272] width 105 height 28
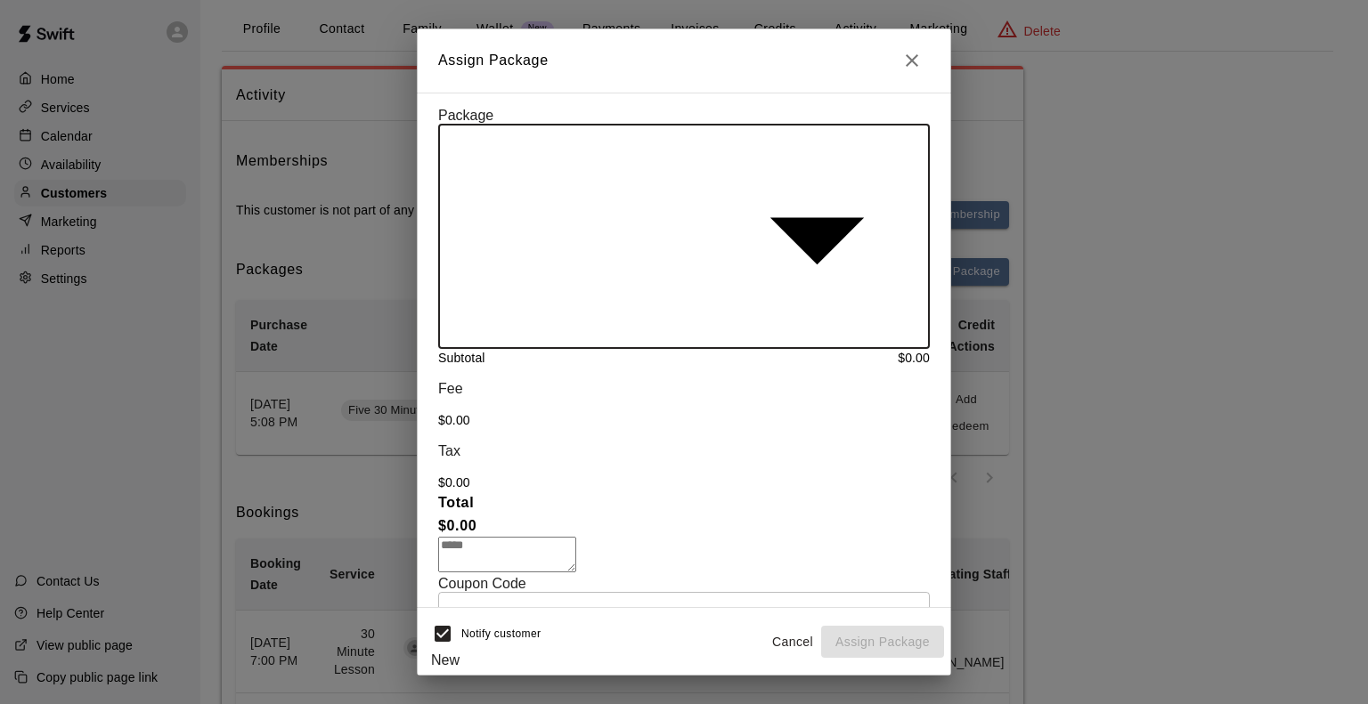
click at [636, 156] on body "Home Services Calendar Availability Customers Marketing Reports Settings Contac…" at bounding box center [684, 512] width 1368 height 1184
click at [636, 156] on div at bounding box center [684, 352] width 1368 height 704
click at [636, 156] on body "Home Services Calendar Availability Customers Marketing Reports Settings Contac…" at bounding box center [684, 512] width 1368 height 1184
click at [636, 156] on div at bounding box center [684, 352] width 1368 height 704
click at [829, 142] on body "Home Services Calendar Availability Customers Marketing Reports Settings Contac…" at bounding box center [684, 512] width 1368 height 1184
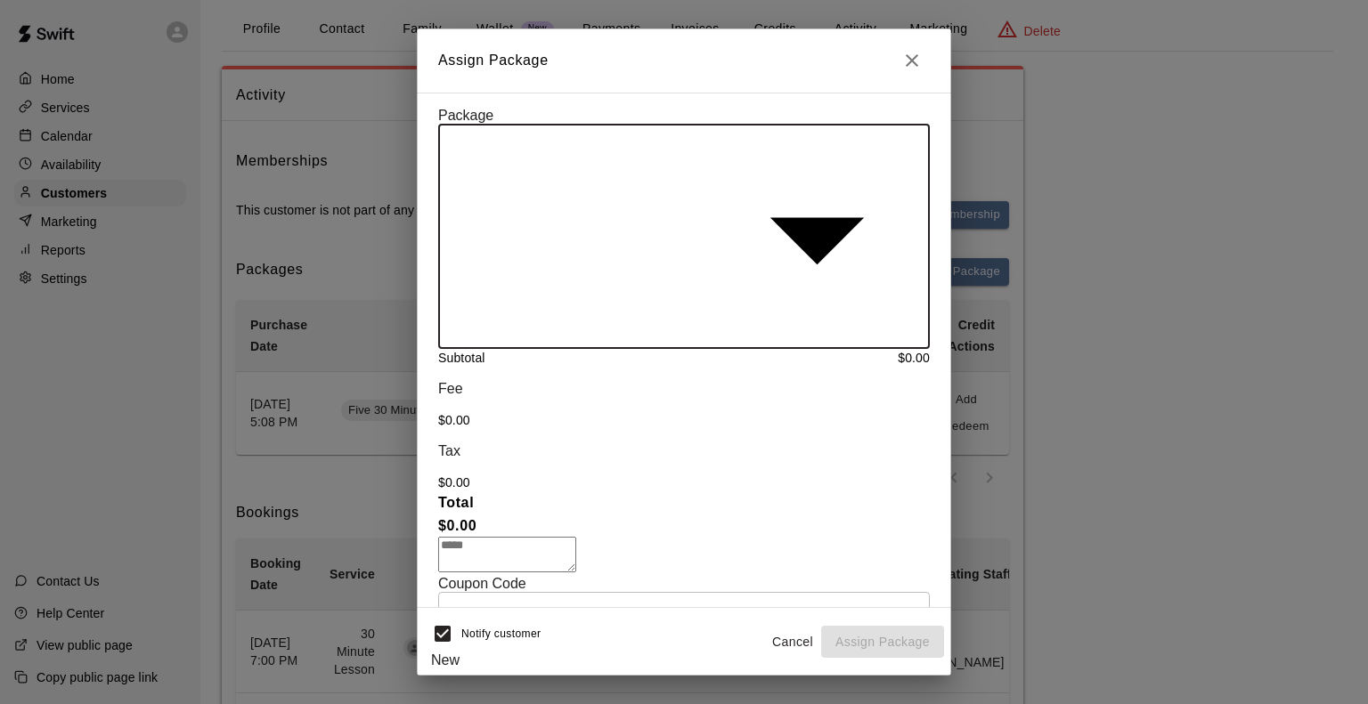
type input "**********"
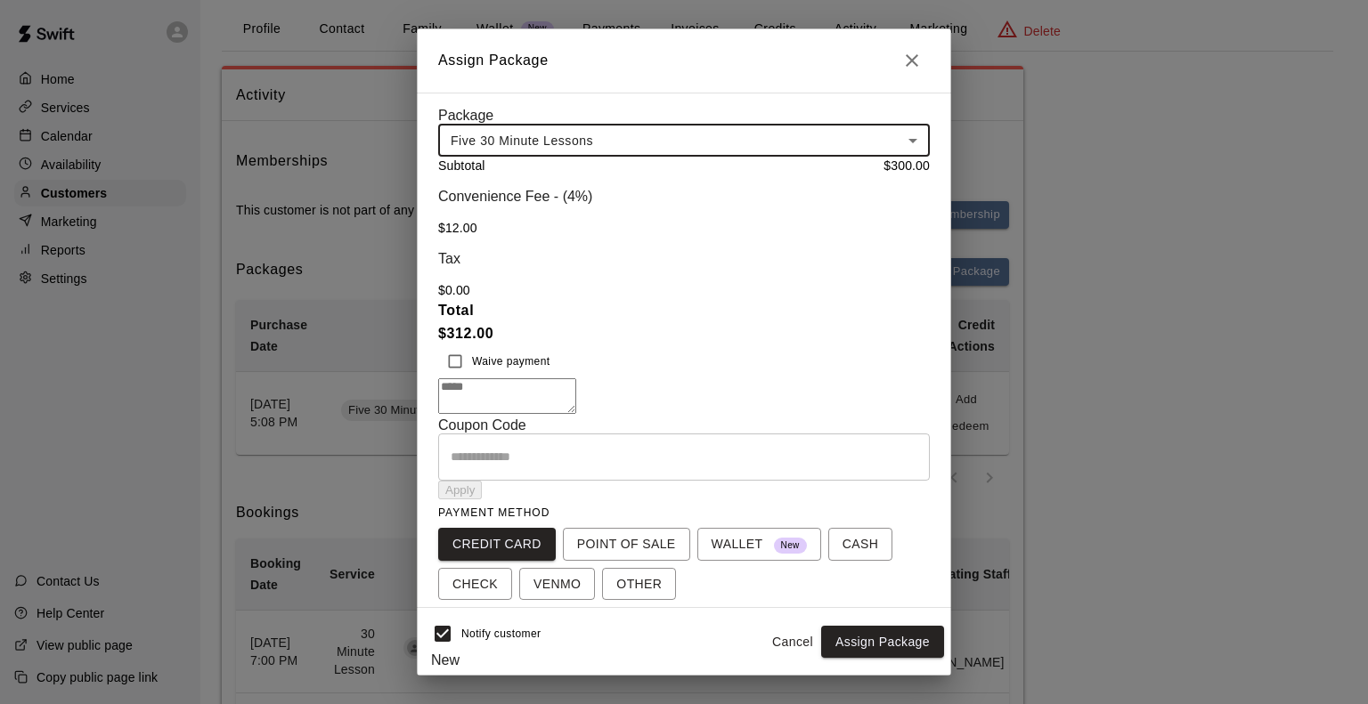
scroll to position [85, 0]
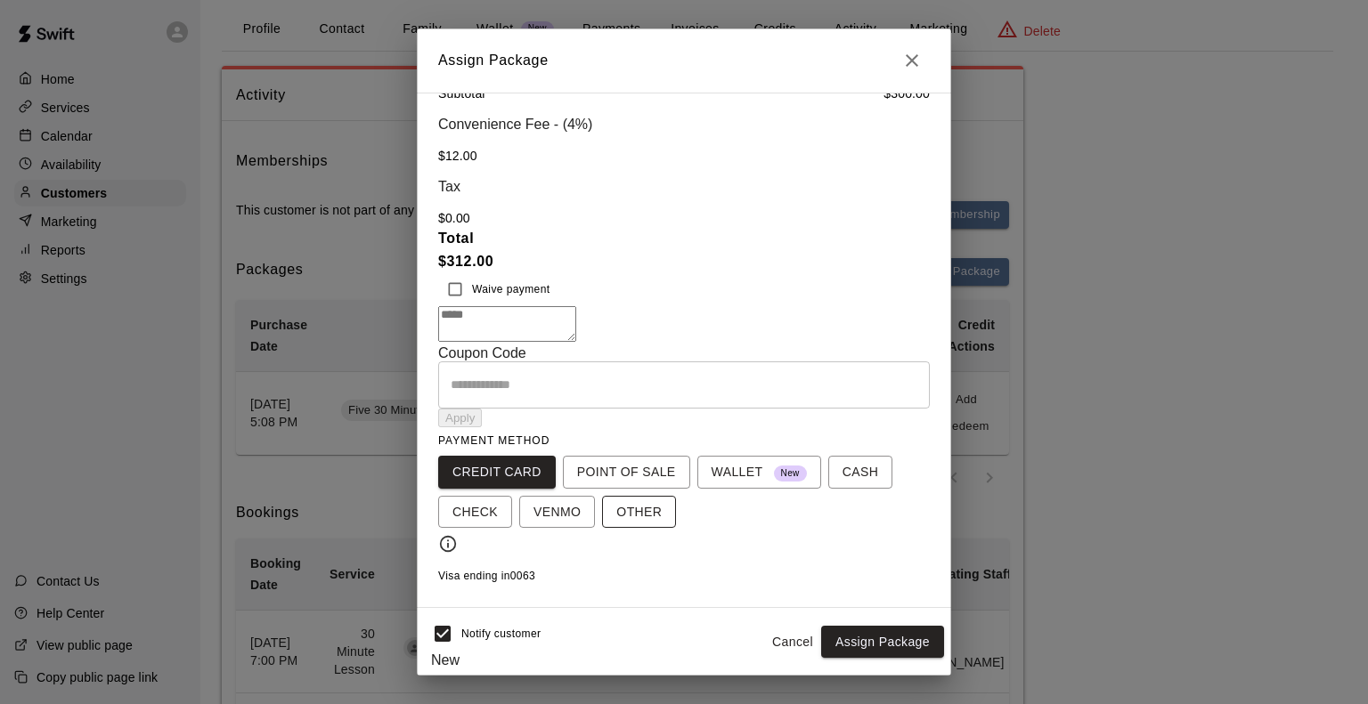
click at [650, 529] on button "OTHER" at bounding box center [639, 512] width 74 height 33
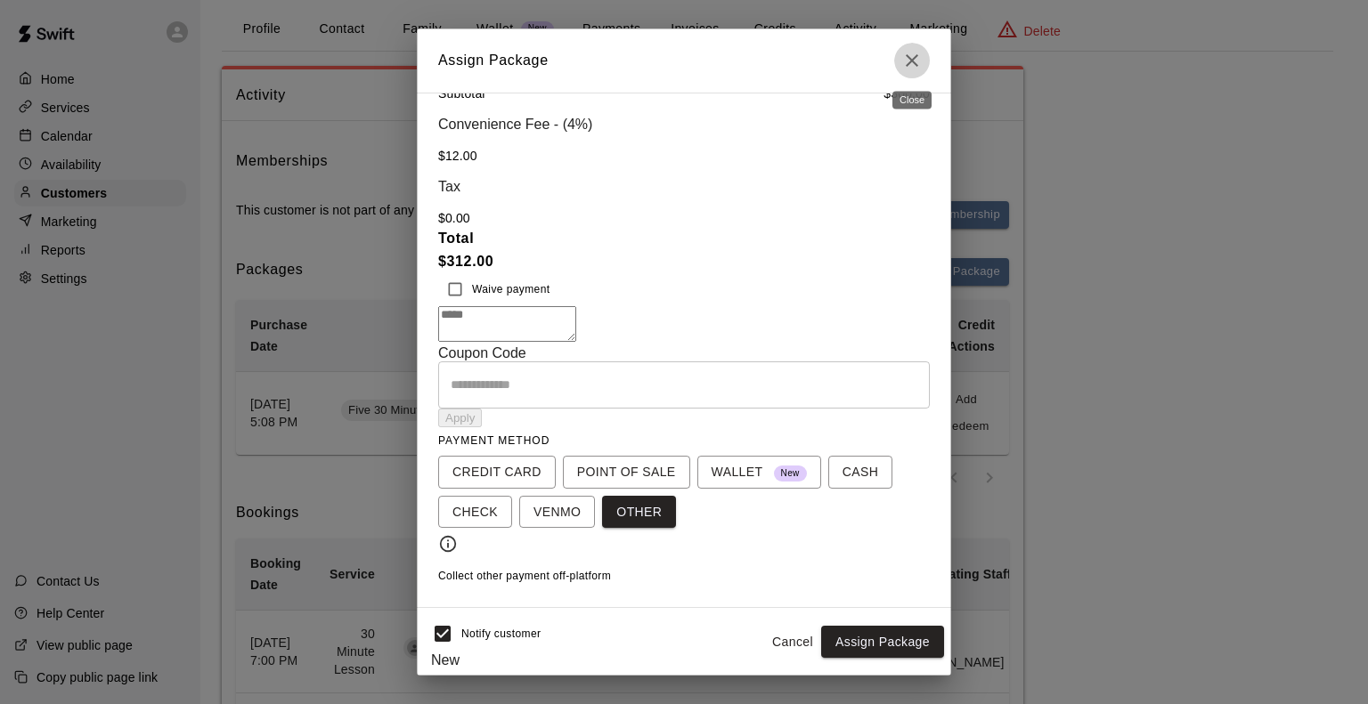
click at [907, 67] on icon "Close" at bounding box center [911, 60] width 21 height 21
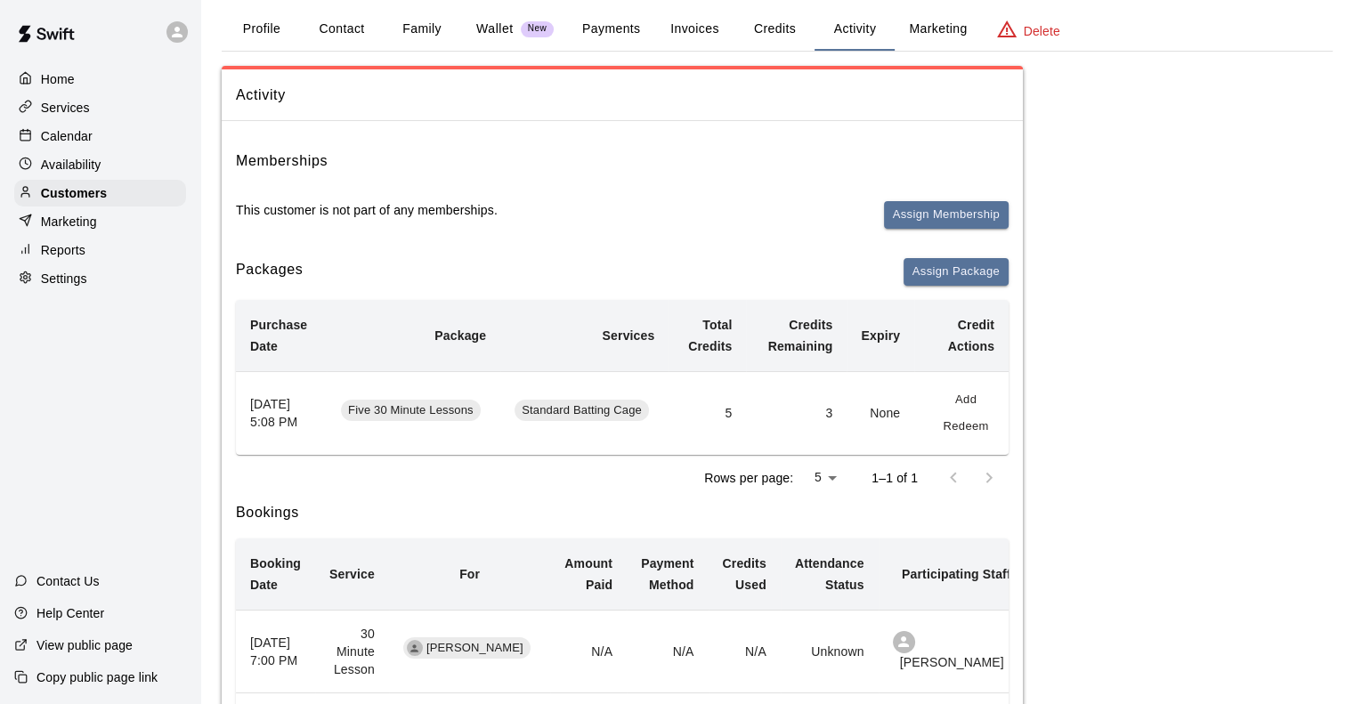
scroll to position [0, 0]
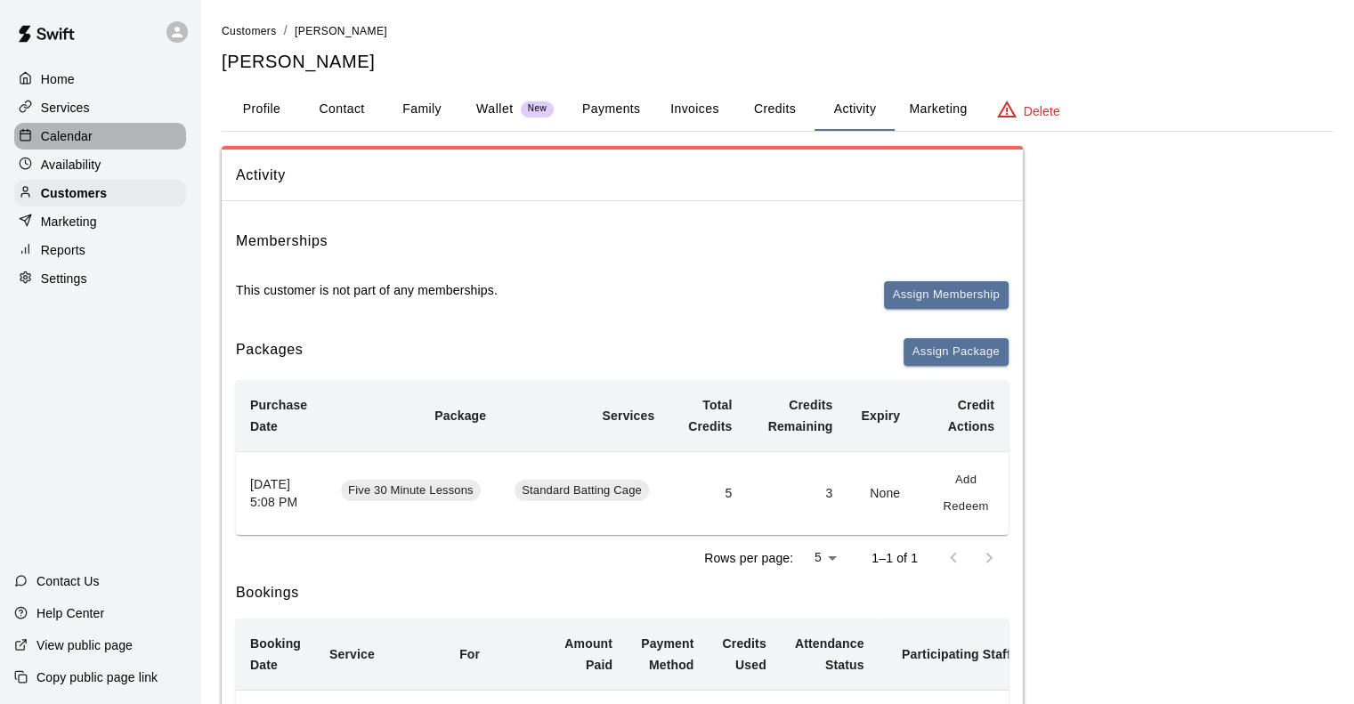
click at [94, 142] on div "Calendar" at bounding box center [100, 136] width 172 height 27
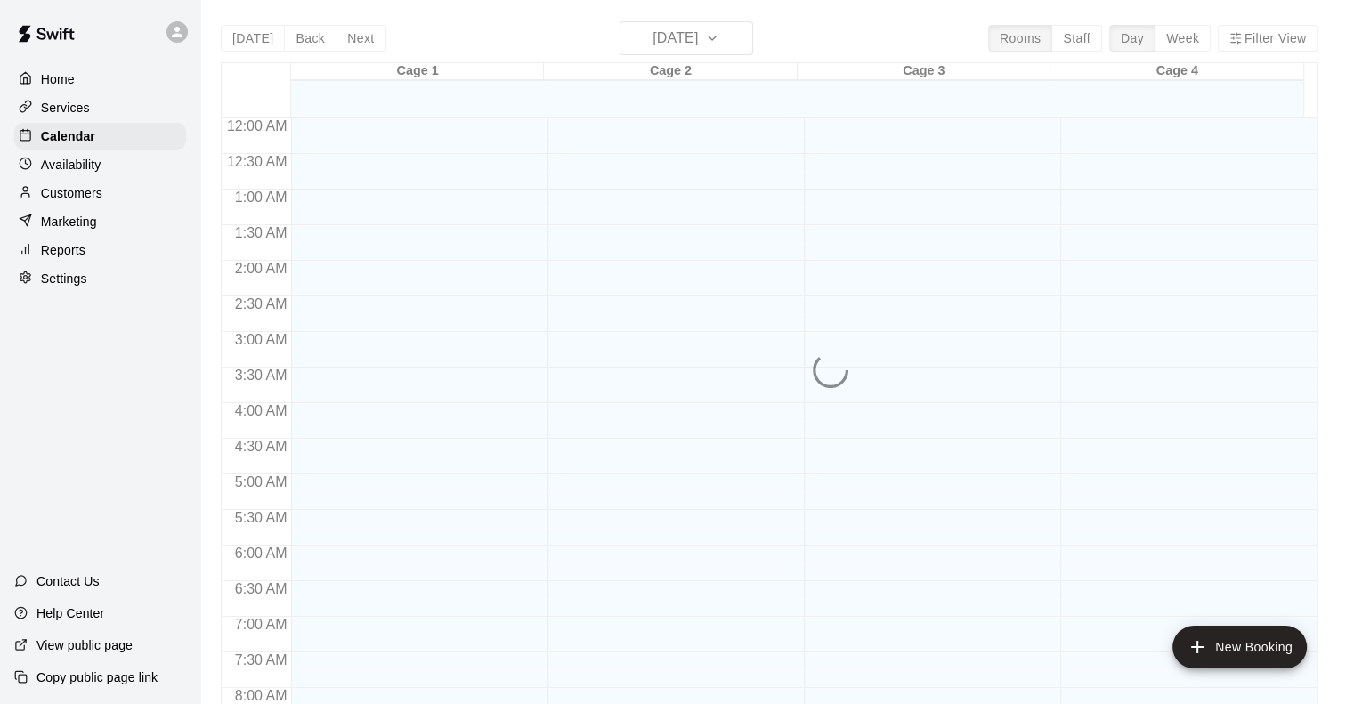
scroll to position [901, 0]
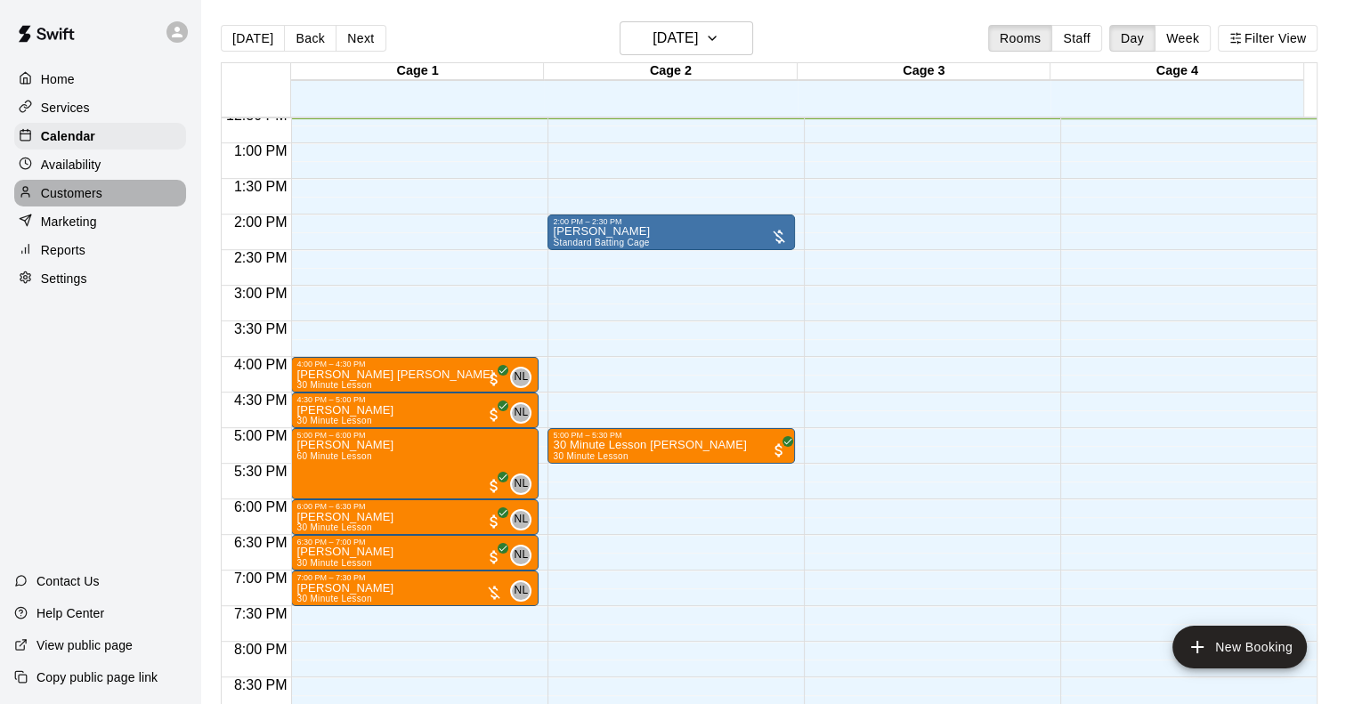
click at [103, 201] on div "Customers" at bounding box center [100, 193] width 172 height 27
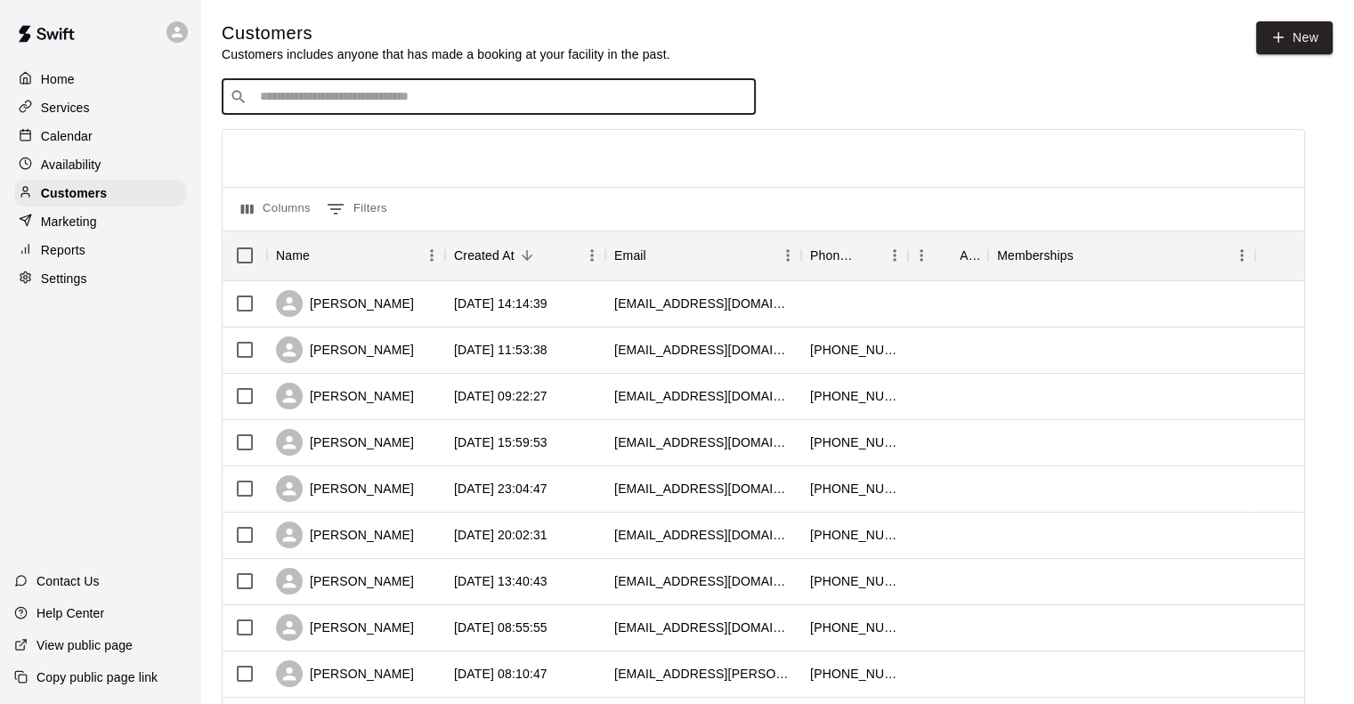
click at [300, 94] on input "Search customers by name or email" at bounding box center [501, 97] width 493 height 18
type input "******"
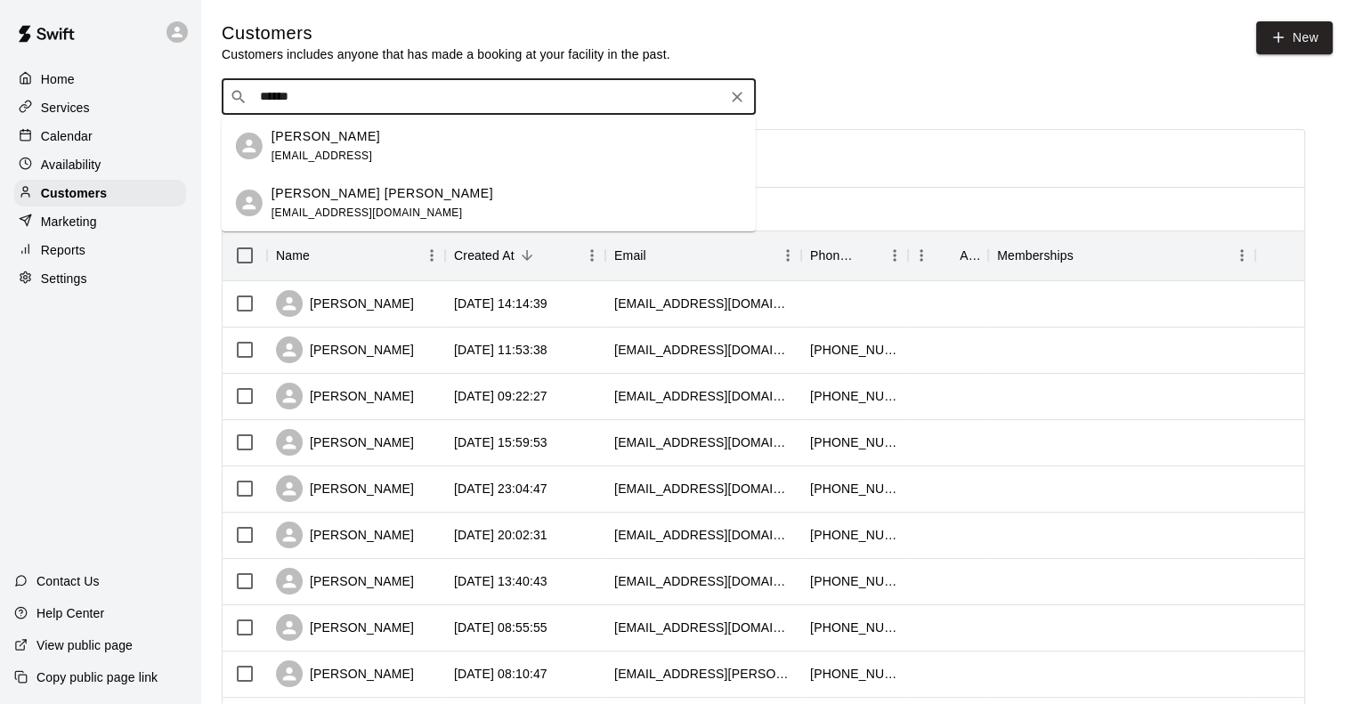
click at [320, 207] on span "[EMAIL_ADDRESS][DOMAIN_NAME]" at bounding box center [367, 213] width 191 height 12
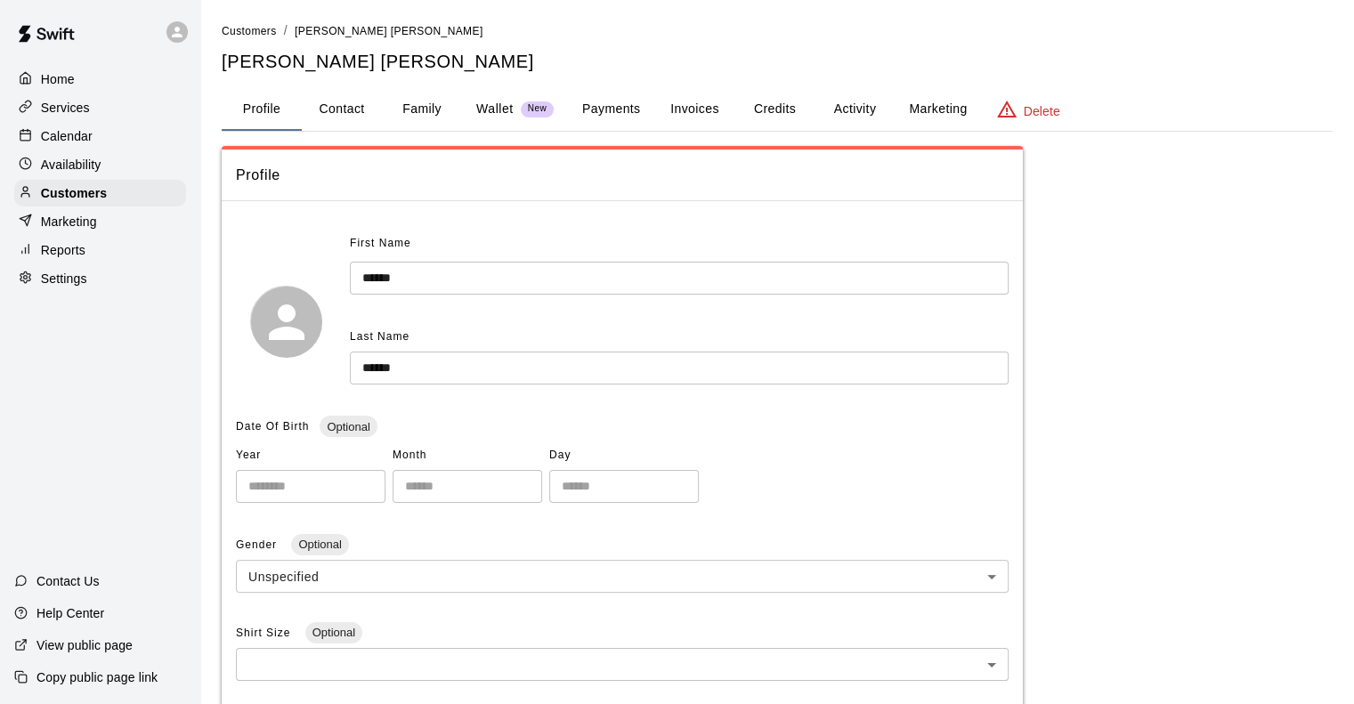
click at [628, 115] on button "Payments" at bounding box center [611, 109] width 86 height 43
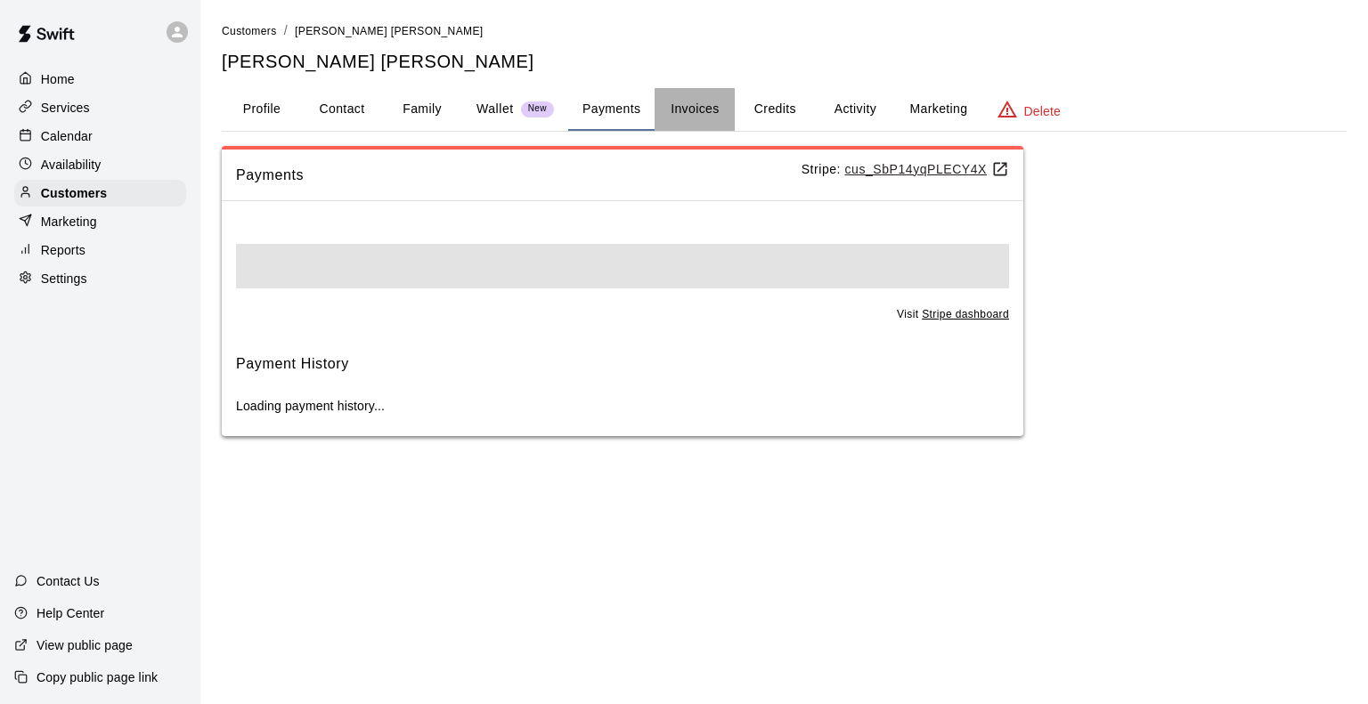
click at [699, 108] on button "Invoices" at bounding box center [694, 109] width 80 height 43
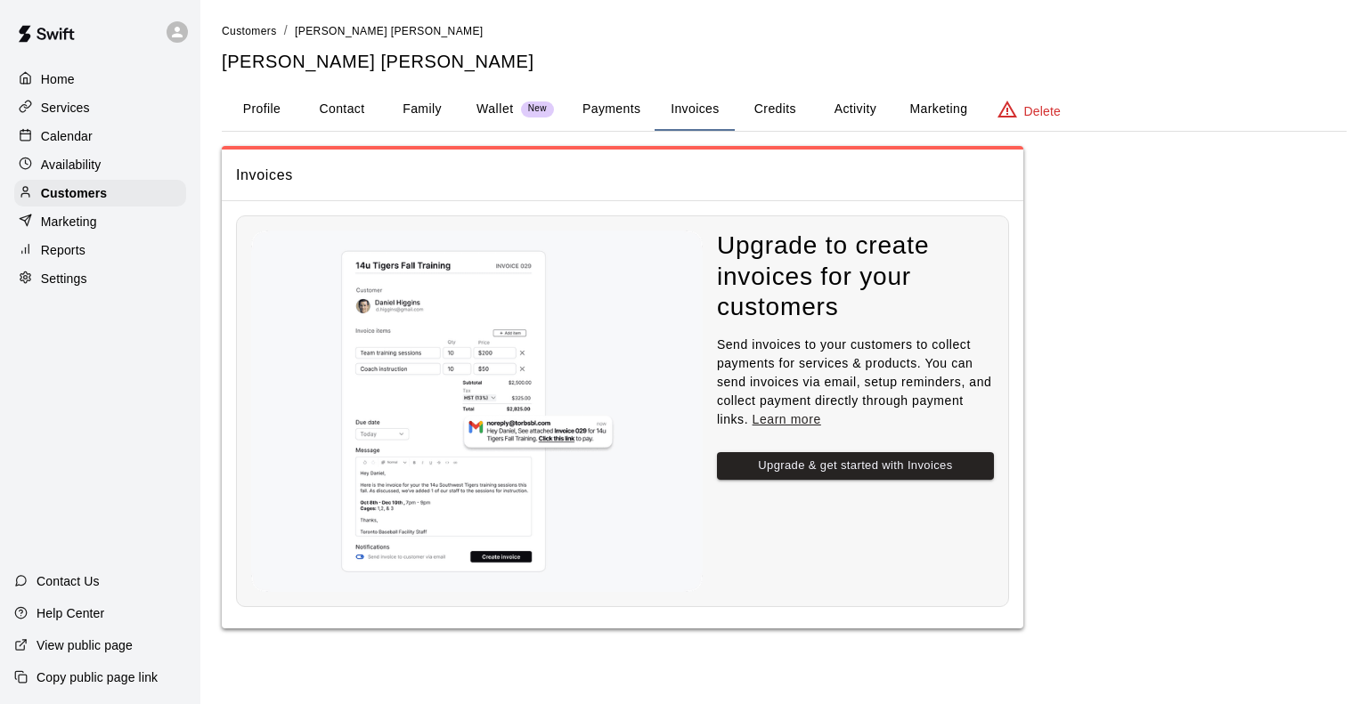
click at [793, 110] on button "Credits" at bounding box center [775, 109] width 80 height 43
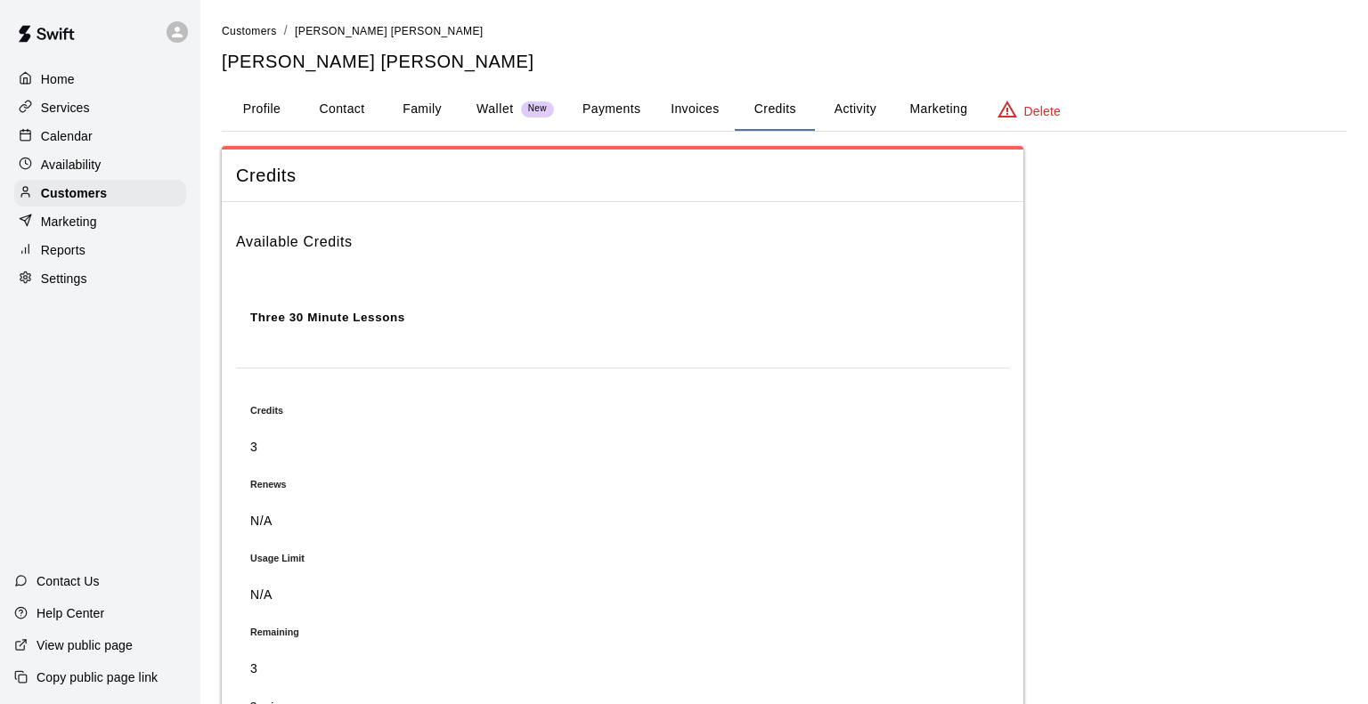
click at [353, 627] on div "Remaining 3" at bounding box center [622, 653] width 744 height 52
click at [843, 110] on button "Activity" at bounding box center [855, 109] width 80 height 43
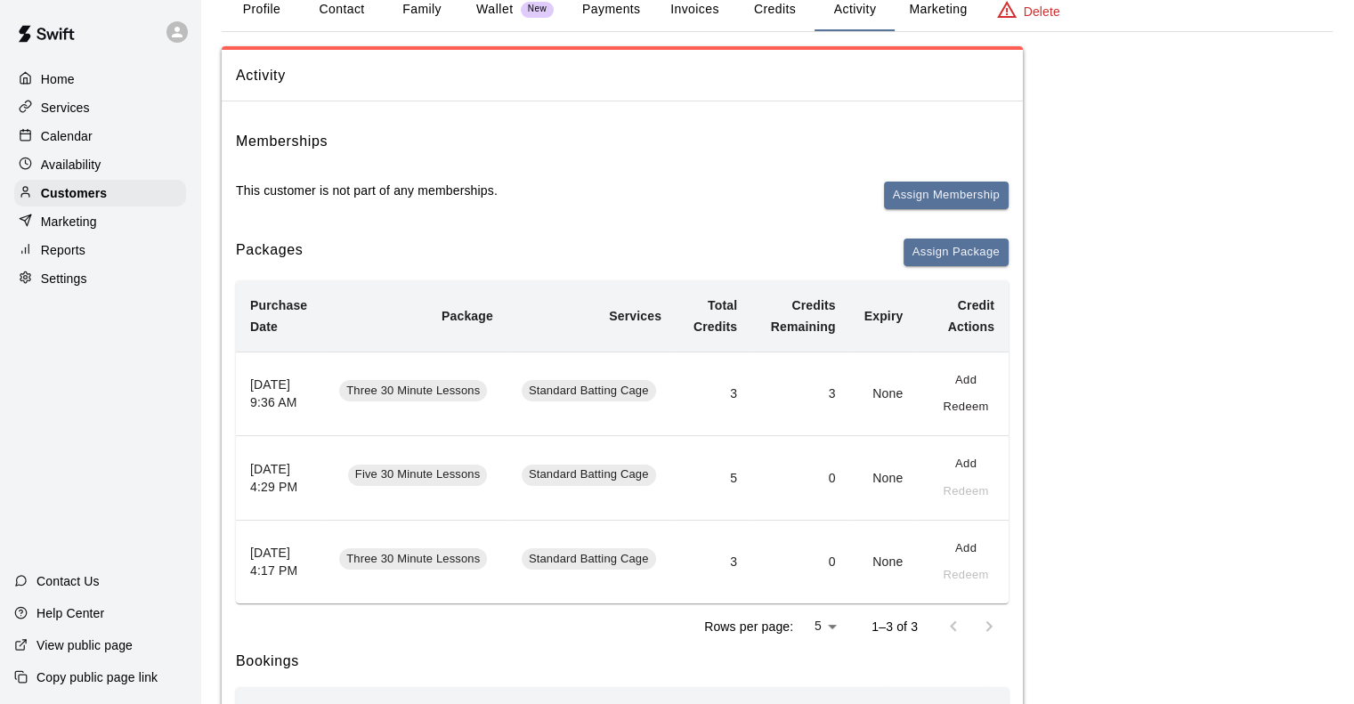
scroll to position [89, 0]
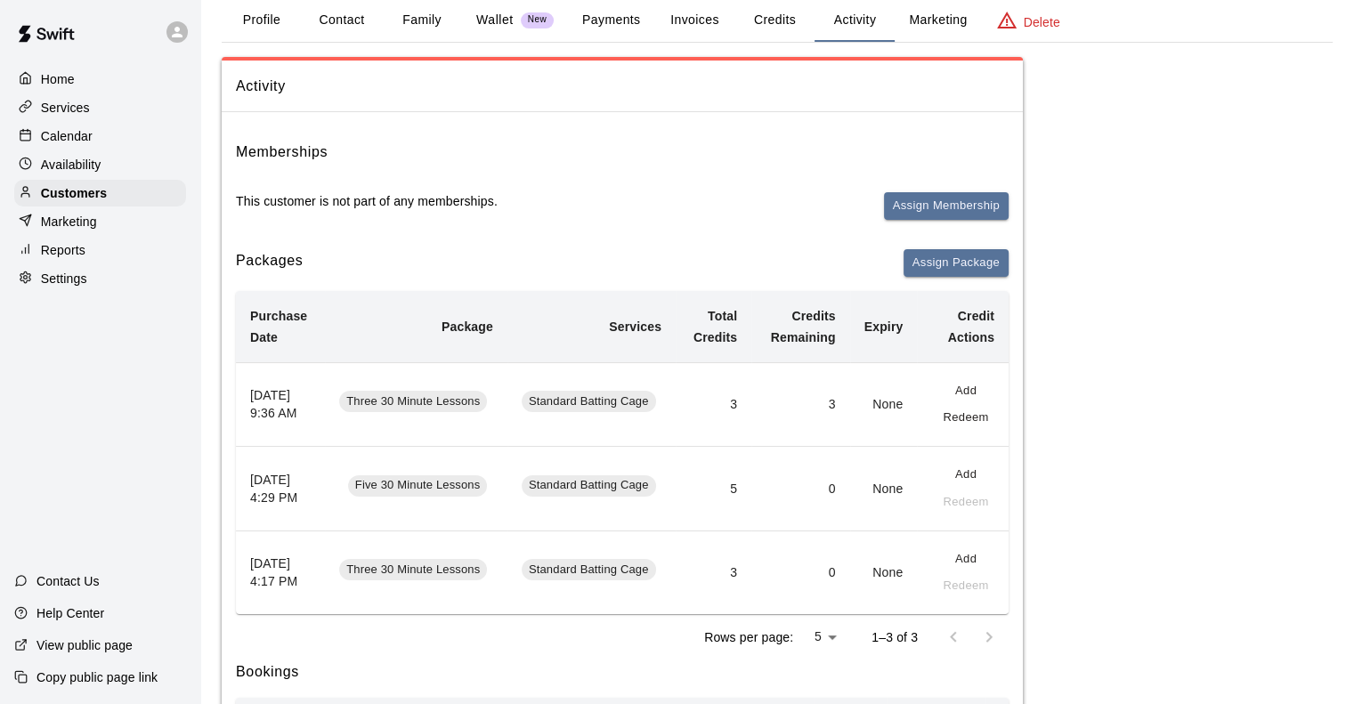
click at [91, 136] on p "Calendar" at bounding box center [67, 136] width 52 height 18
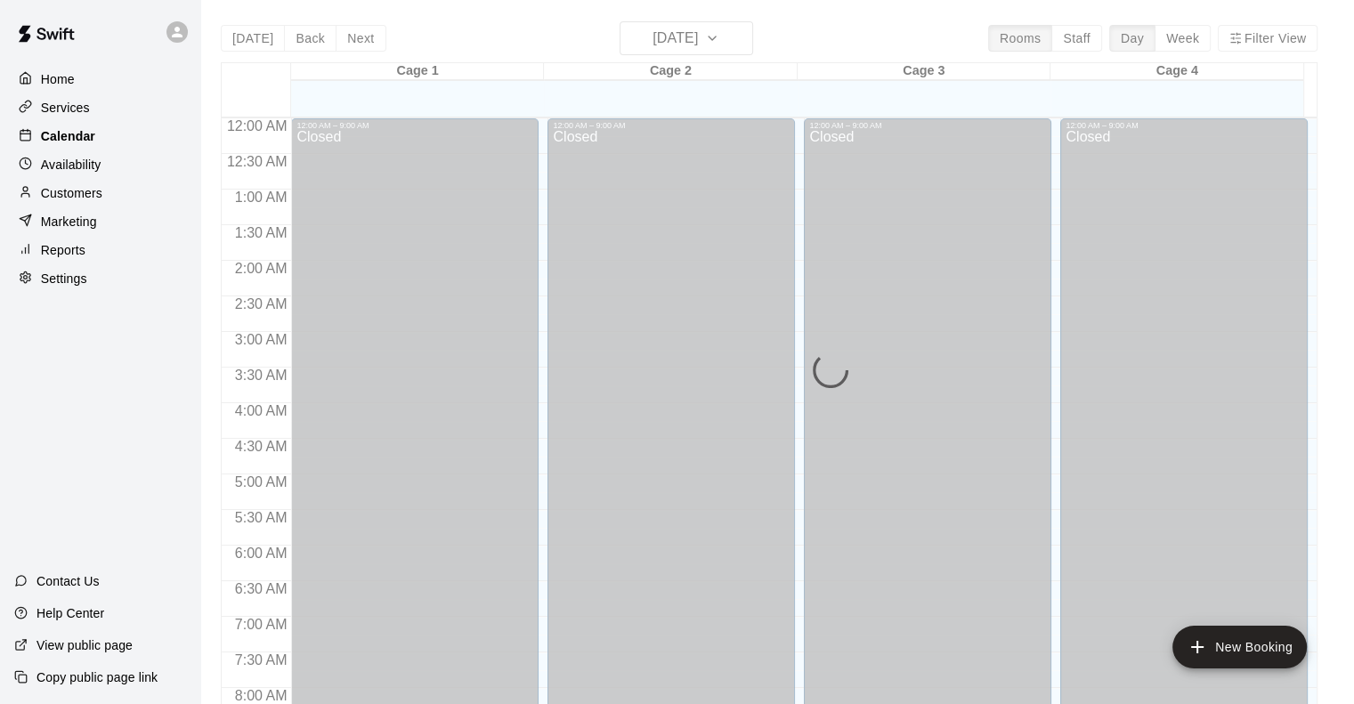
scroll to position [902, 0]
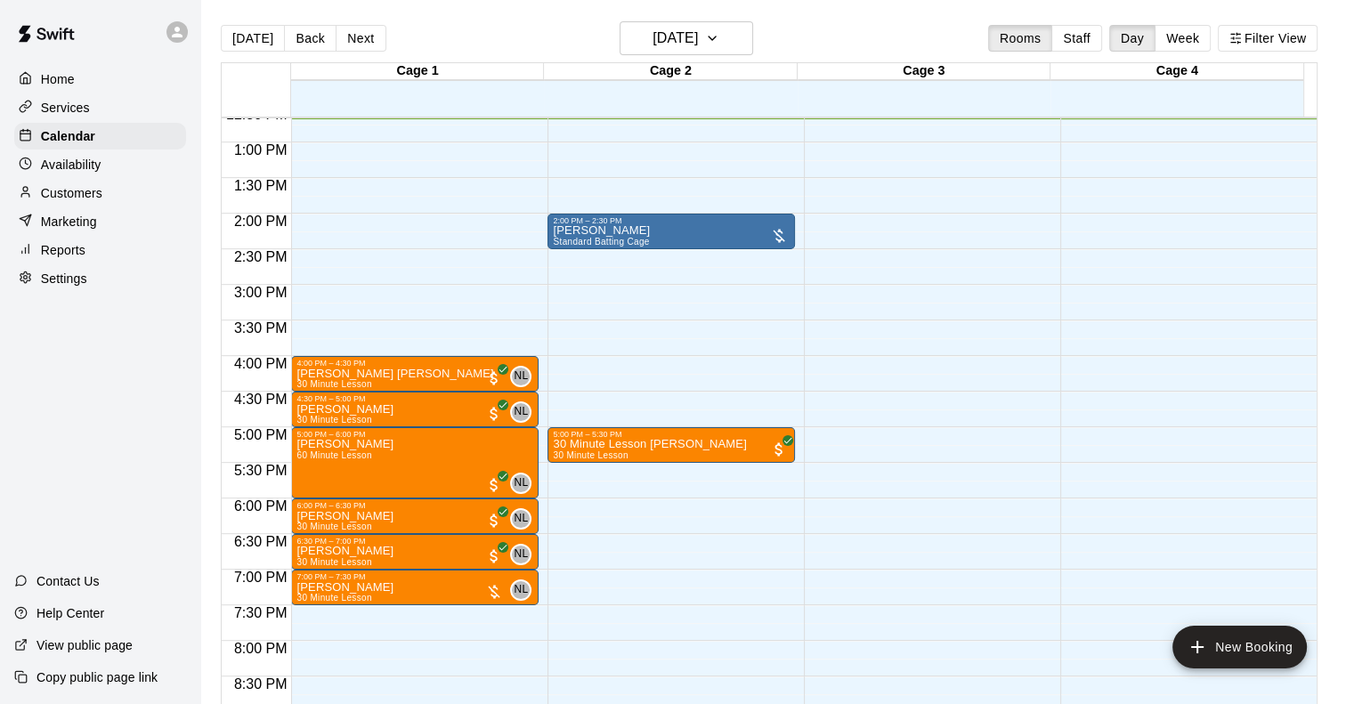
click at [83, 202] on p "Customers" at bounding box center [71, 193] width 61 height 18
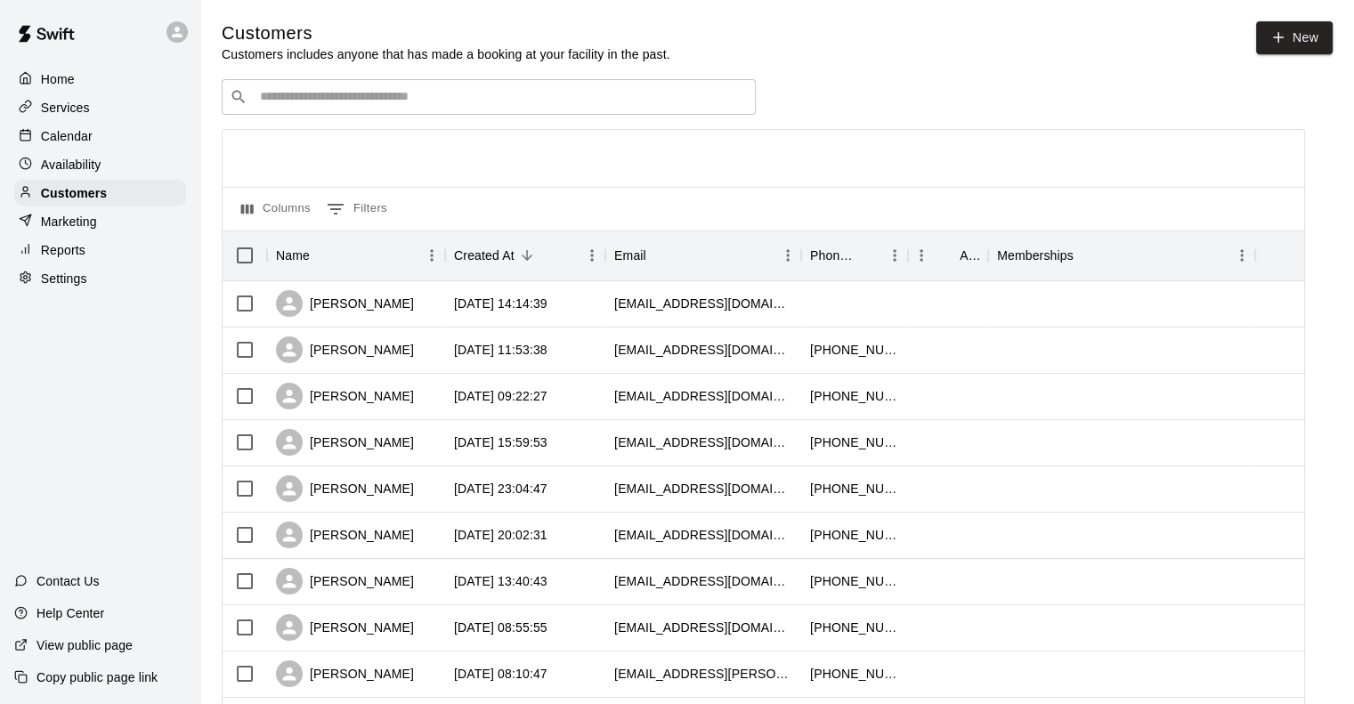
click at [377, 106] on input "Search customers by name or email" at bounding box center [501, 97] width 493 height 18
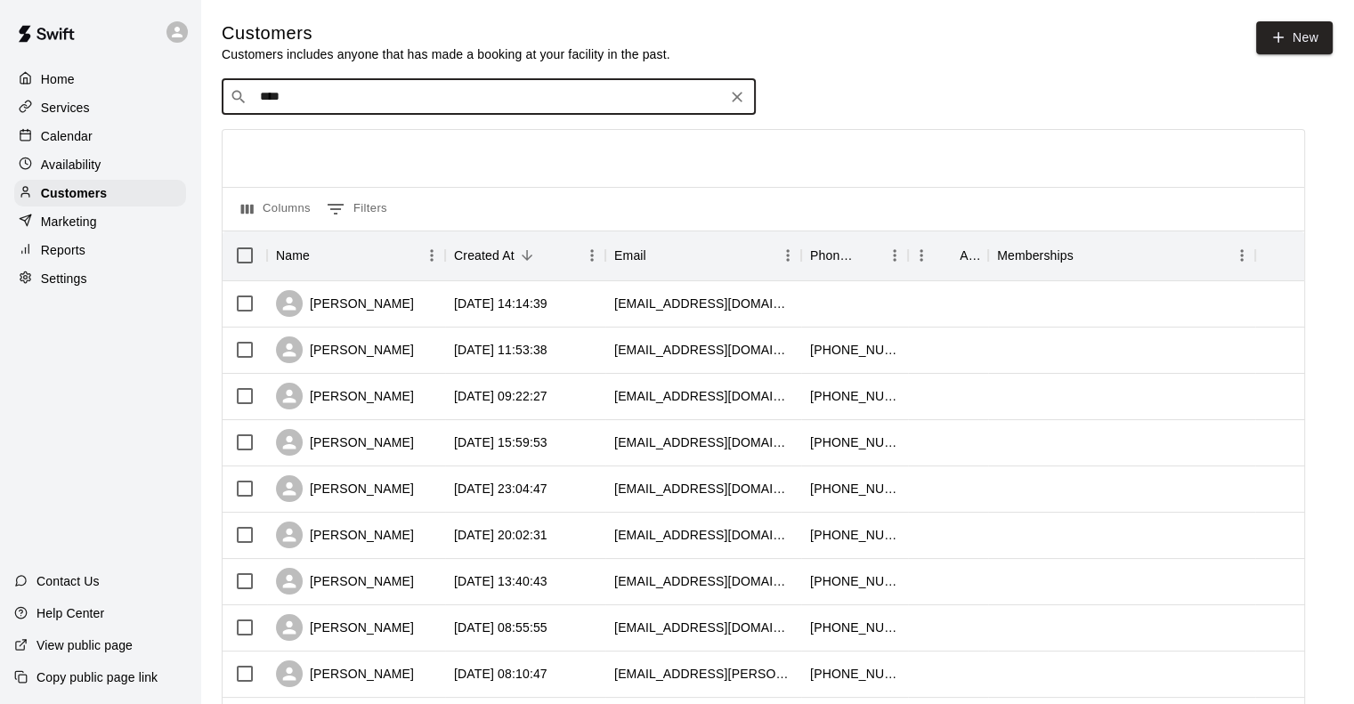
type input "*****"
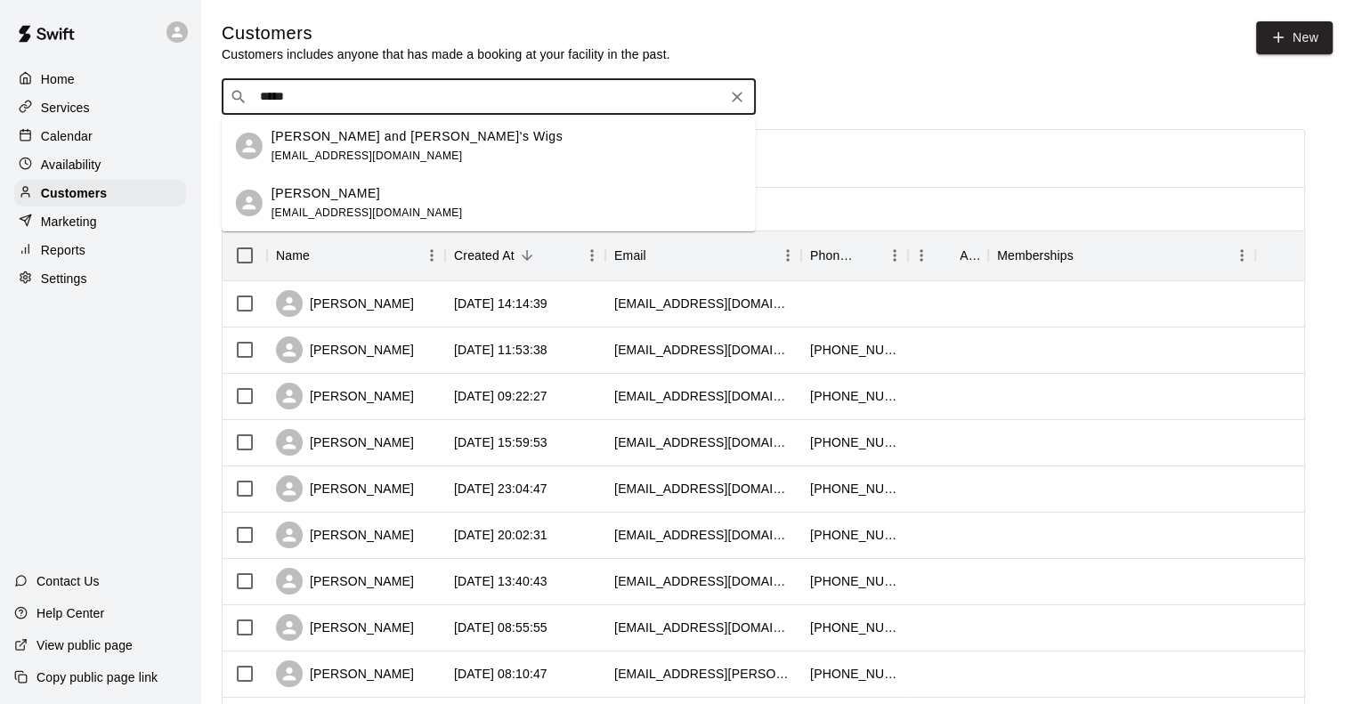
click at [351, 202] on div "[PERSON_NAME] [PERSON_NAME][EMAIL_ADDRESS][DOMAIN_NAME]" at bounding box center [367, 203] width 191 height 38
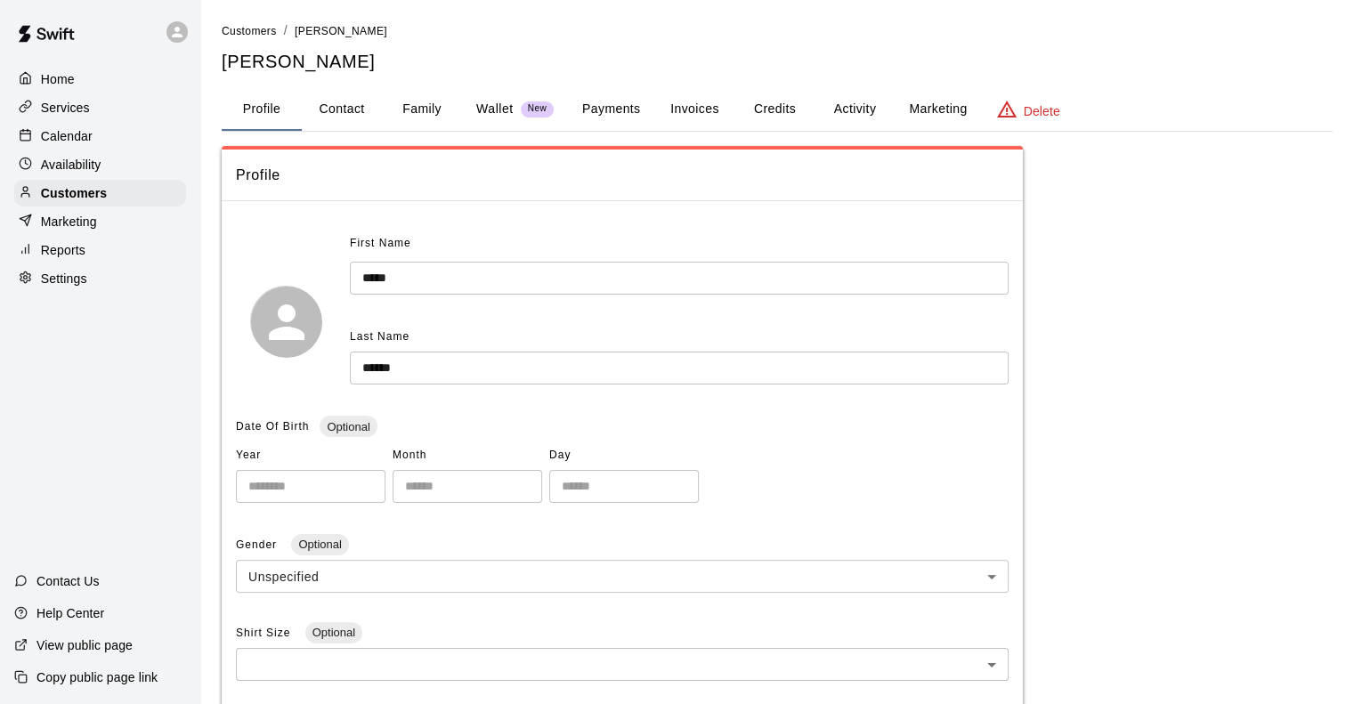
click at [624, 110] on button "Payments" at bounding box center [611, 109] width 86 height 43
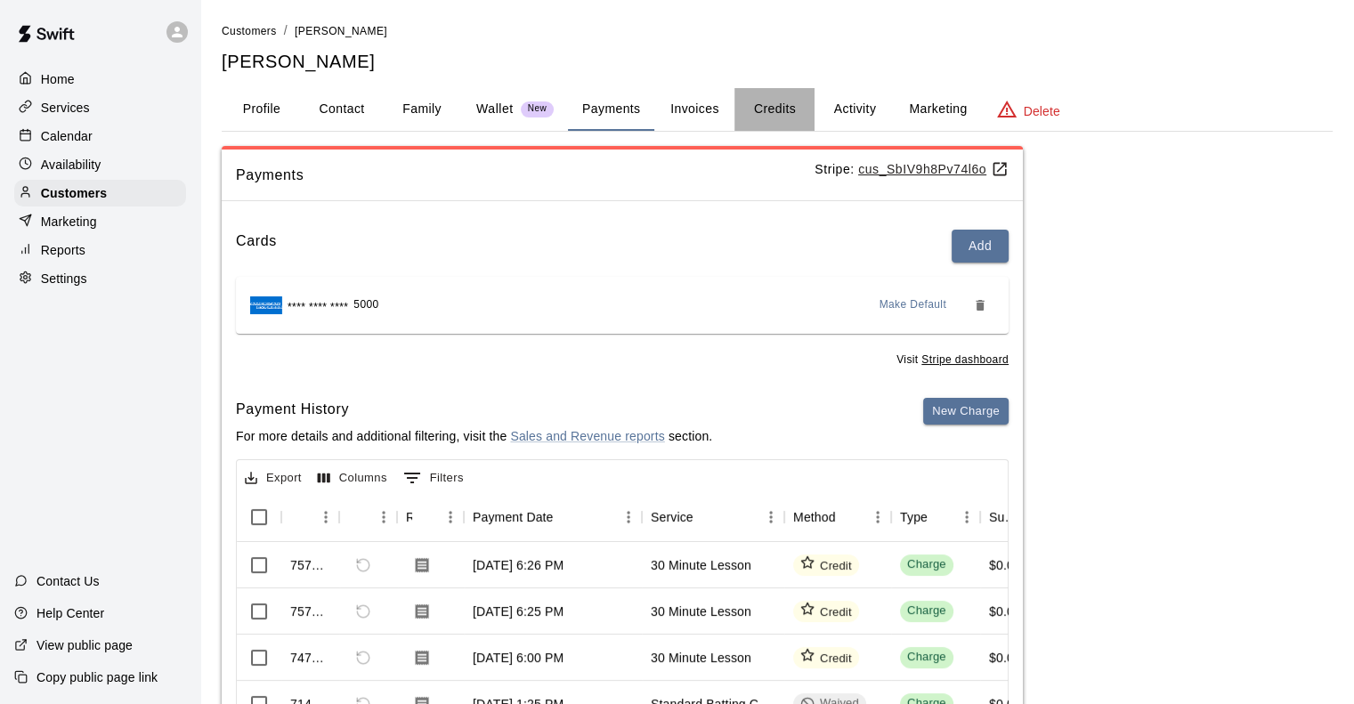
click at [794, 102] on button "Credits" at bounding box center [775, 109] width 80 height 43
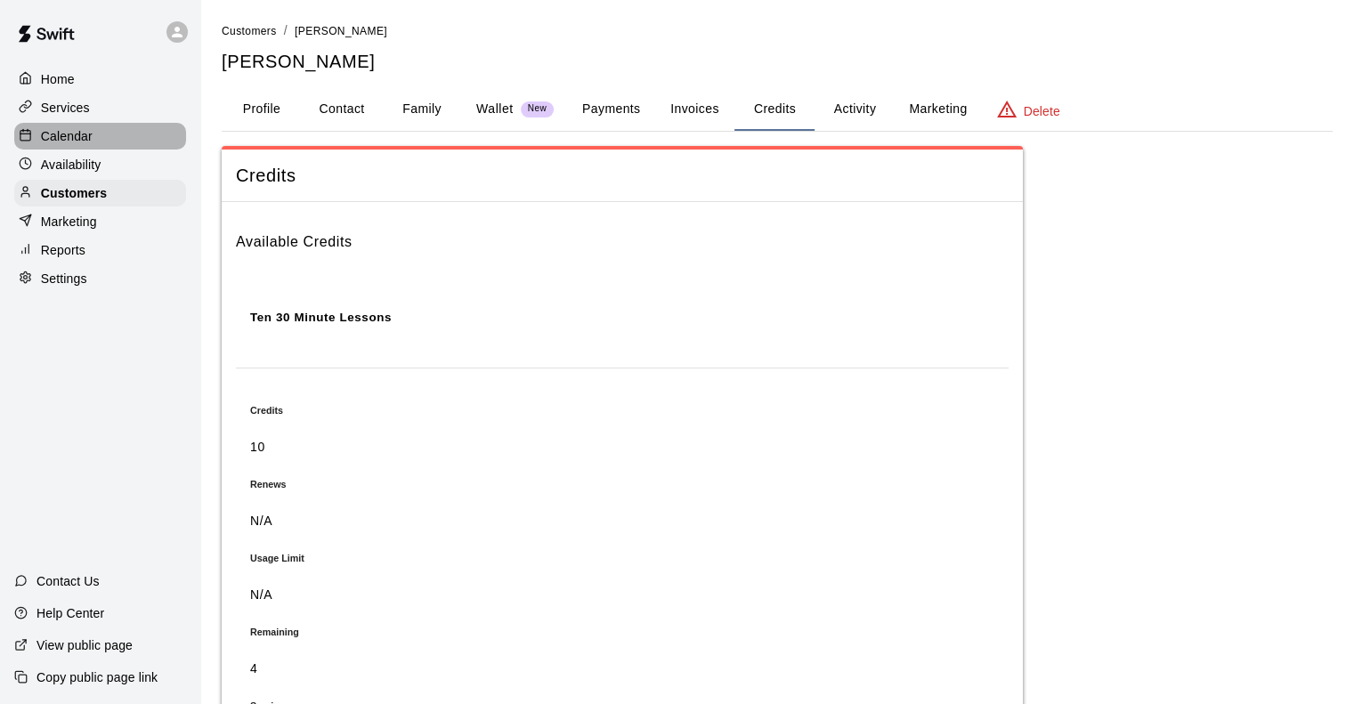
click at [101, 145] on div "Calendar" at bounding box center [100, 136] width 172 height 27
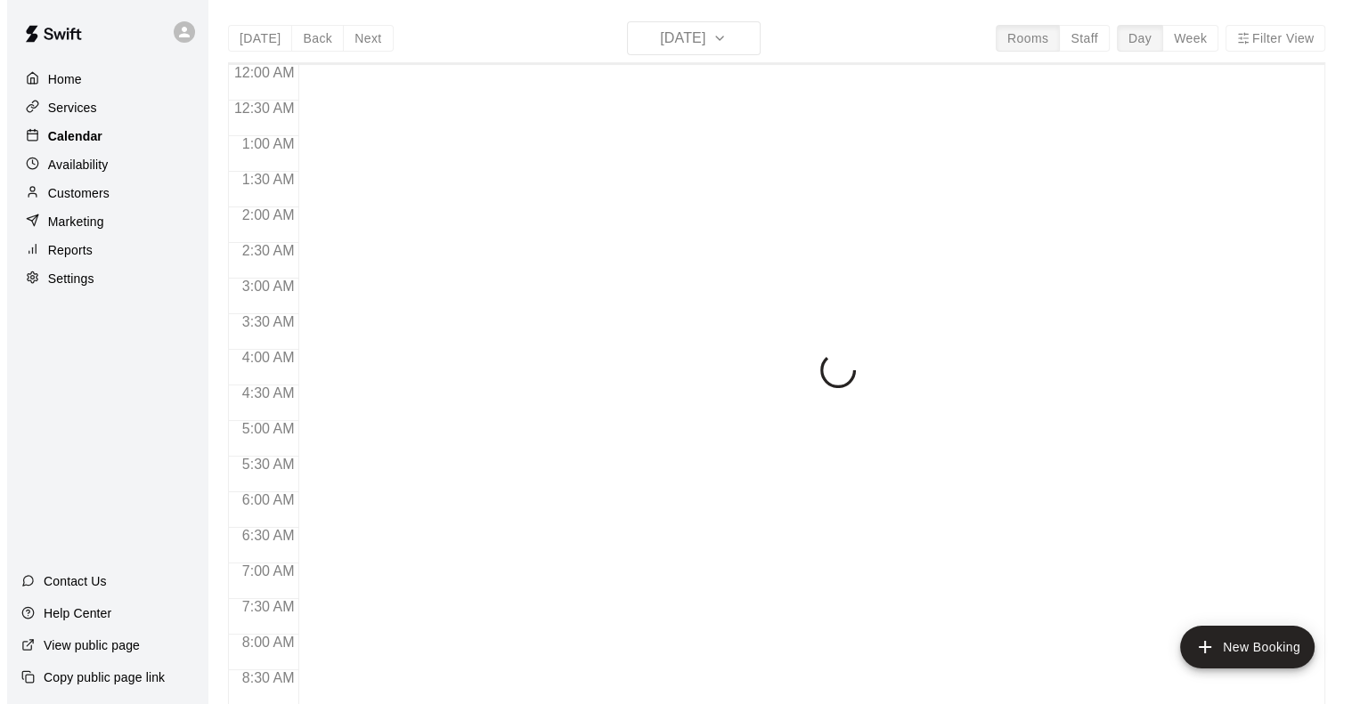
scroll to position [922, 0]
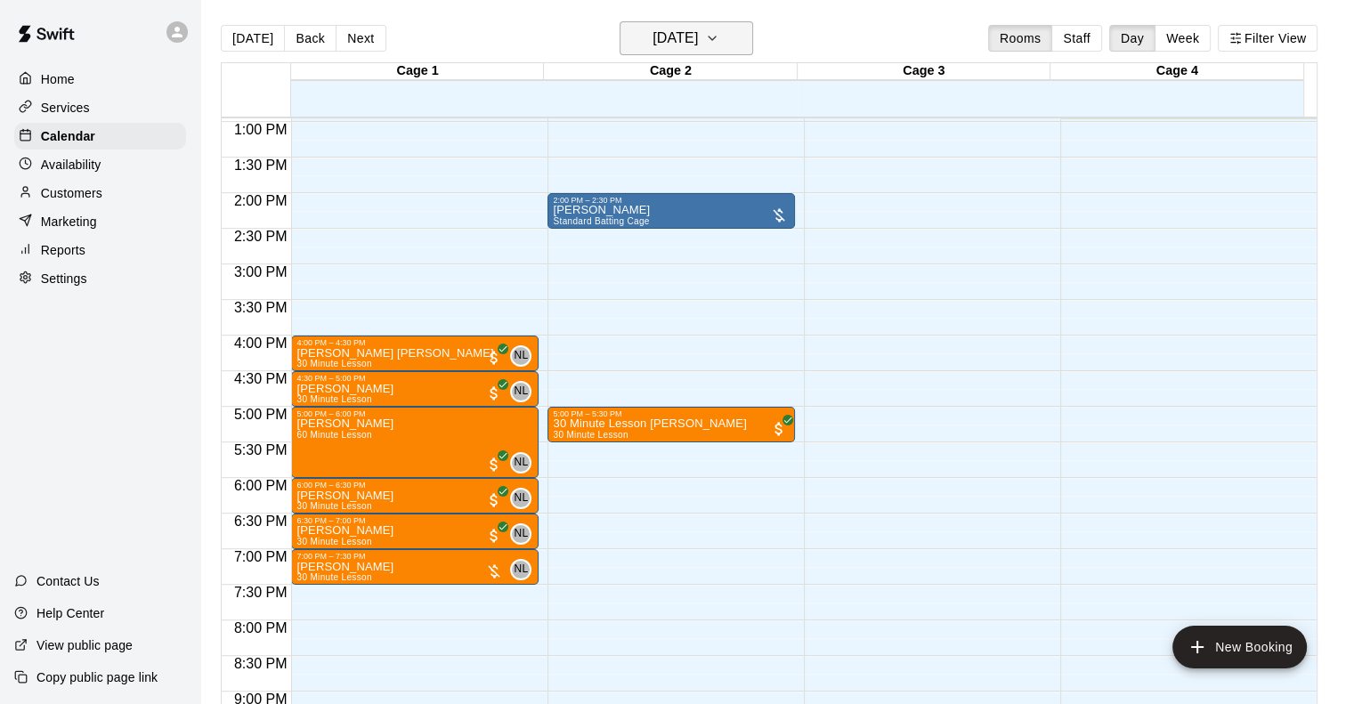
click at [732, 38] on button "[DATE]" at bounding box center [687, 38] width 134 height 34
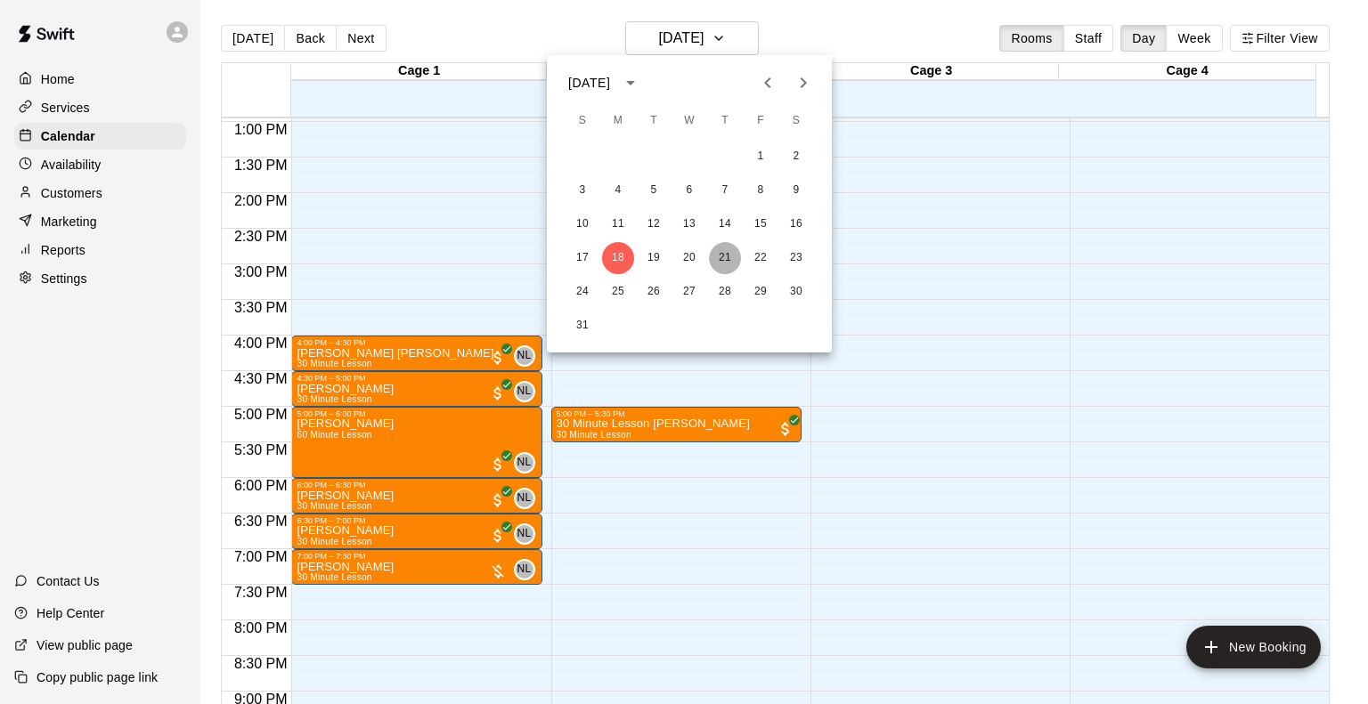
click at [724, 253] on button "21" at bounding box center [725, 258] width 32 height 32
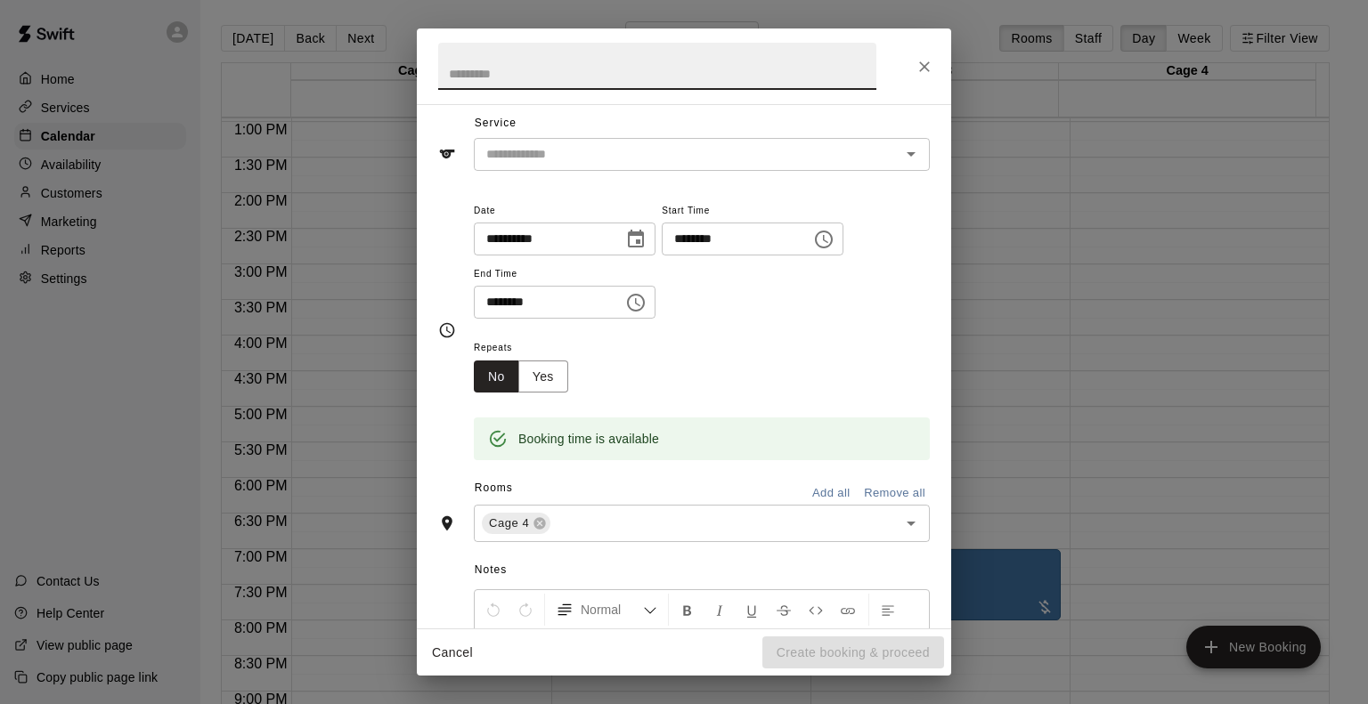
scroll to position [89, 0]
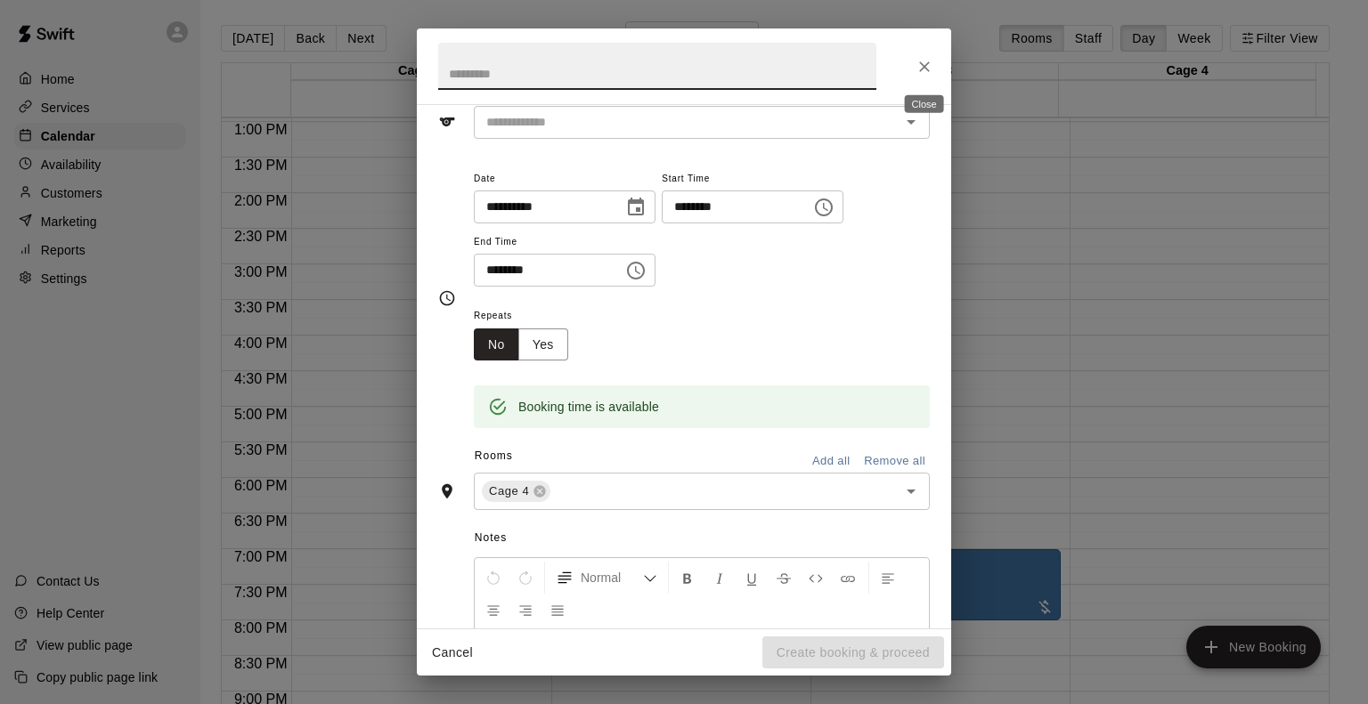
click at [926, 70] on icon "Close" at bounding box center [924, 67] width 18 height 18
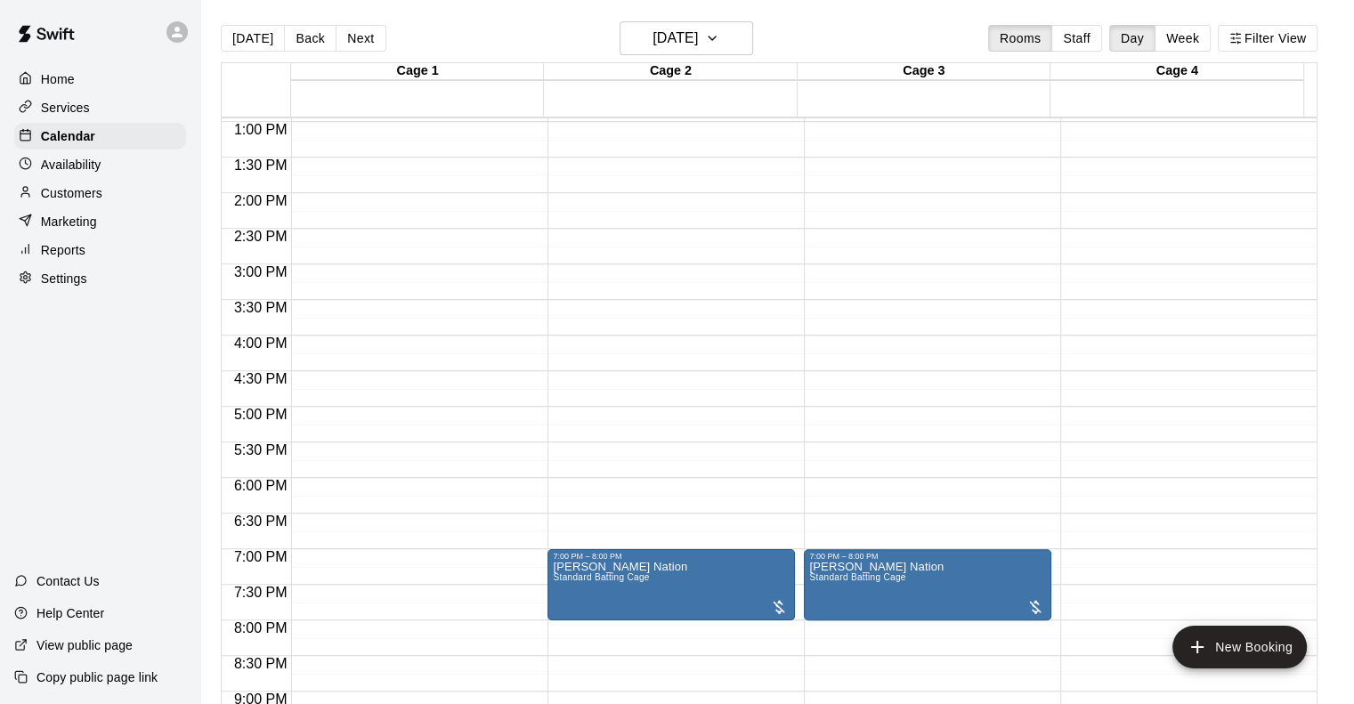
click at [1133, 531] on div "12:00 AM – 9:00 AM Closed 10:00 PM – 11:59 PM Closed" at bounding box center [1184, 50] width 248 height 1709
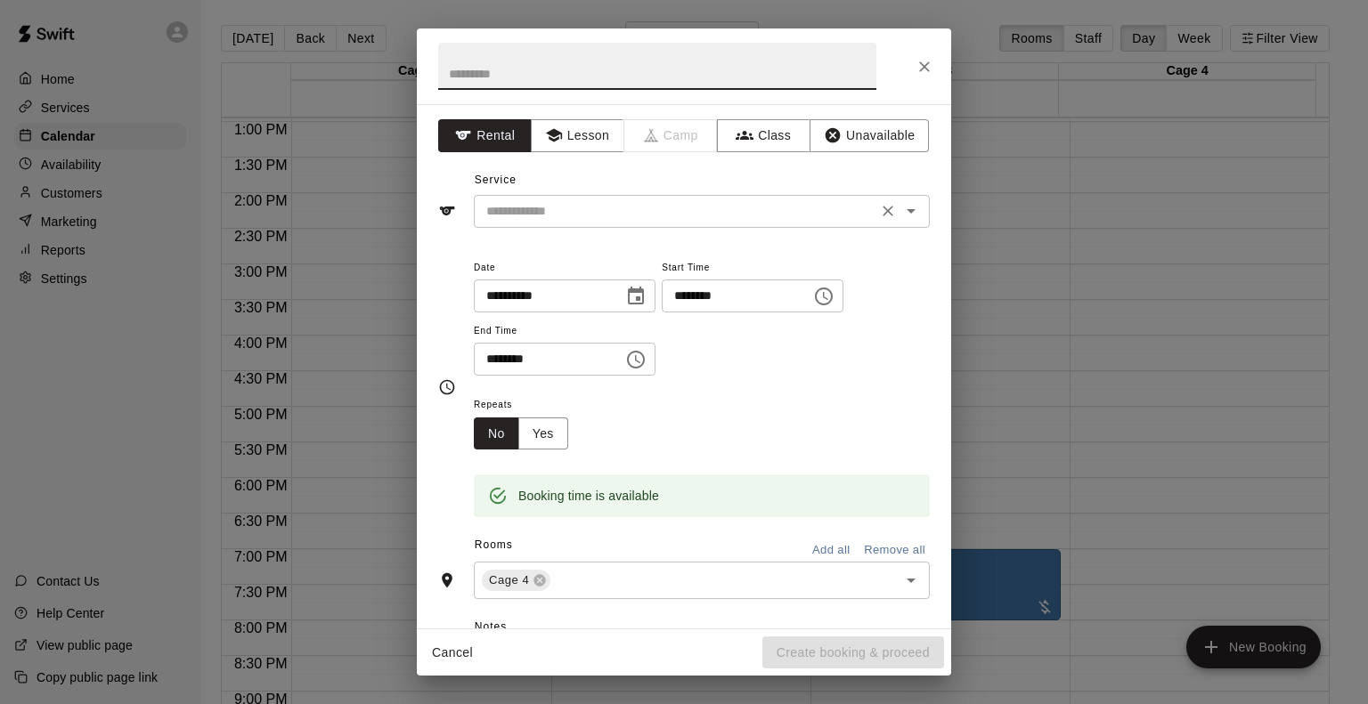
click at [587, 211] on input "text" at bounding box center [675, 211] width 393 height 22
click at [577, 152] on div "**********" at bounding box center [684, 366] width 534 height 524
click at [574, 134] on button "Lesson" at bounding box center [577, 135] width 93 height 33
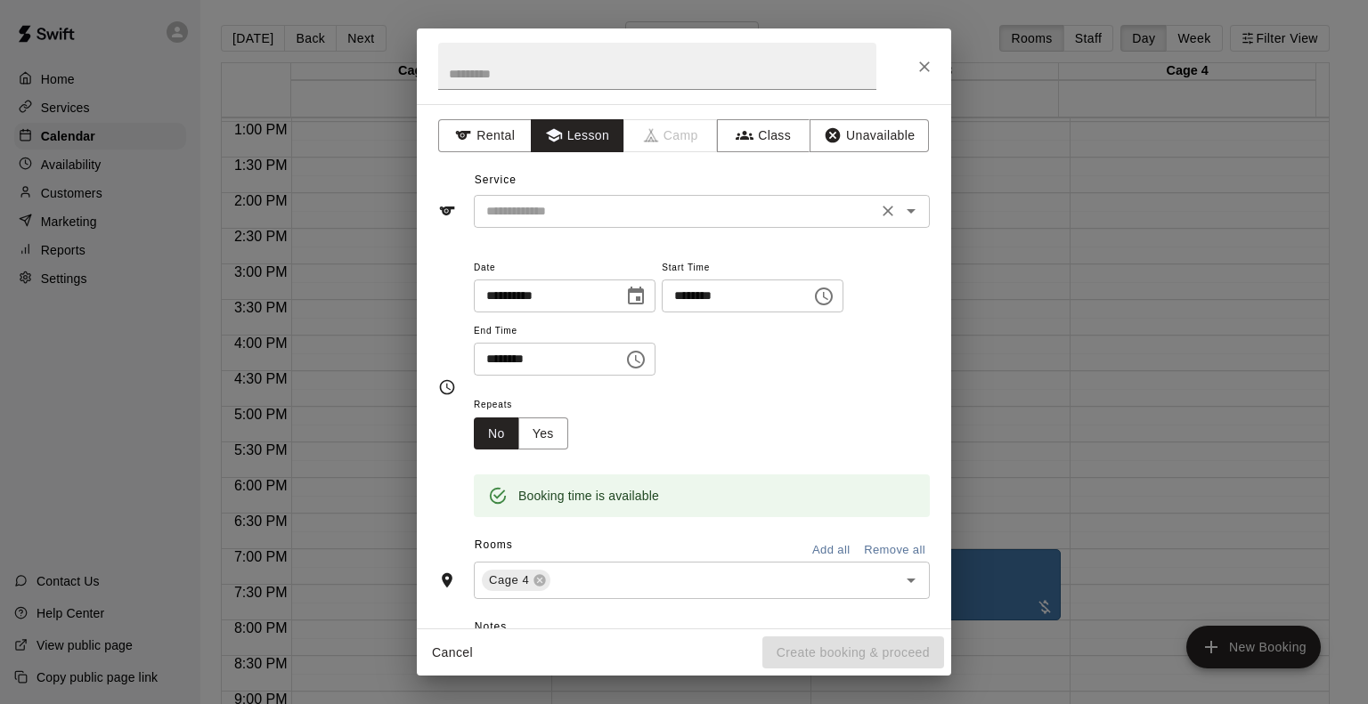
click at [680, 213] on input "text" at bounding box center [675, 211] width 393 height 22
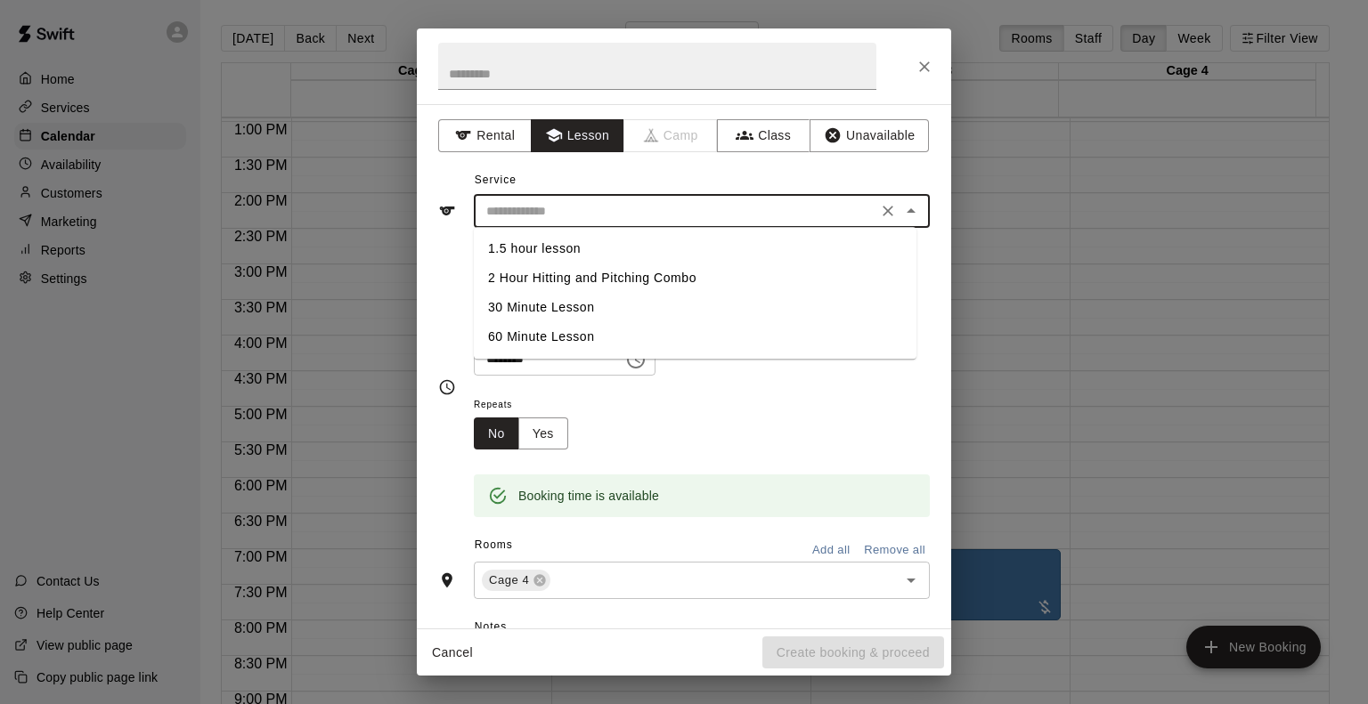
click at [606, 302] on li "30 Minute Lesson" at bounding box center [695, 307] width 443 height 29
type input "**********"
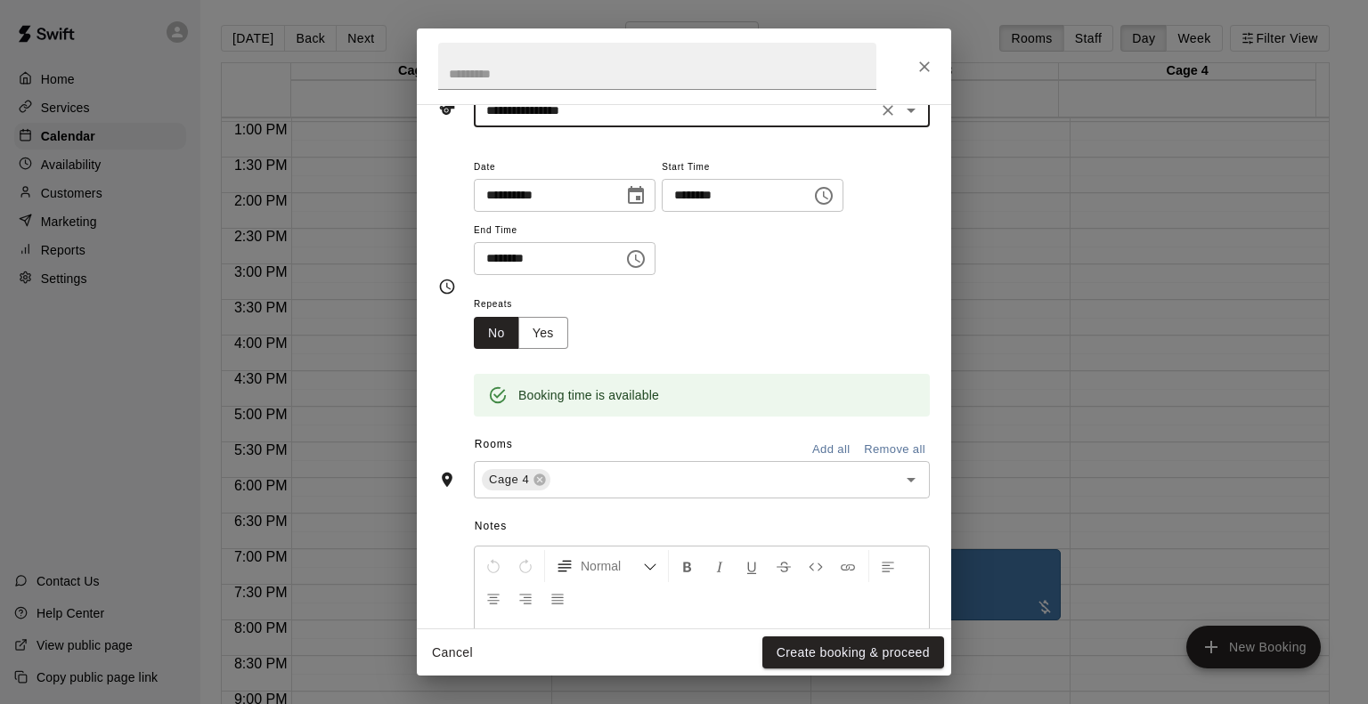
scroll to position [178, 0]
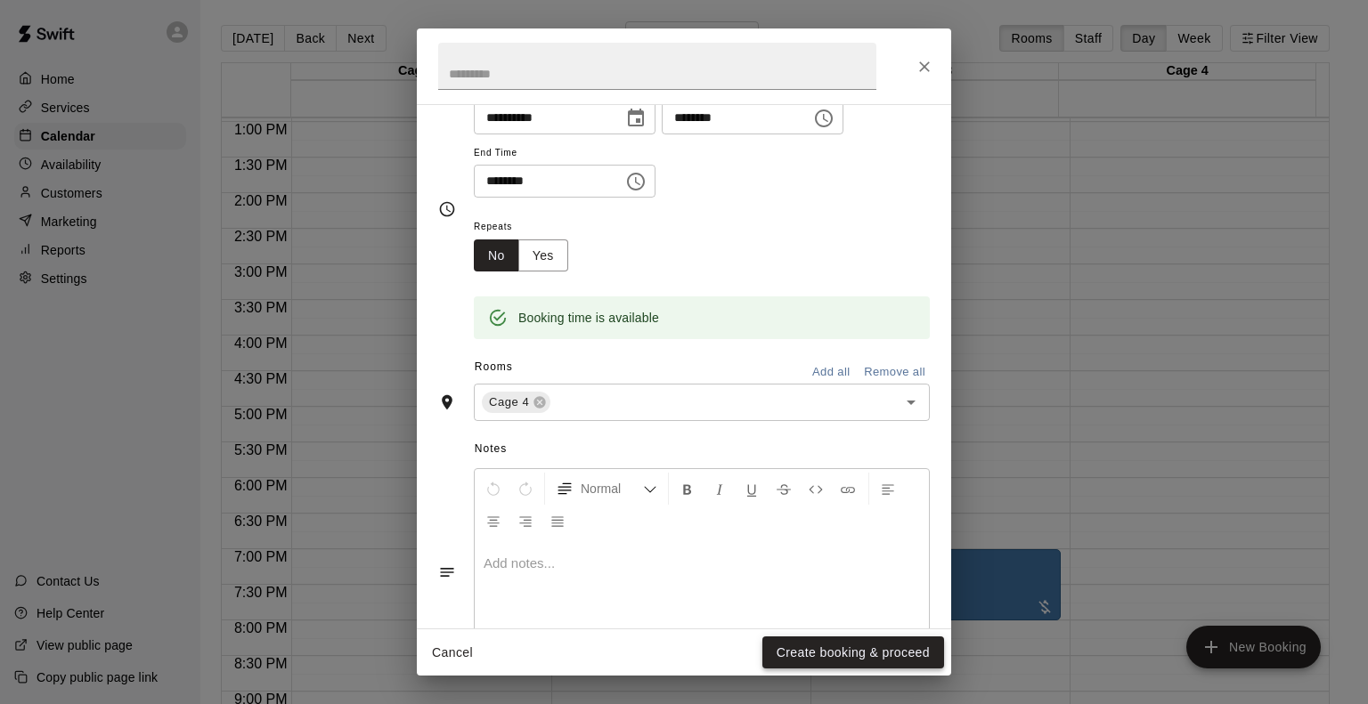
click at [812, 651] on button "Create booking & proceed" at bounding box center [853, 653] width 182 height 33
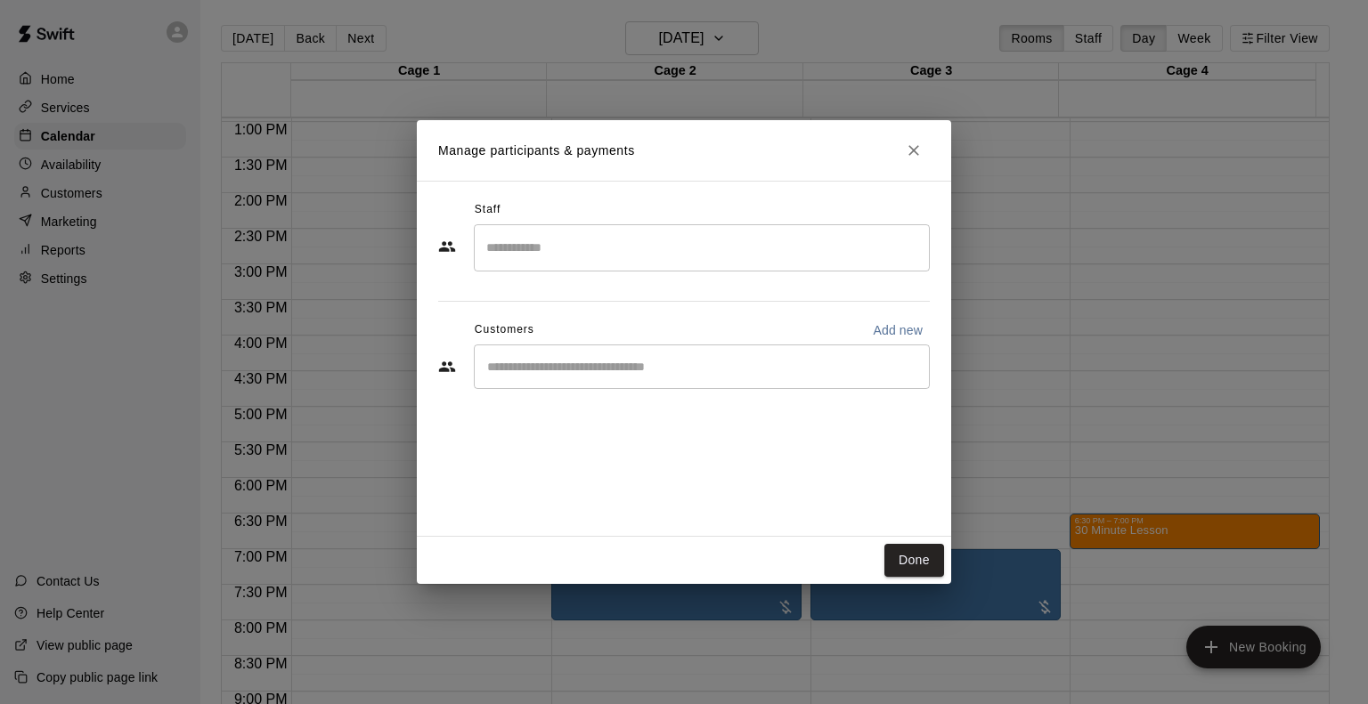
click at [577, 367] on input "Start typing to search customers..." at bounding box center [702, 367] width 440 height 18
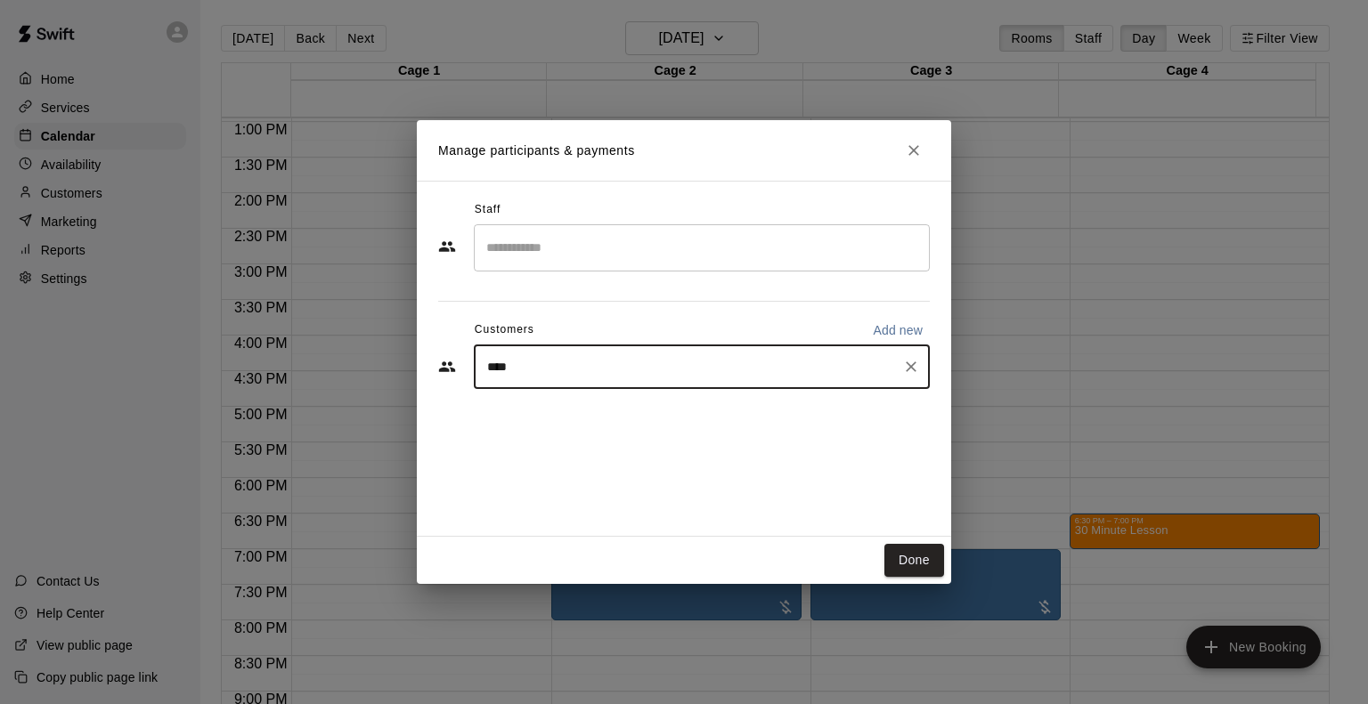
type input "*****"
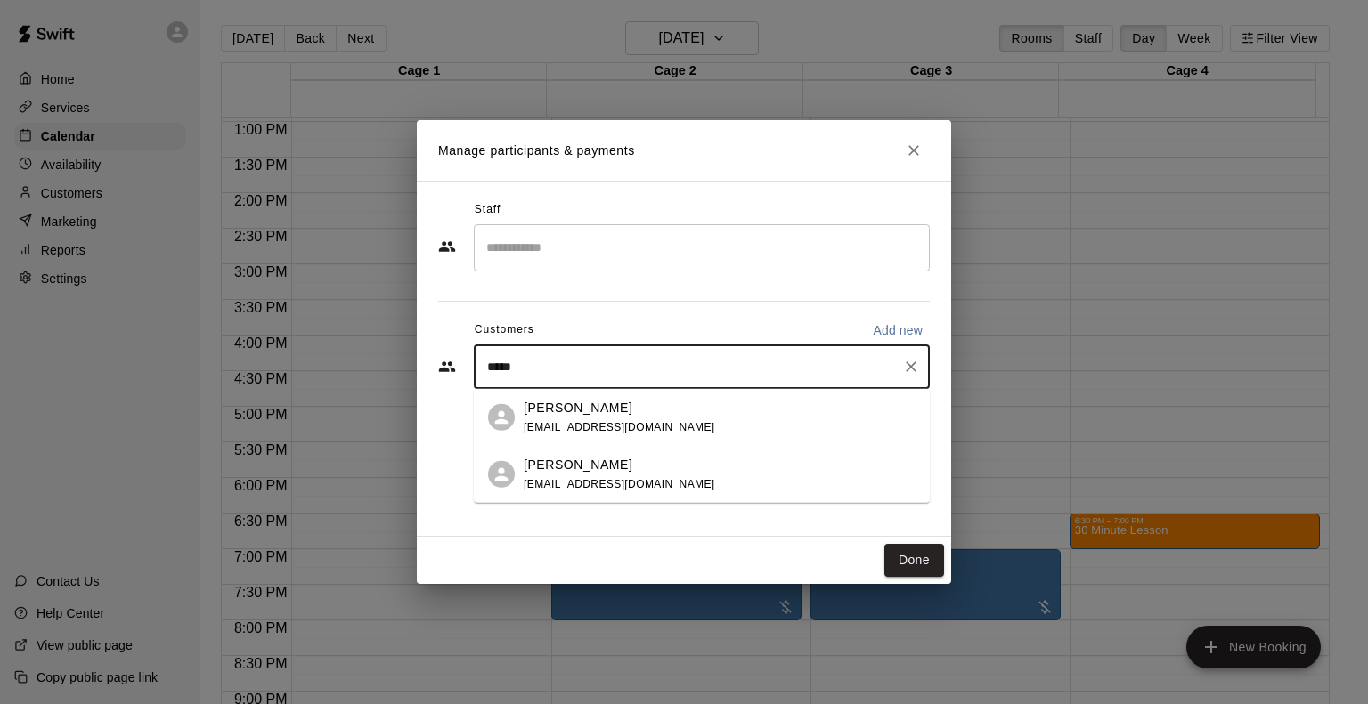
click at [601, 453] on div "[PERSON_NAME] [EMAIL_ADDRESS][DOMAIN_NAME]" at bounding box center [702, 474] width 456 height 57
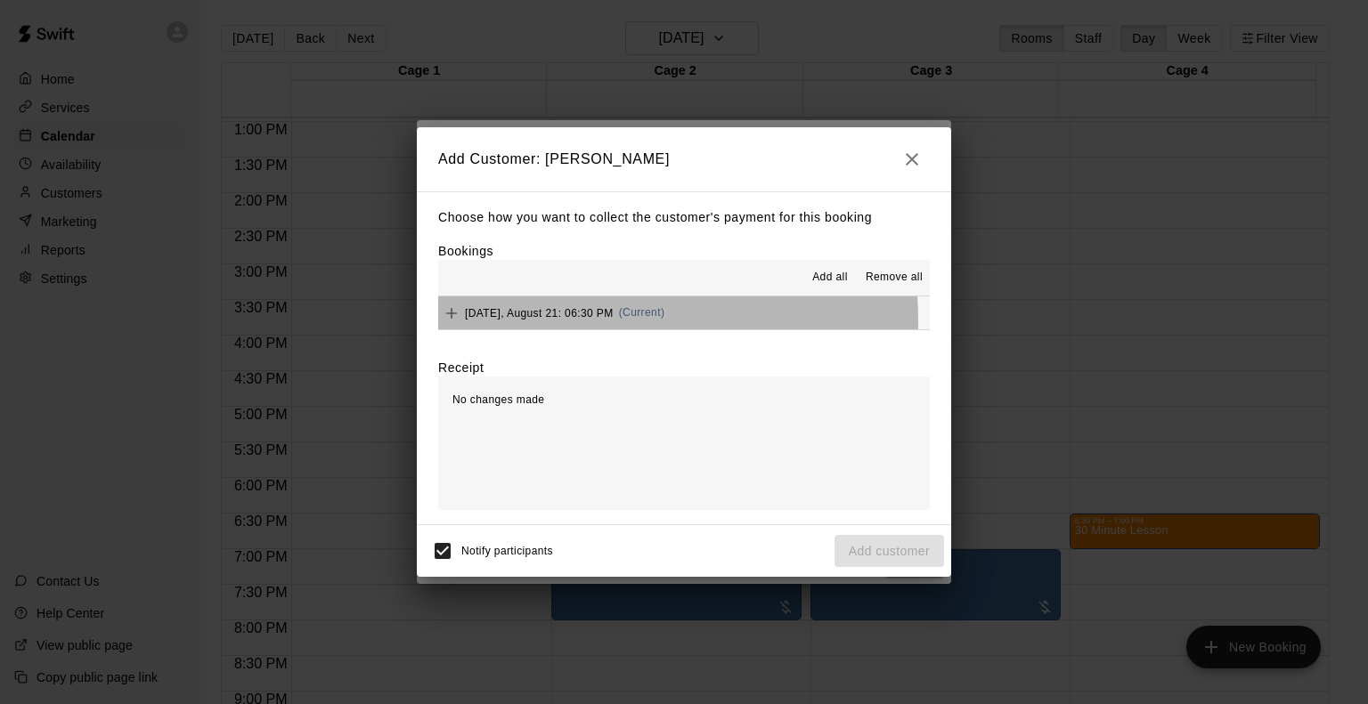
click at [510, 324] on div "[DATE], August 21: 06:30 PM (Current)" at bounding box center [551, 313] width 226 height 27
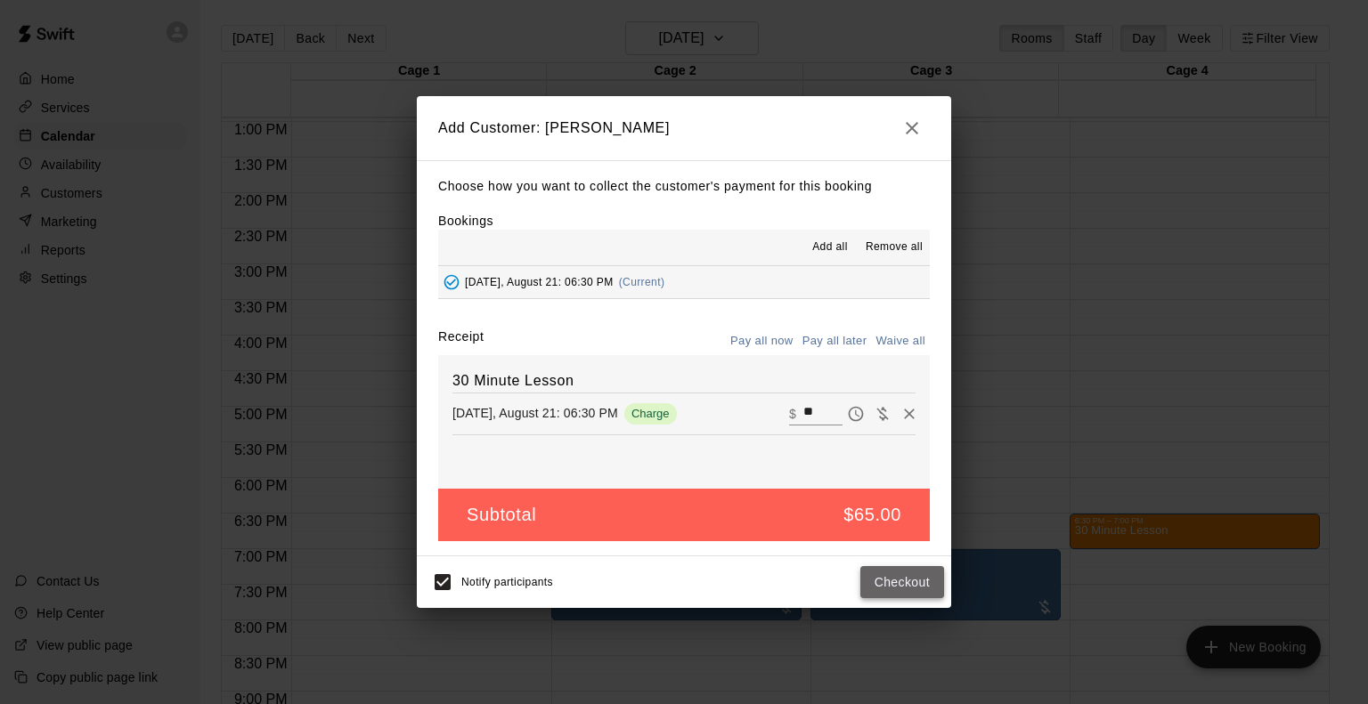
click at [908, 585] on button "Checkout" at bounding box center [902, 582] width 84 height 33
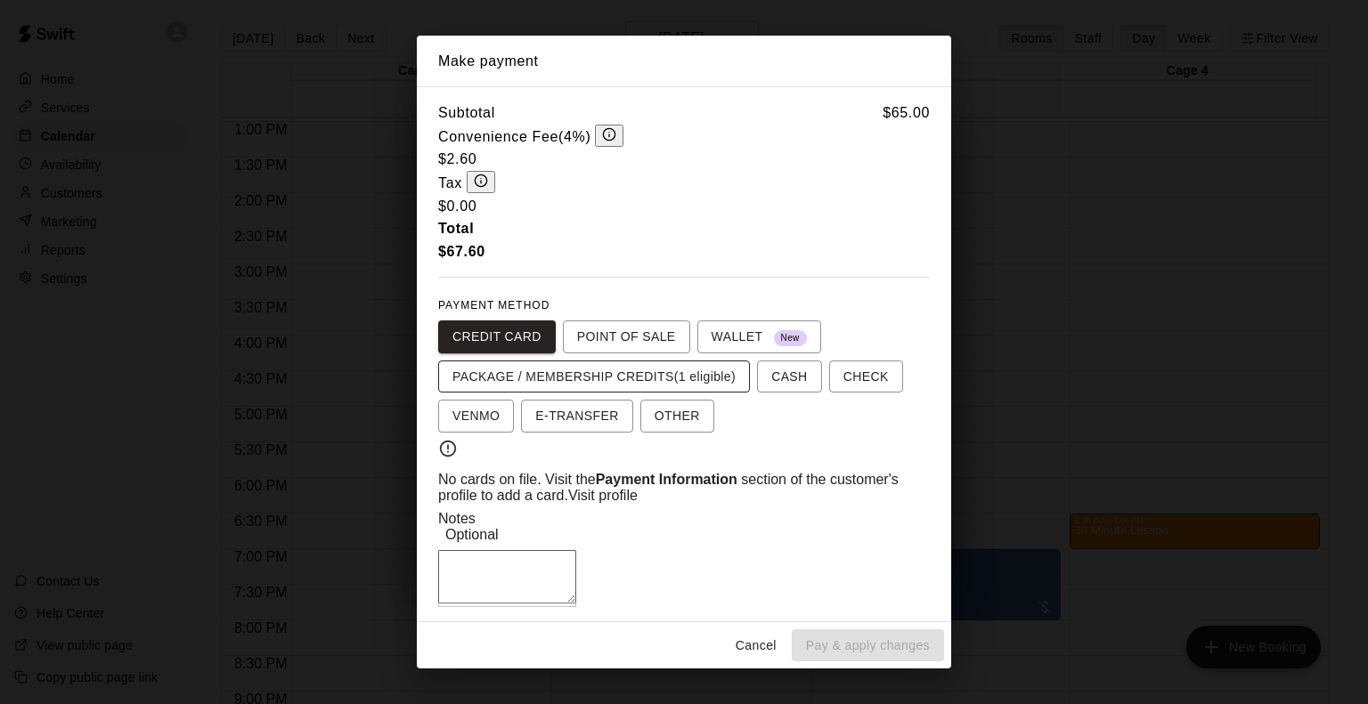
click at [599, 366] on span "PACKAGE / MEMBERSHIP CREDITS (1 eligible)" at bounding box center [593, 377] width 283 height 22
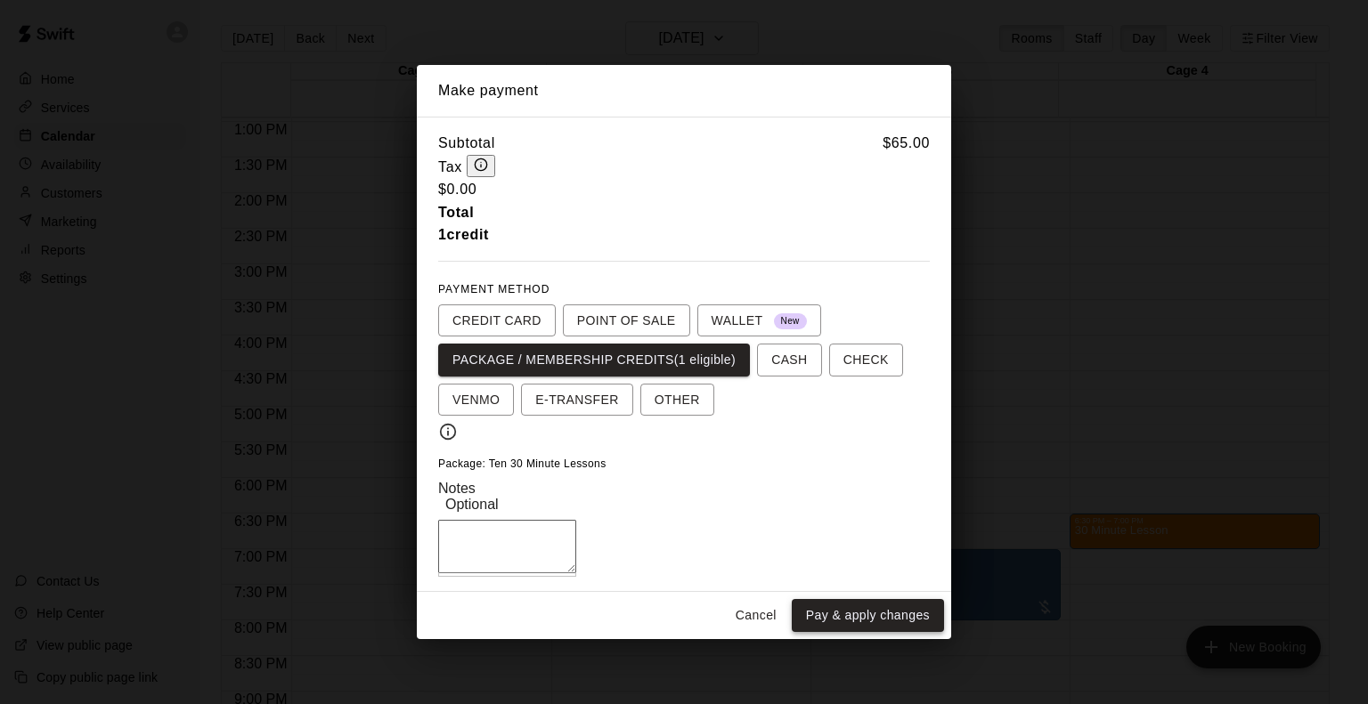
click at [887, 632] on button "Pay & apply changes" at bounding box center [868, 615] width 152 height 33
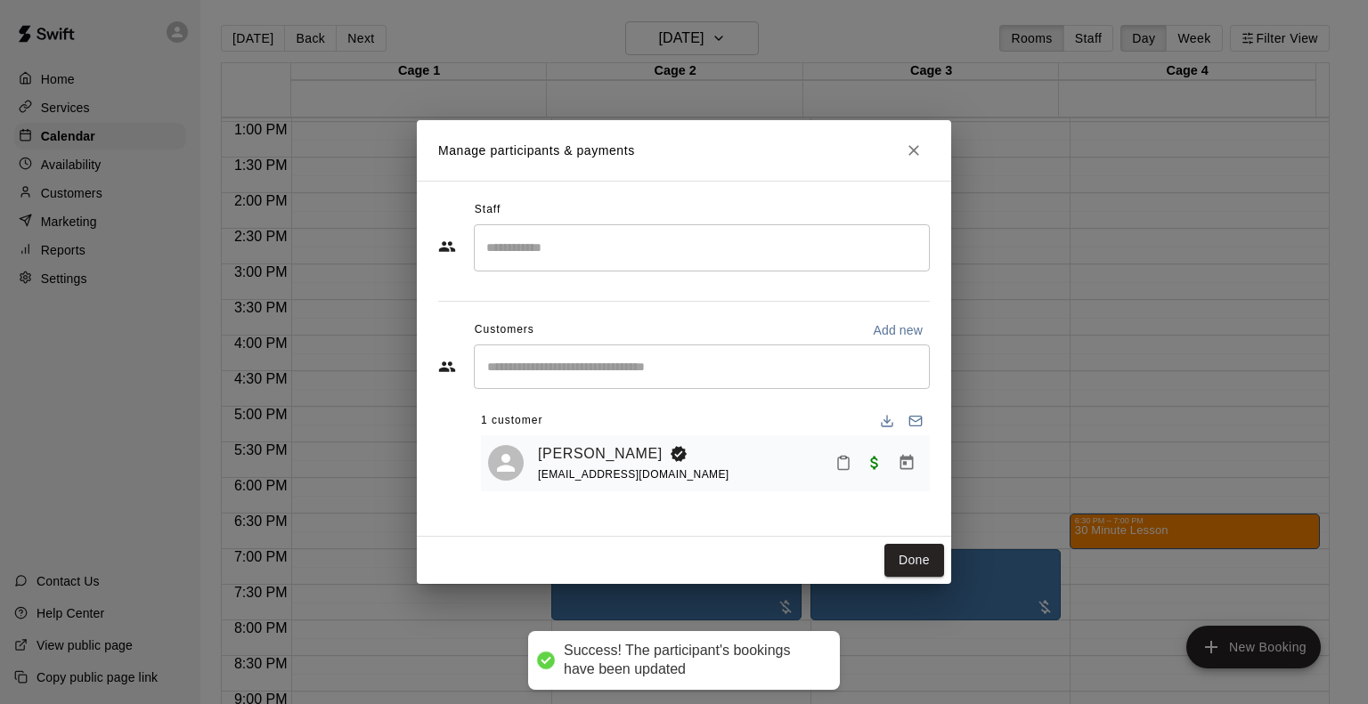
click at [747, 252] on input "Search staff" at bounding box center [702, 247] width 440 height 31
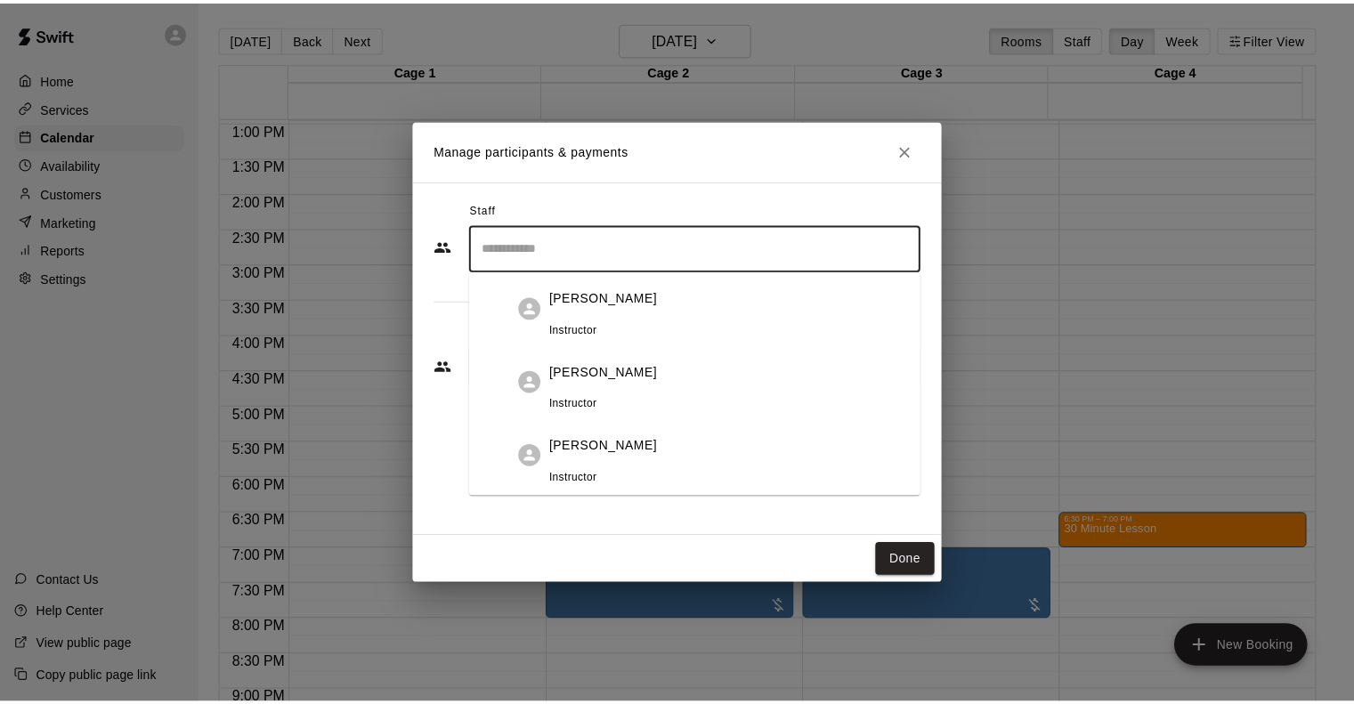
scroll to position [89, 0]
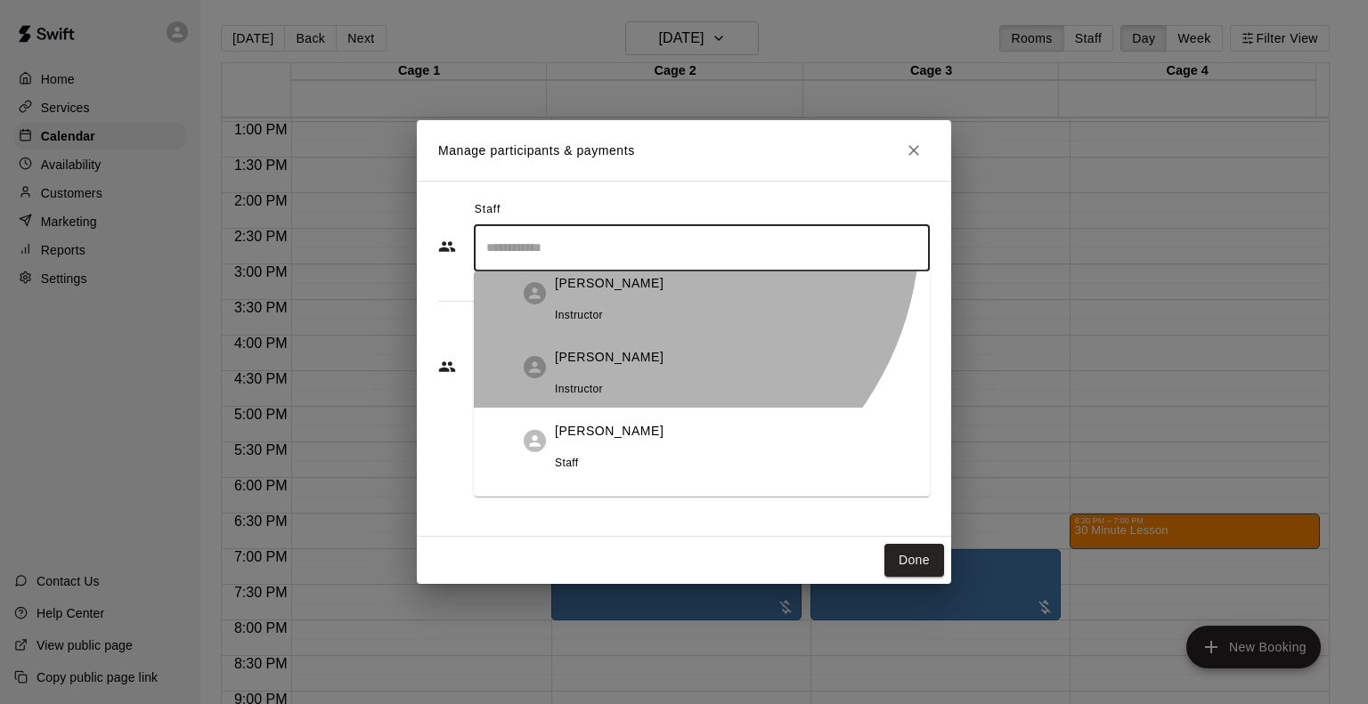
click at [605, 410] on div "[PERSON_NAME] Staff" at bounding box center [609, 441] width 109 height 63
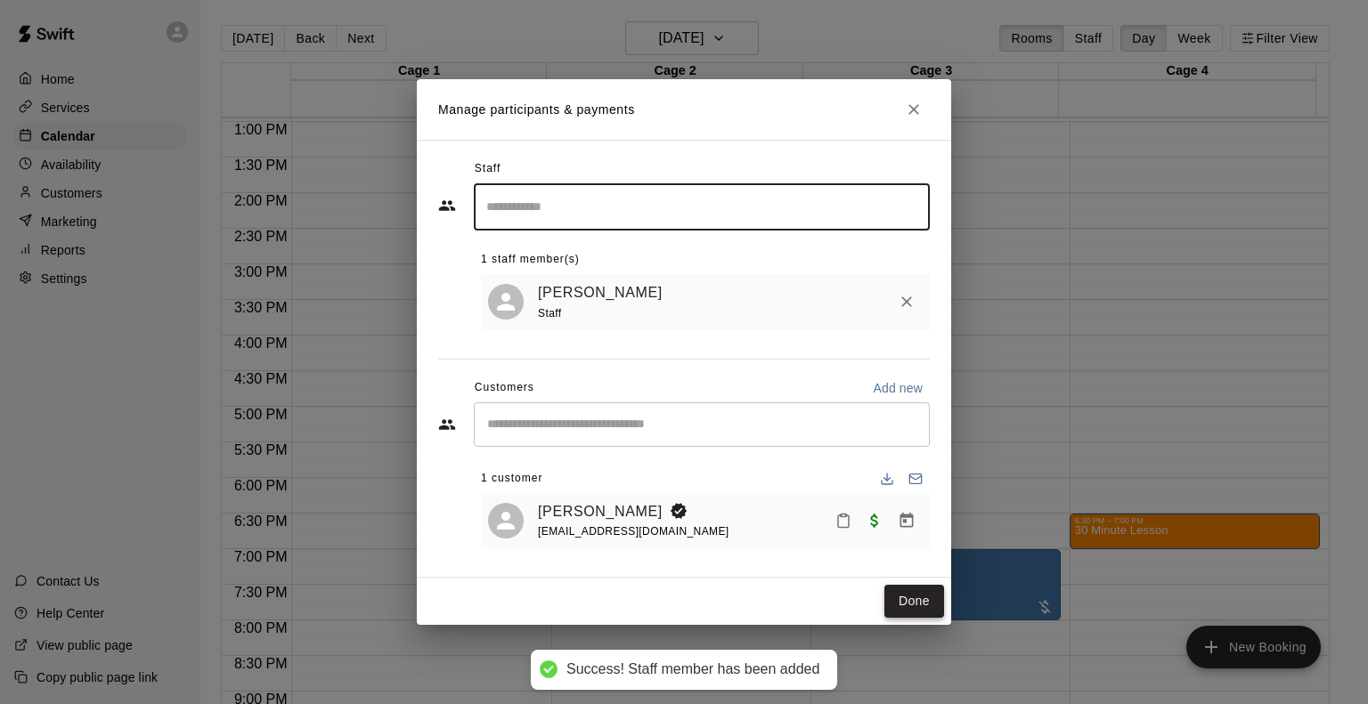
click at [906, 601] on button "Done" at bounding box center [914, 601] width 60 height 33
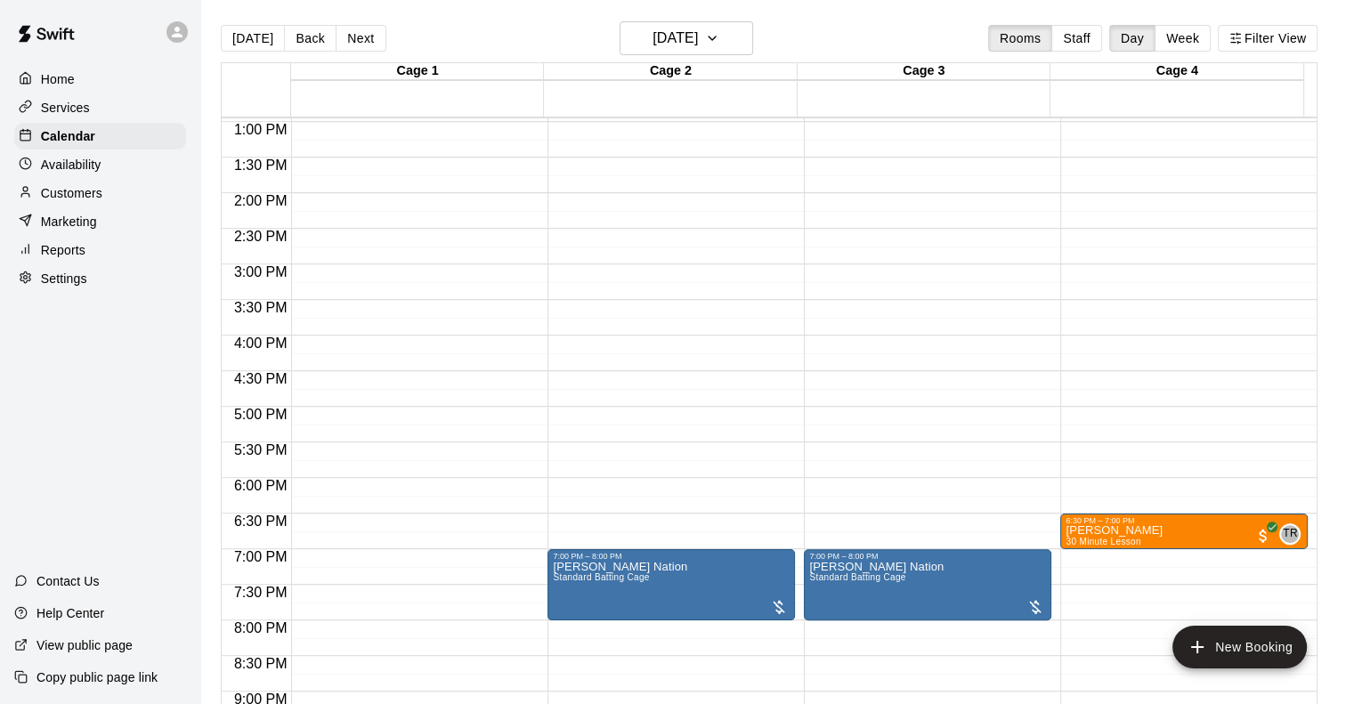
scroll to position [1011, 0]
